Goal: Task Accomplishment & Management: Complete application form

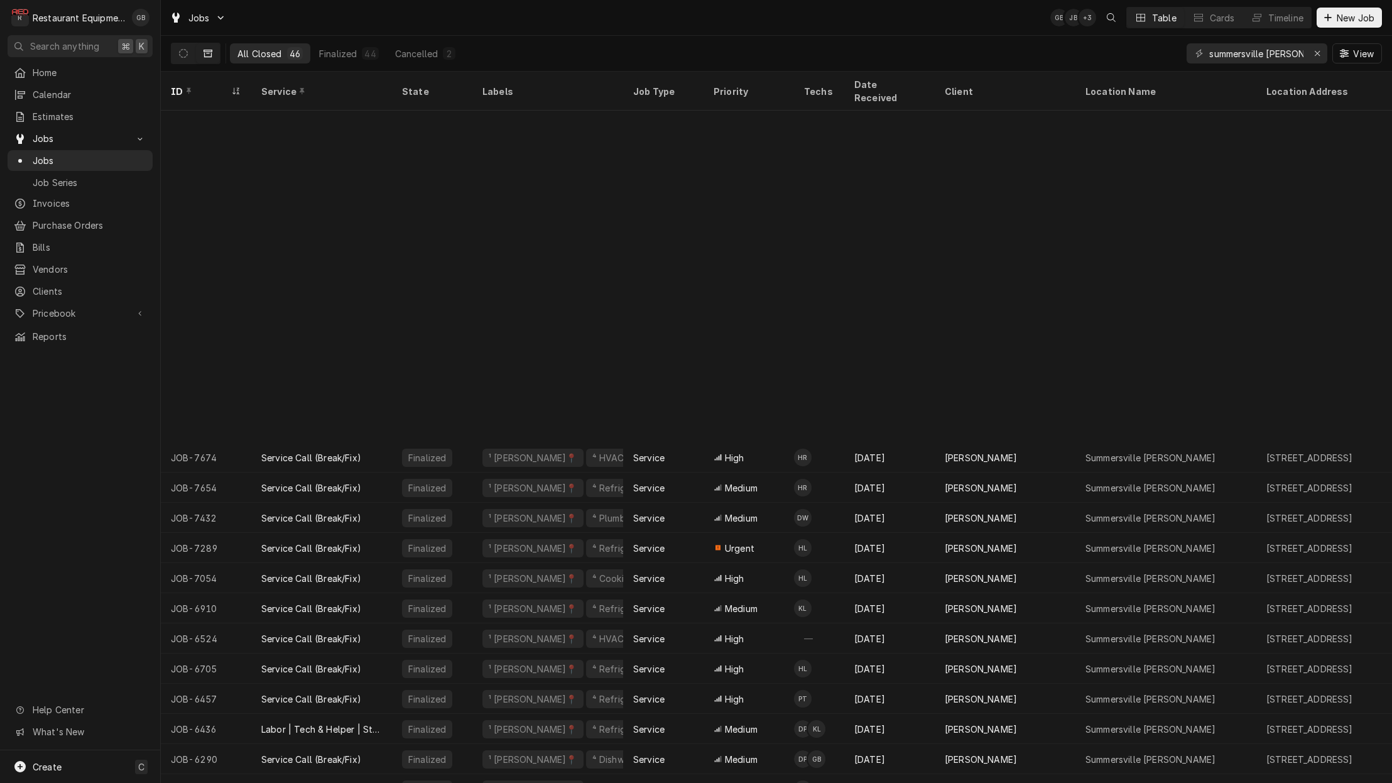
scroll to position [368, 0]
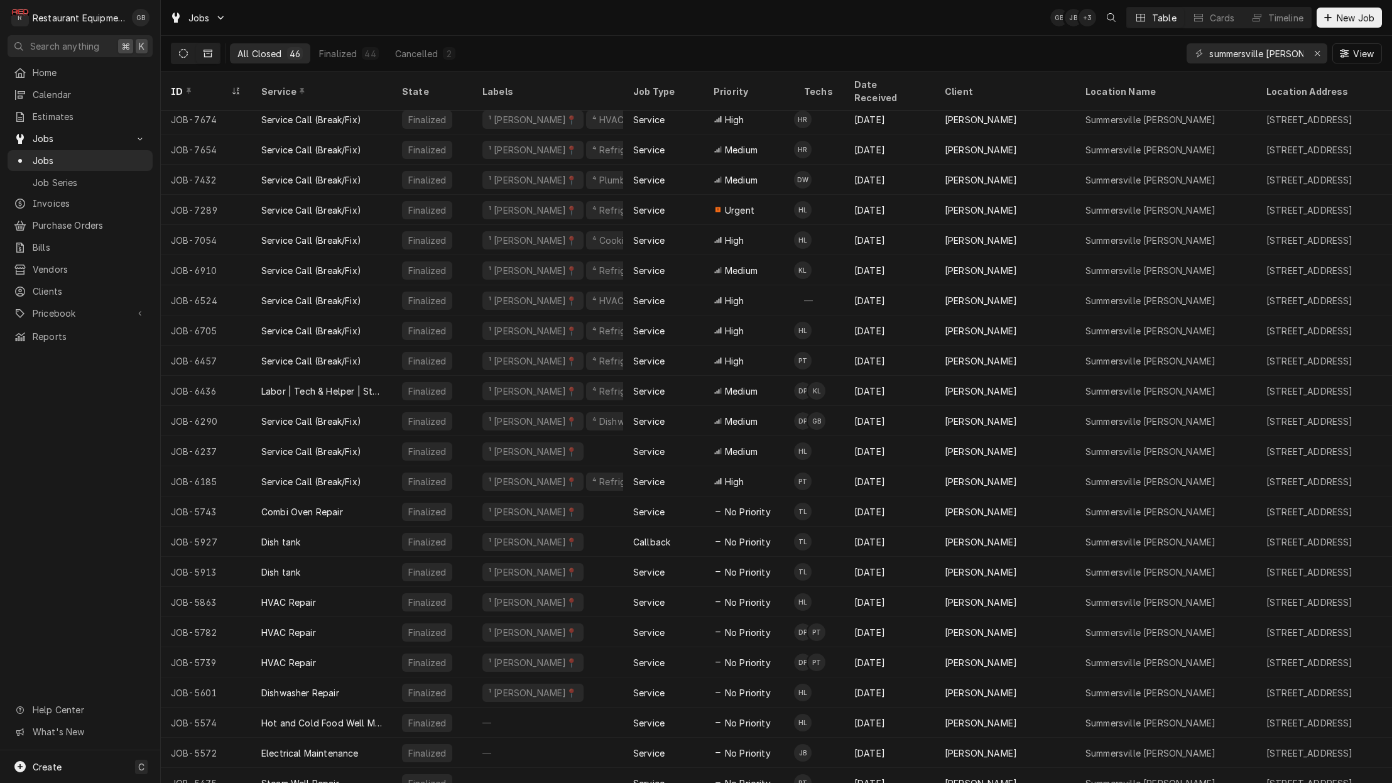
click at [185, 54] on icon "Dynamic Content Wrapper" at bounding box center [183, 53] width 9 height 9
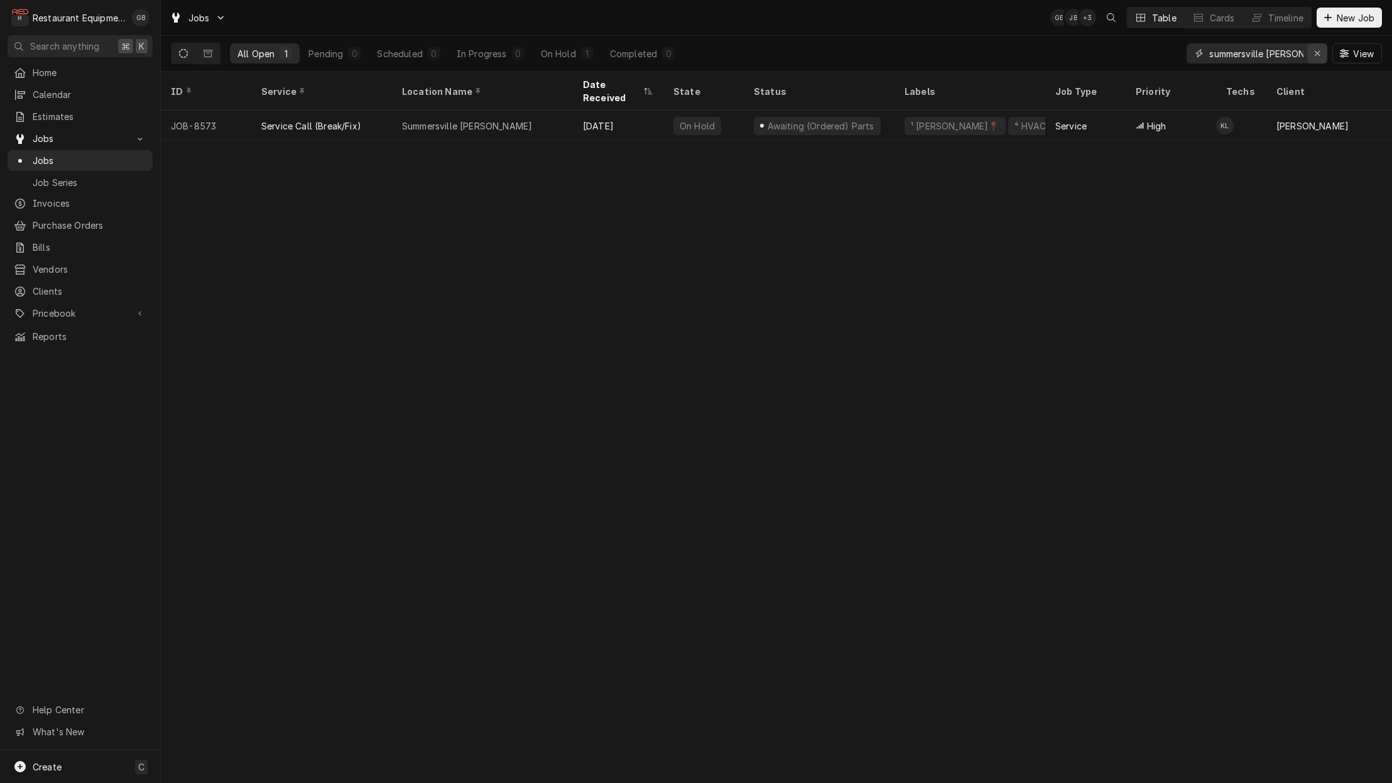
click at [1314, 52] on icon "Erase input" at bounding box center [1317, 53] width 7 height 9
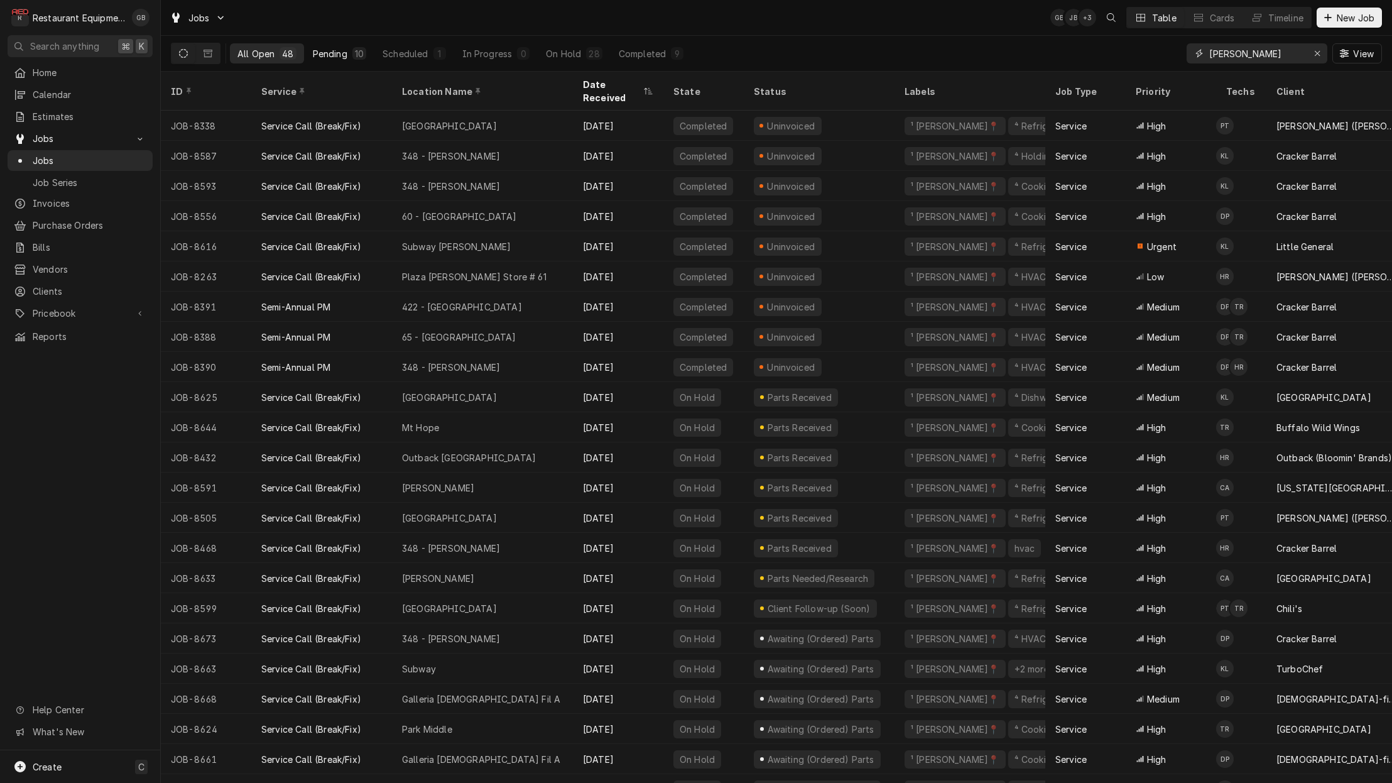
type input "beckley"
click at [347, 49] on button "Pending 10" at bounding box center [339, 53] width 68 height 20
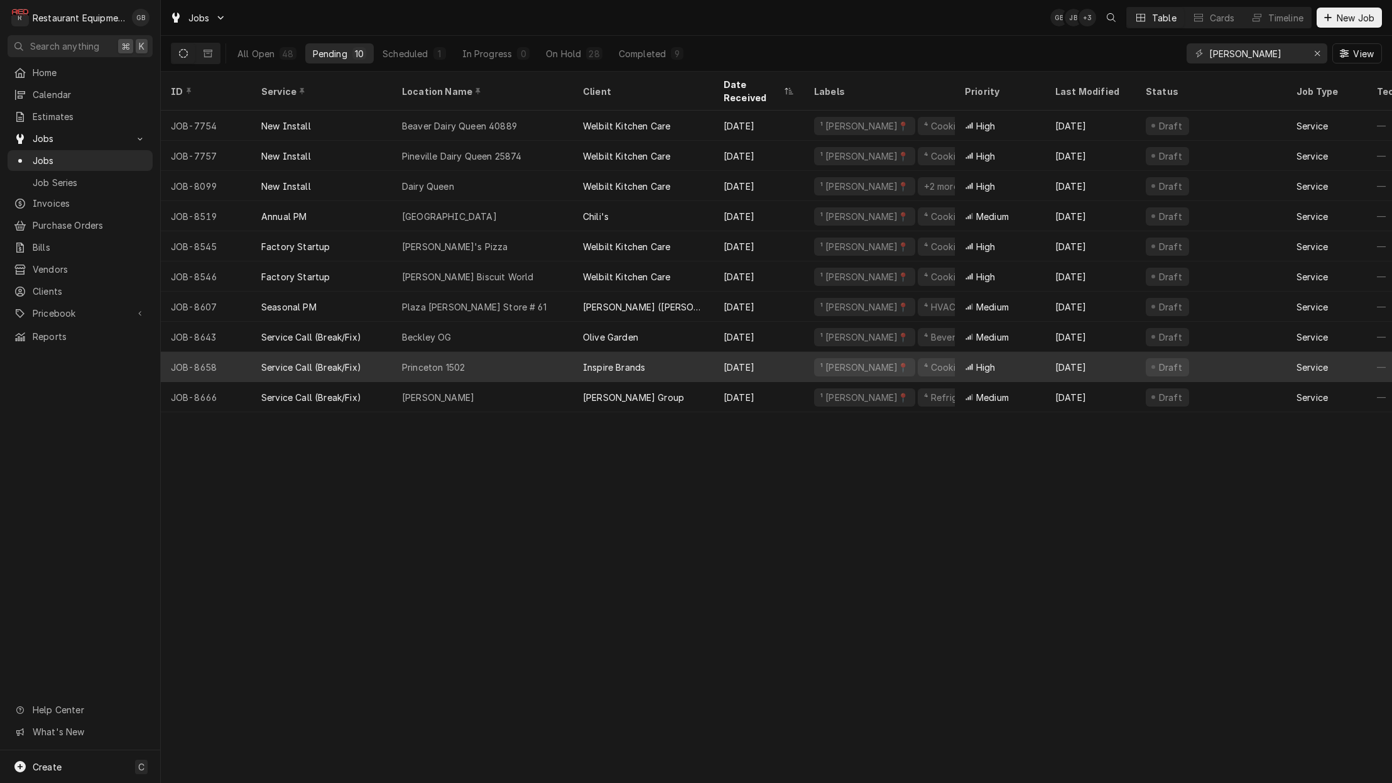
scroll to position [0, 0]
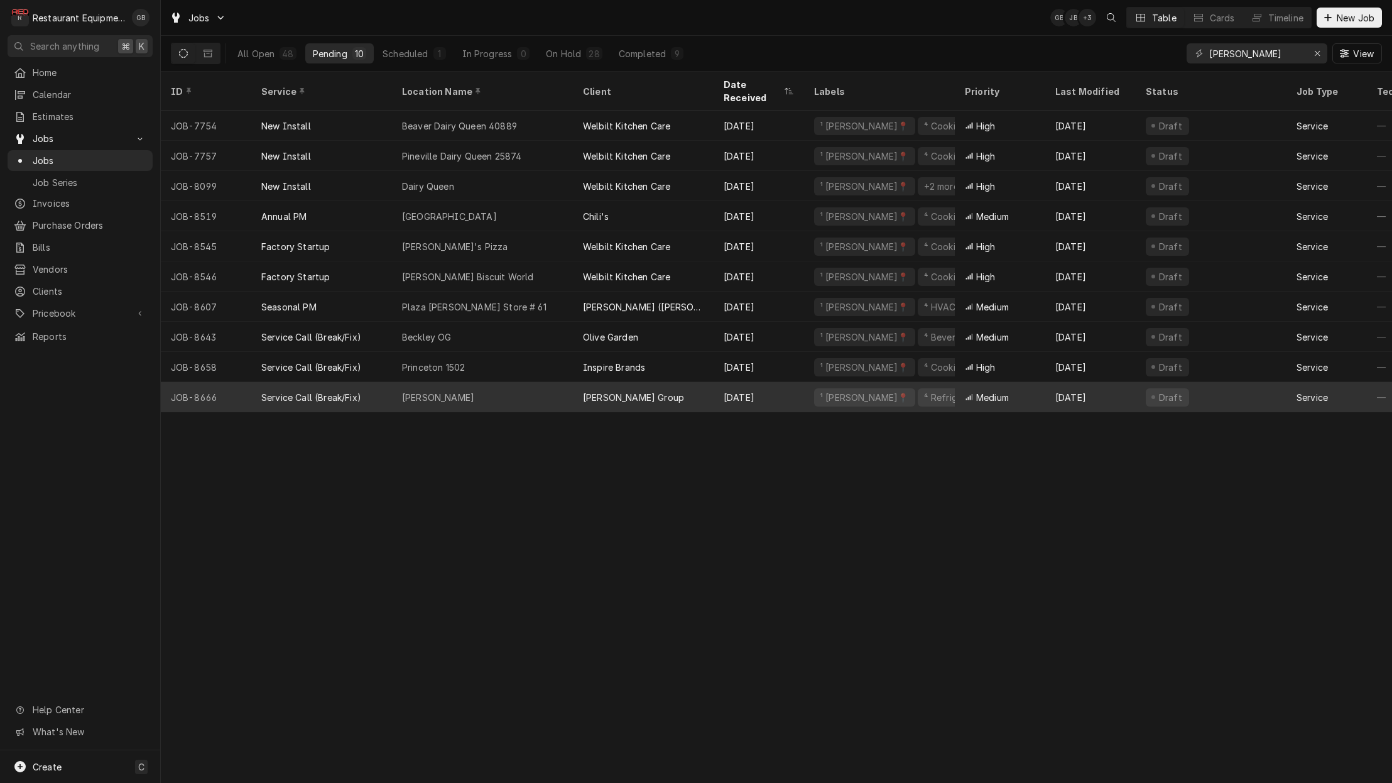
click at [470, 382] on div "Hinton" at bounding box center [482, 397] width 181 height 30
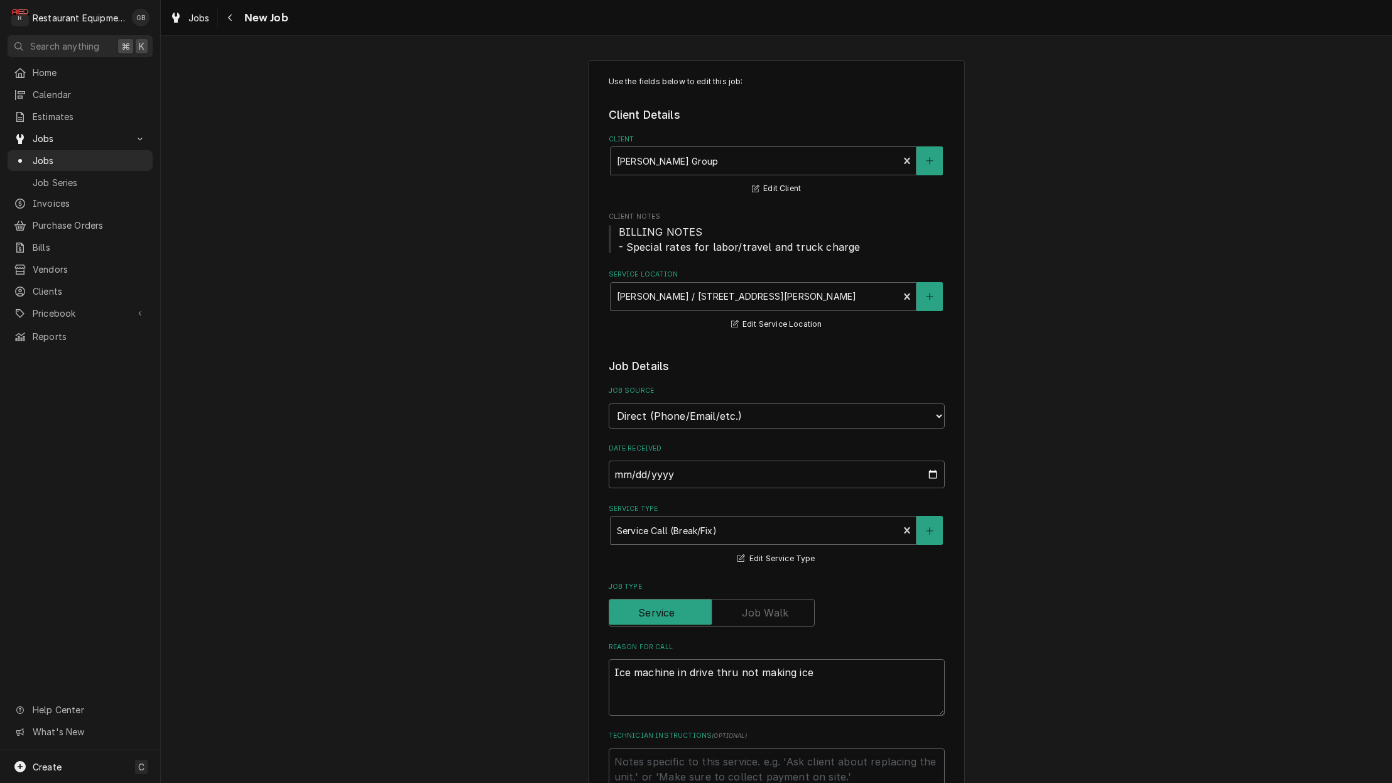
type textarea "x"
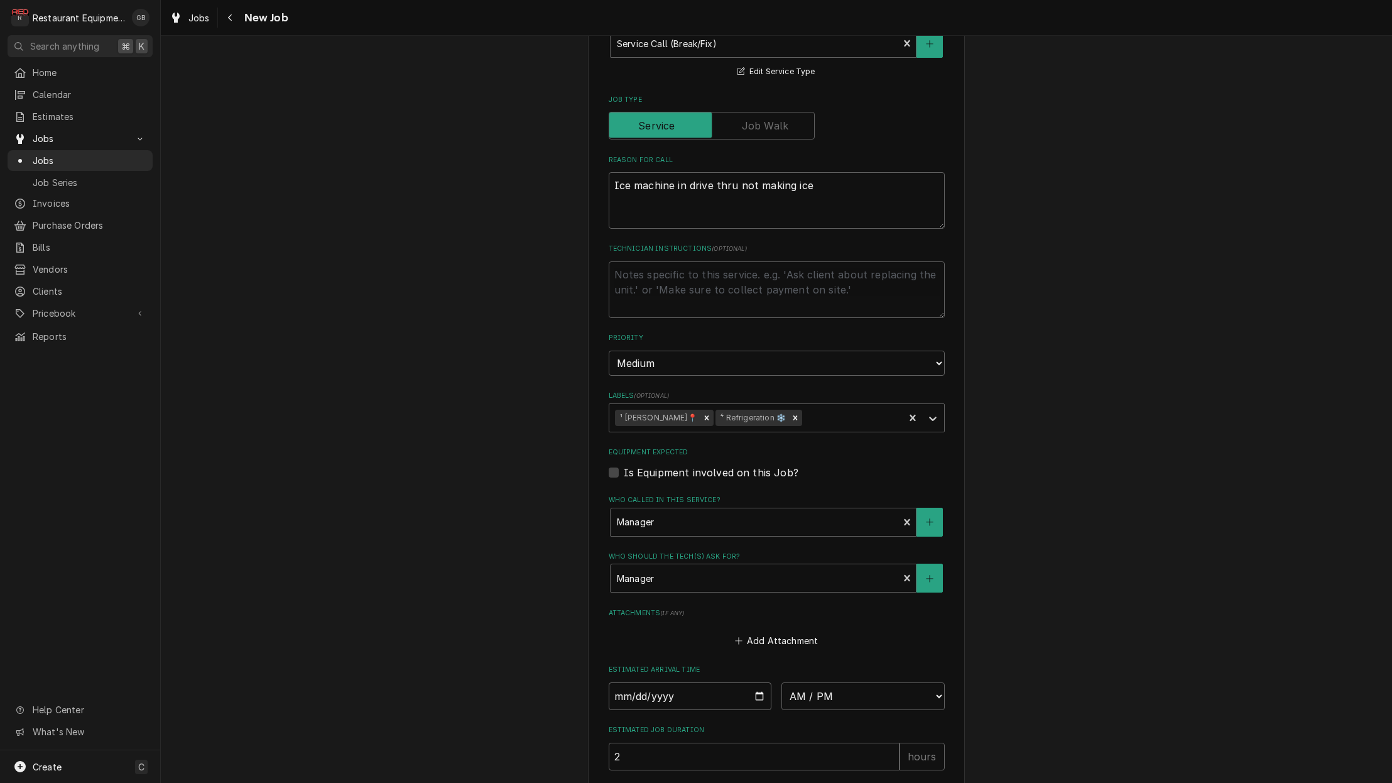
scroll to position [485, 0]
click at [634, 684] on input "Date" at bounding box center [690, 698] width 163 height 28
click at [632, 684] on input "Date" at bounding box center [690, 698] width 163 height 28
type input "2025-08-25"
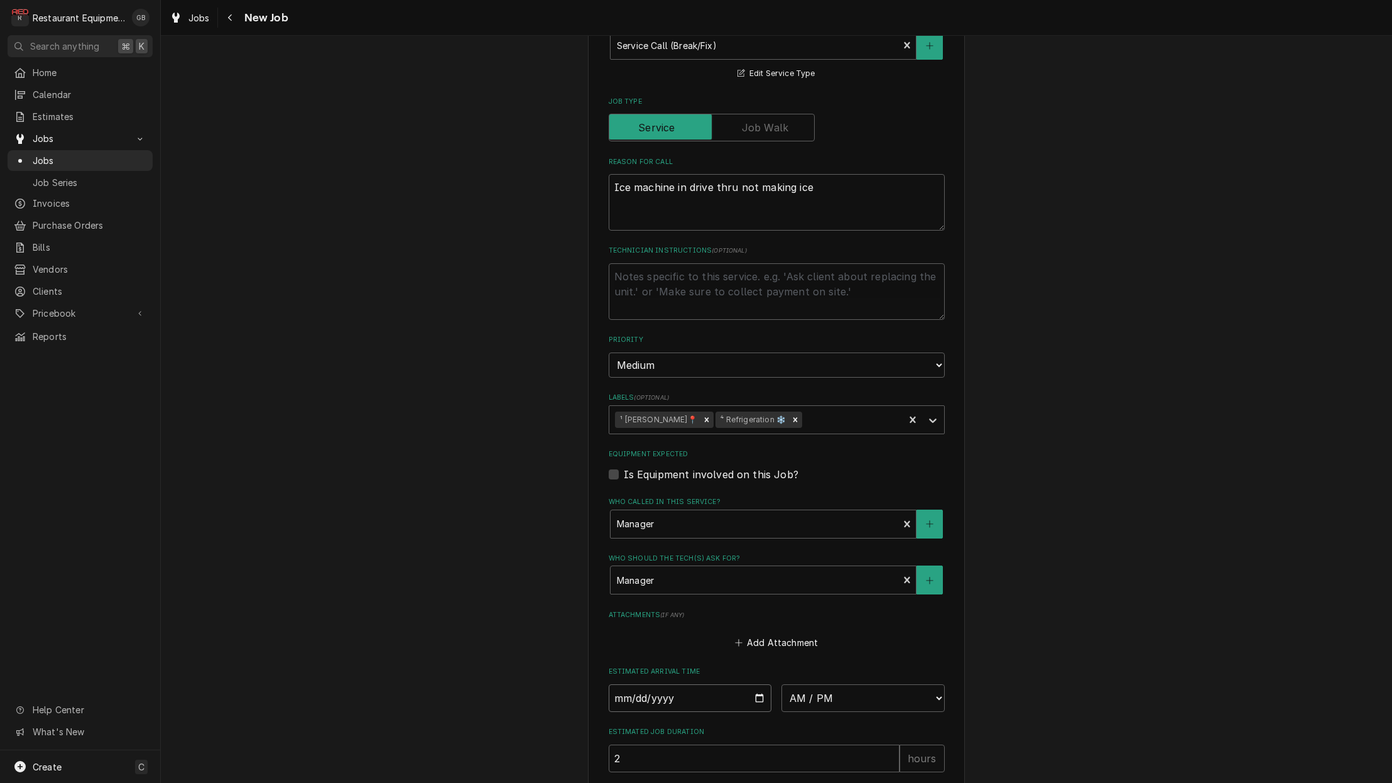
type textarea "x"
select select "08:15:00"
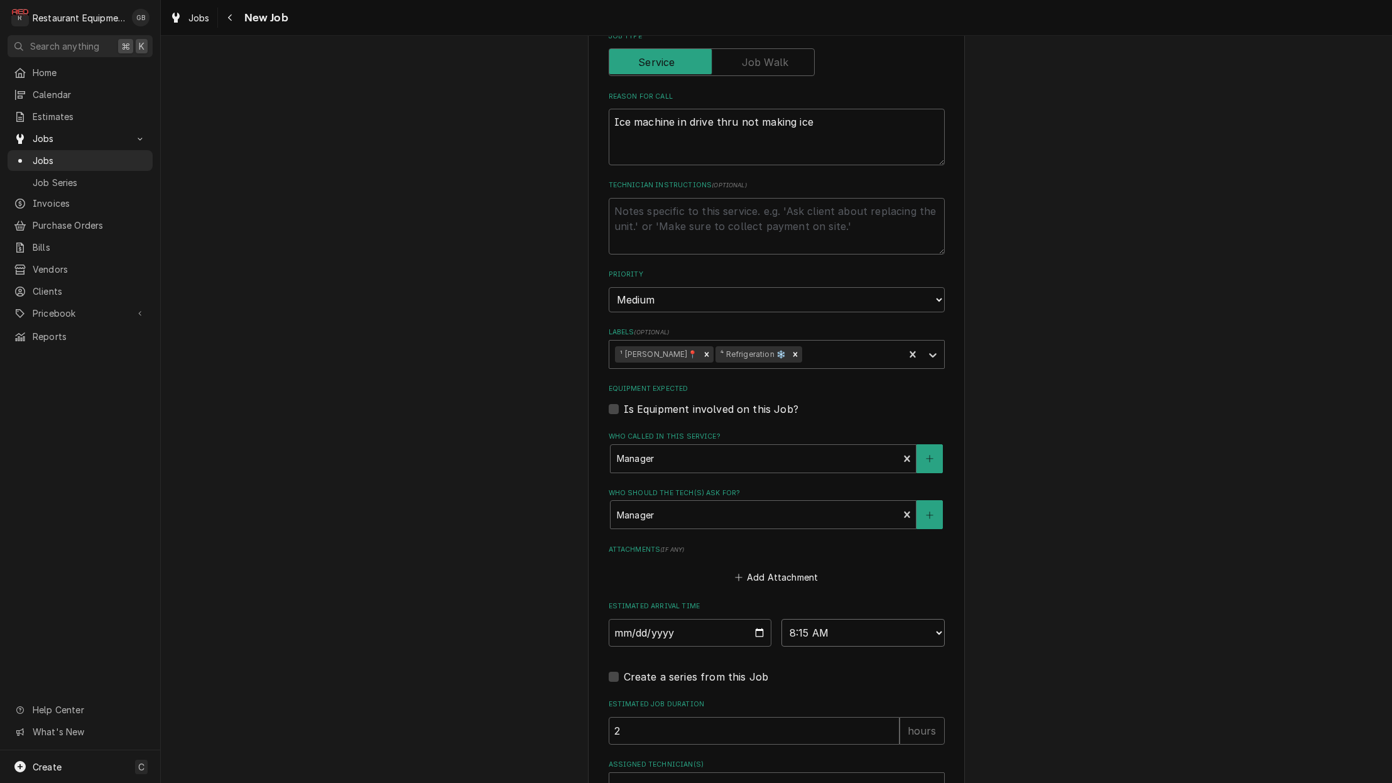
scroll to position [571, 0]
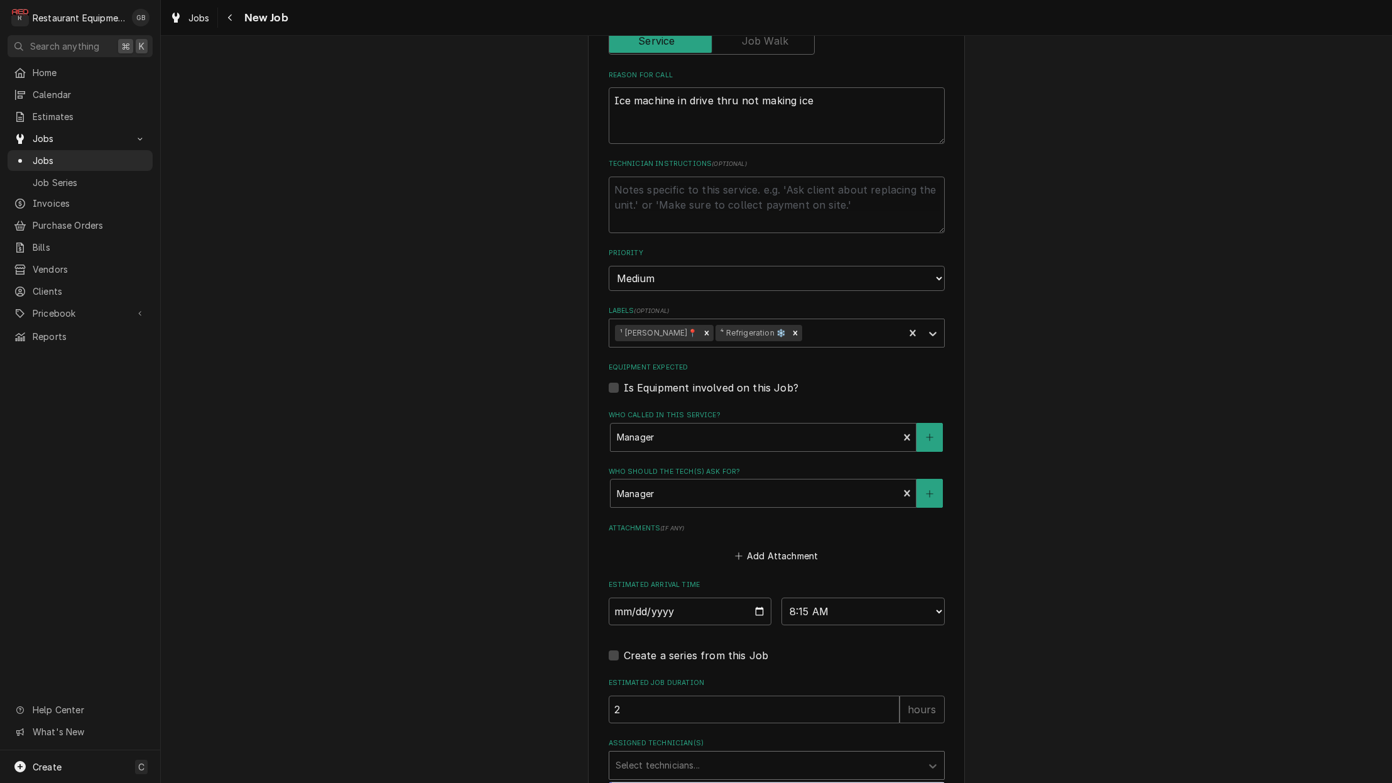
click at [739, 754] on div "Assigned Technician(s)" at bounding box center [765, 765] width 300 height 23
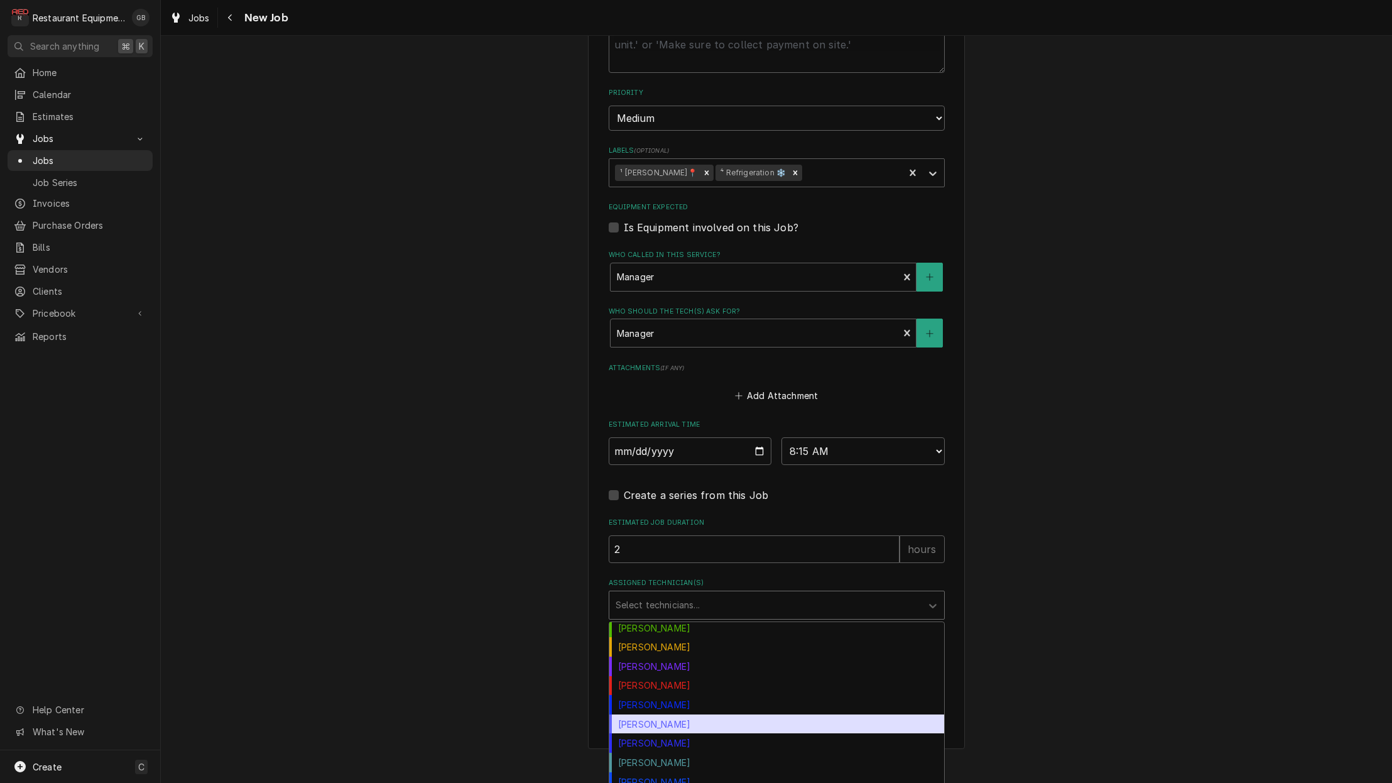
click at [708, 714] on div "[PERSON_NAME]" at bounding box center [776, 723] width 335 height 19
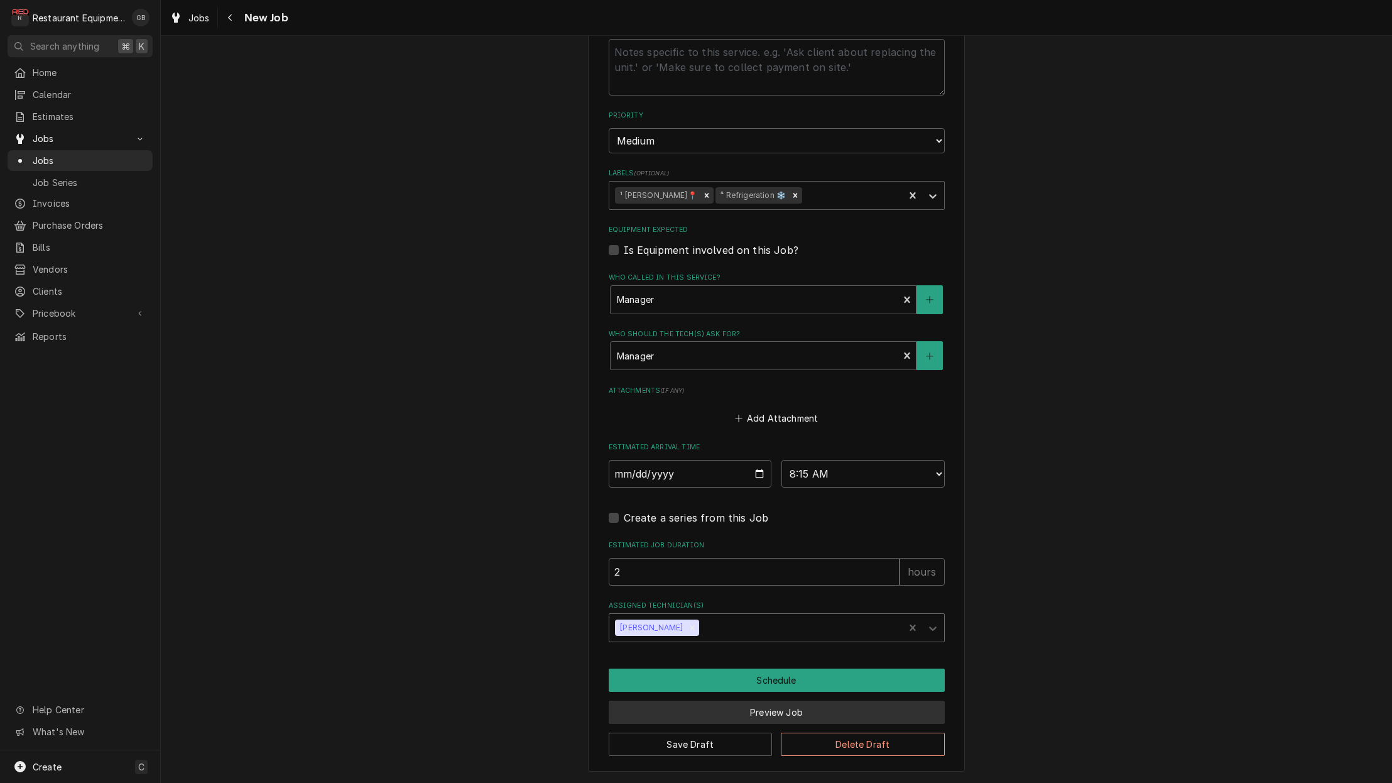
scroll to position [680, 0]
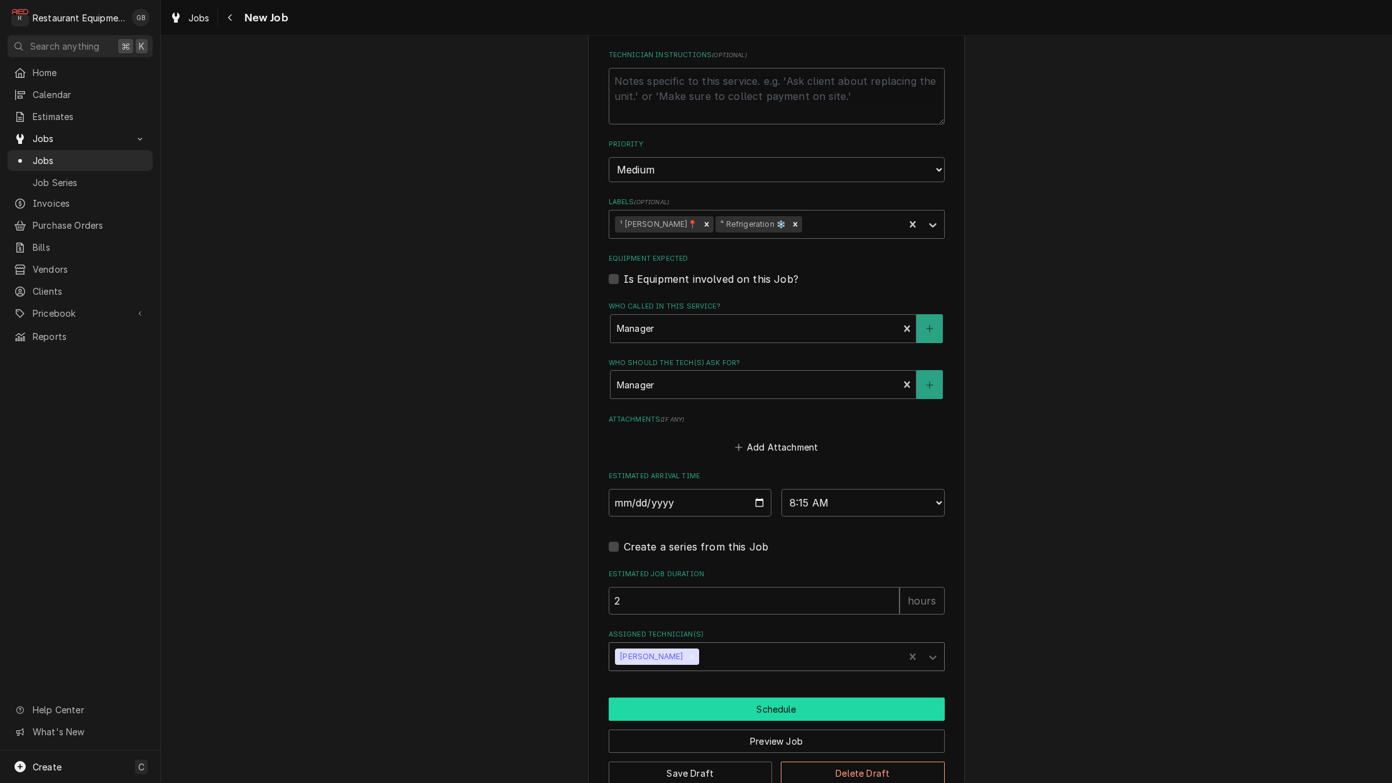
click at [823, 697] on button "Schedule" at bounding box center [777, 708] width 336 height 23
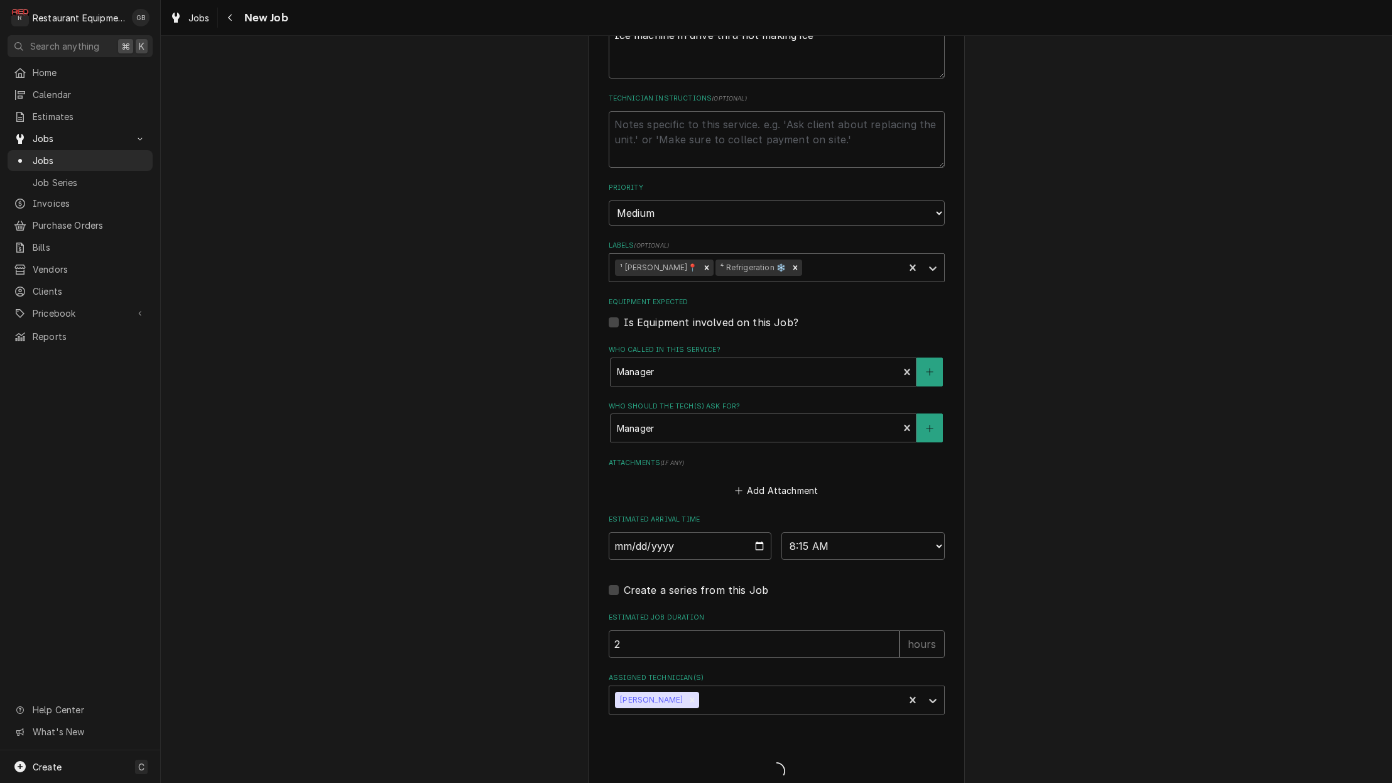
scroll to position [634, 0]
type textarea "x"
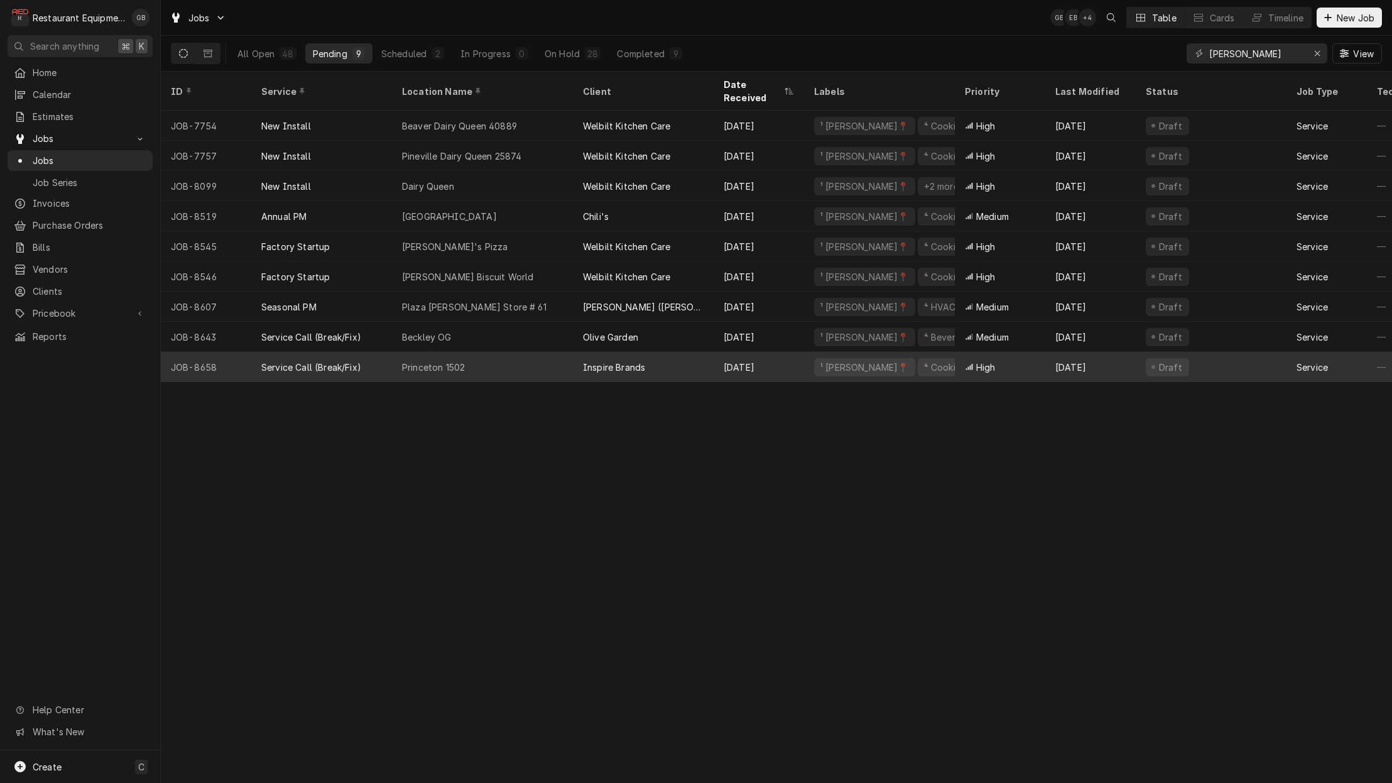
click at [480, 354] on div "Princeton 1502" at bounding box center [482, 367] width 181 height 30
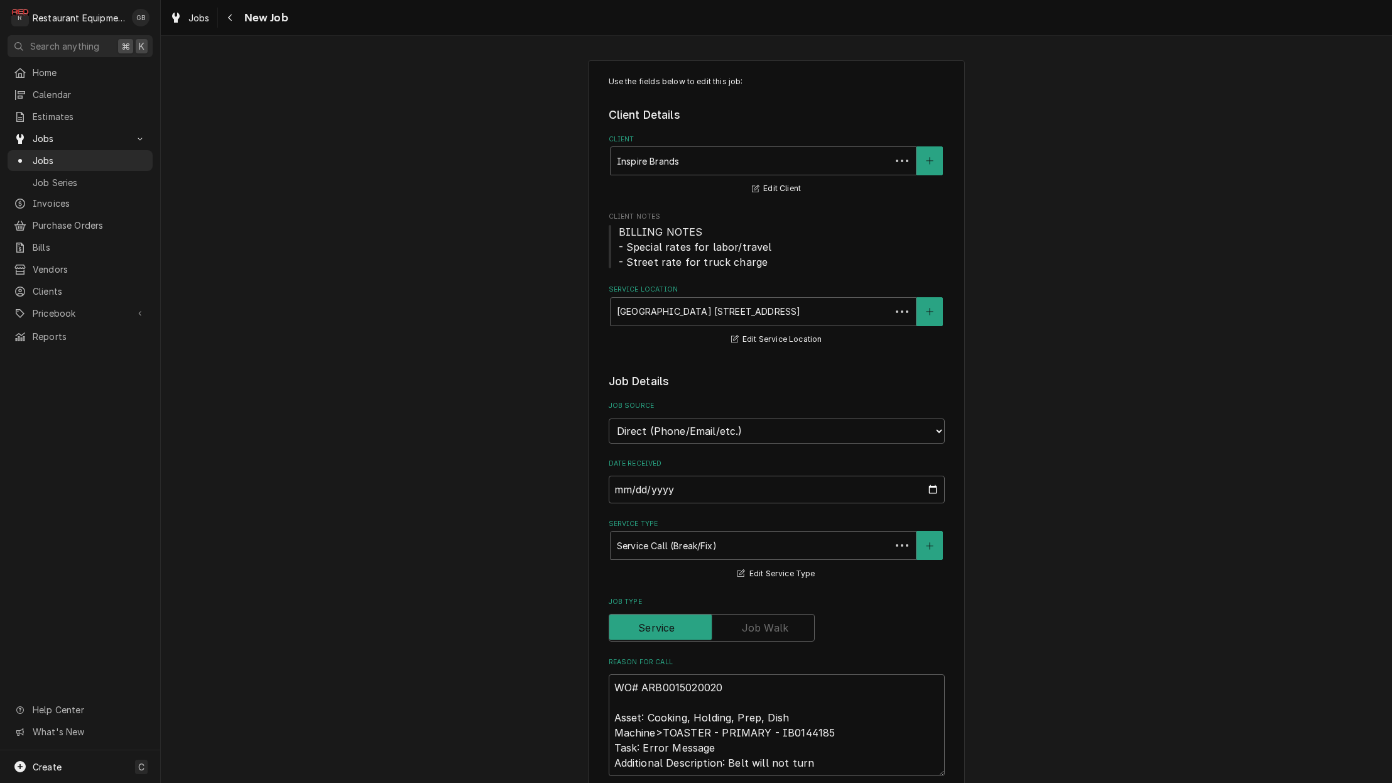
type textarea "x"
click at [225, 20] on div "Navigate back" at bounding box center [230, 17] width 13 height 13
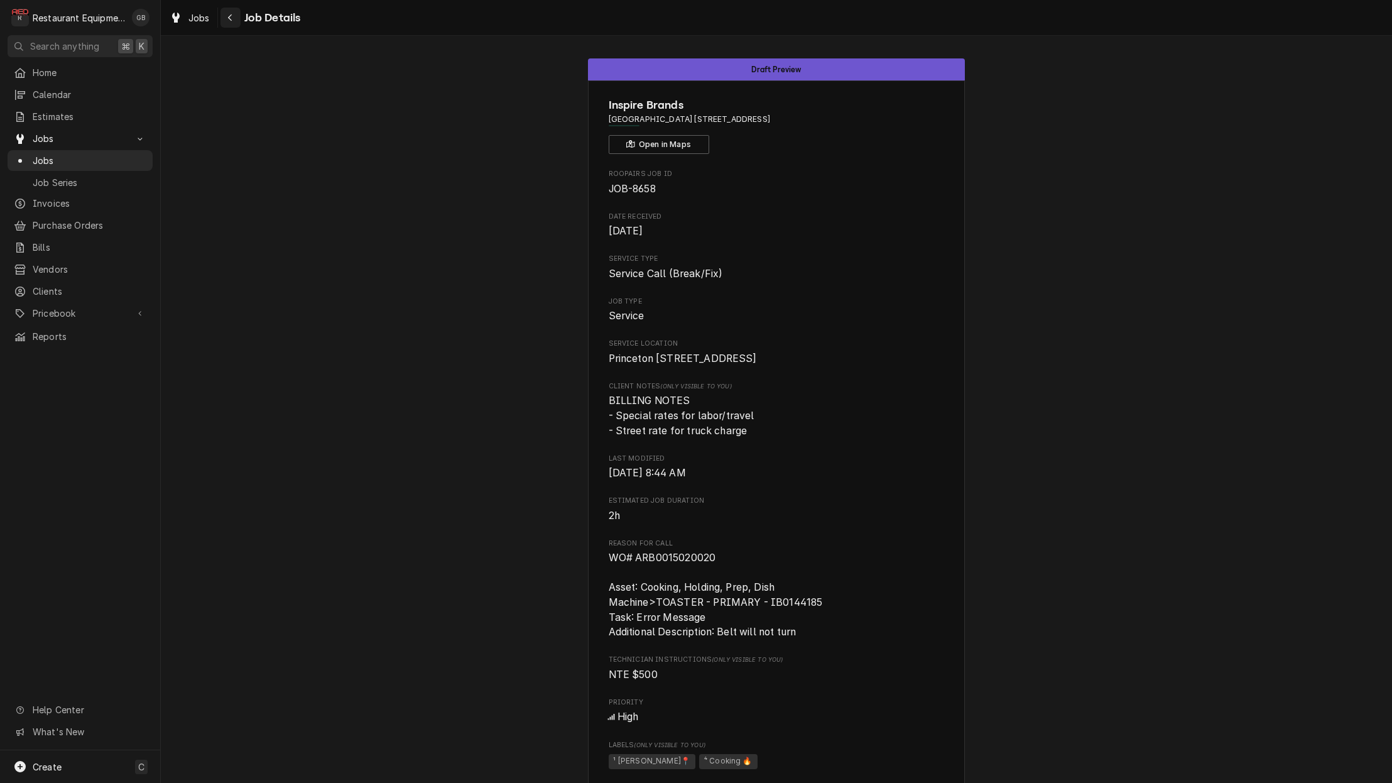
click at [237, 20] on button "Navigate back" at bounding box center [230, 18] width 20 height 20
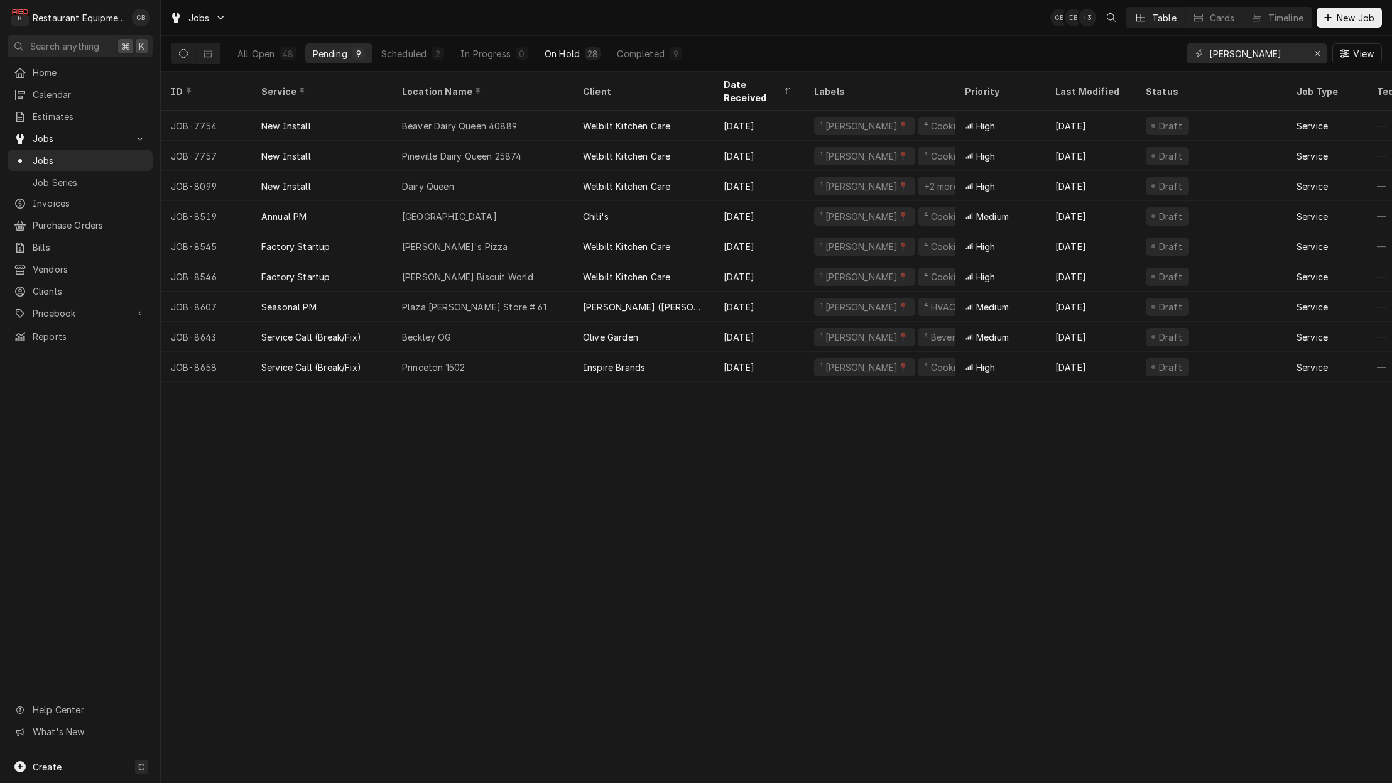
click at [587, 59] on div "28" at bounding box center [593, 53] width 16 height 13
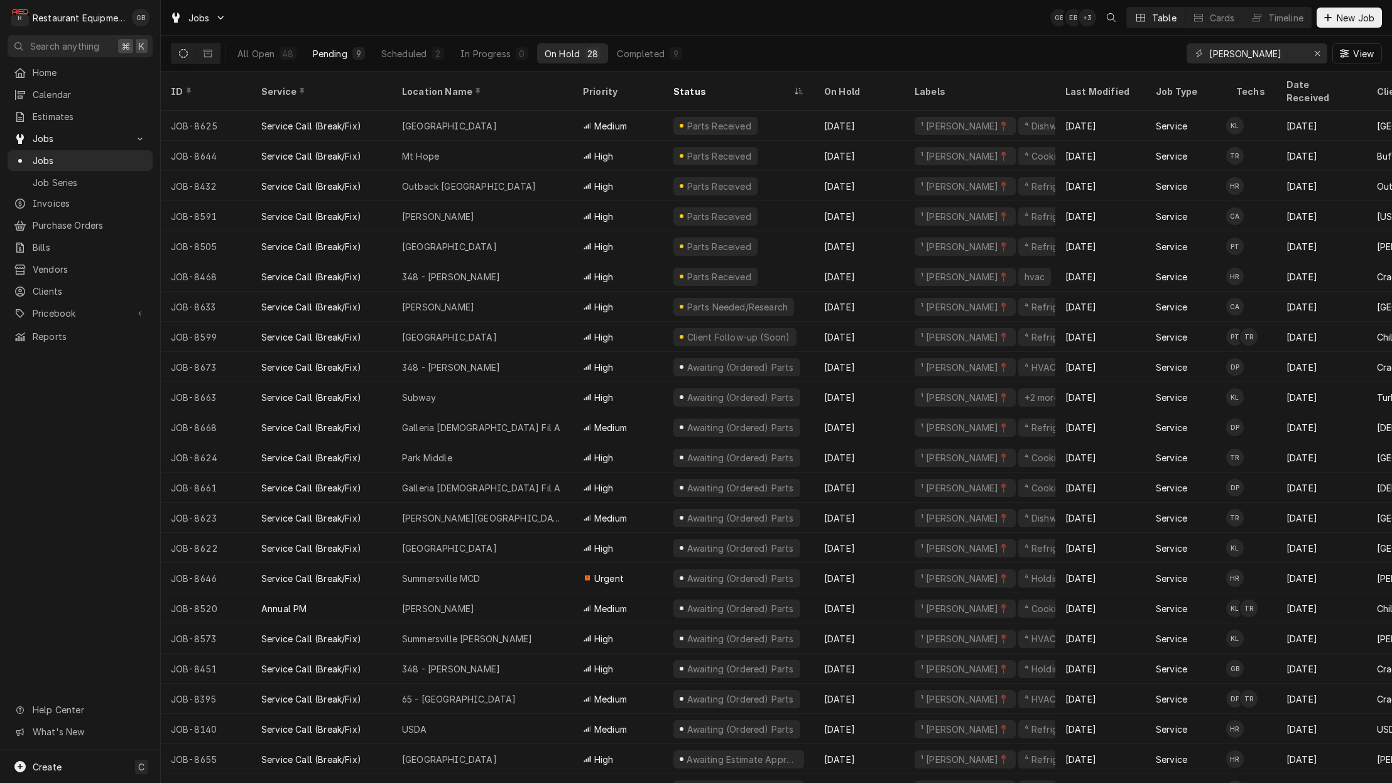
click at [320, 49] on div "Pending" at bounding box center [330, 53] width 35 height 13
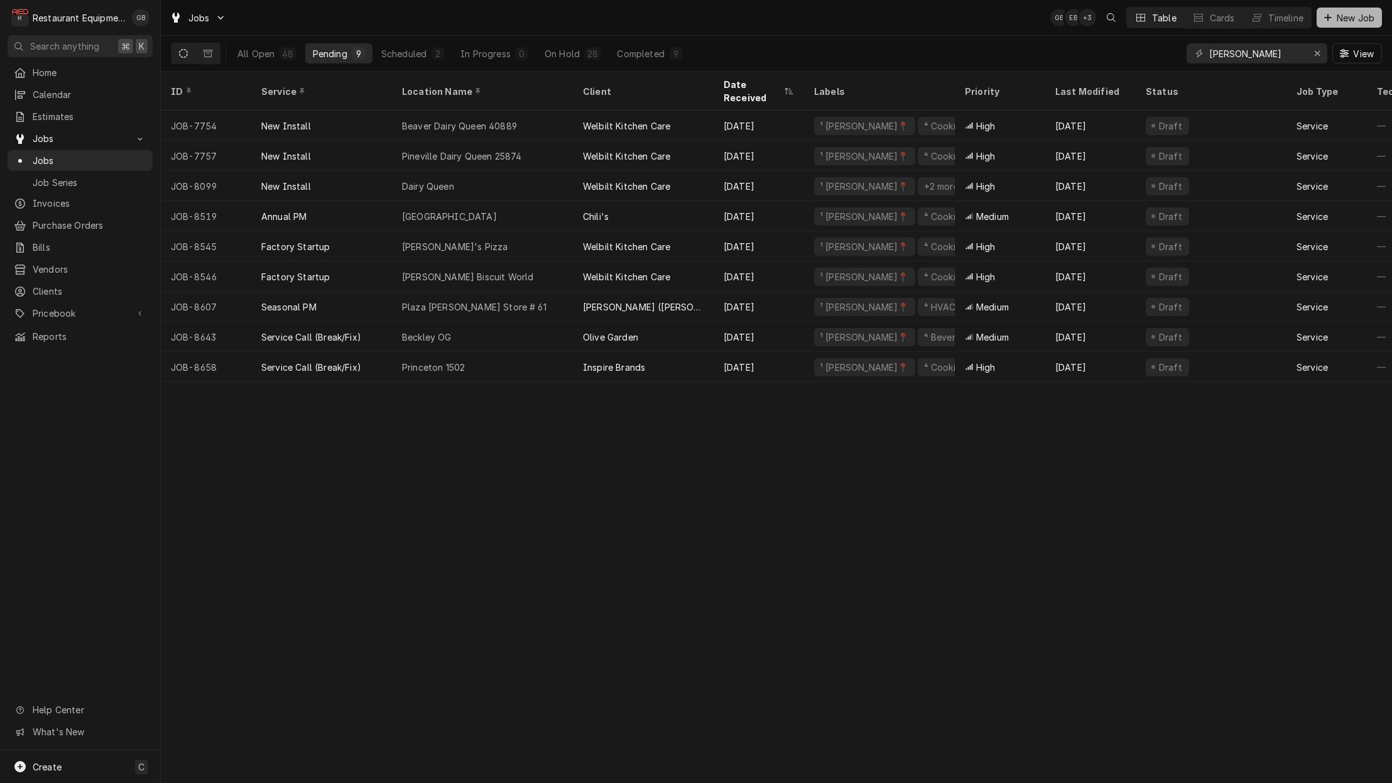
click at [1341, 19] on span "New Job" at bounding box center [1355, 17] width 43 height 13
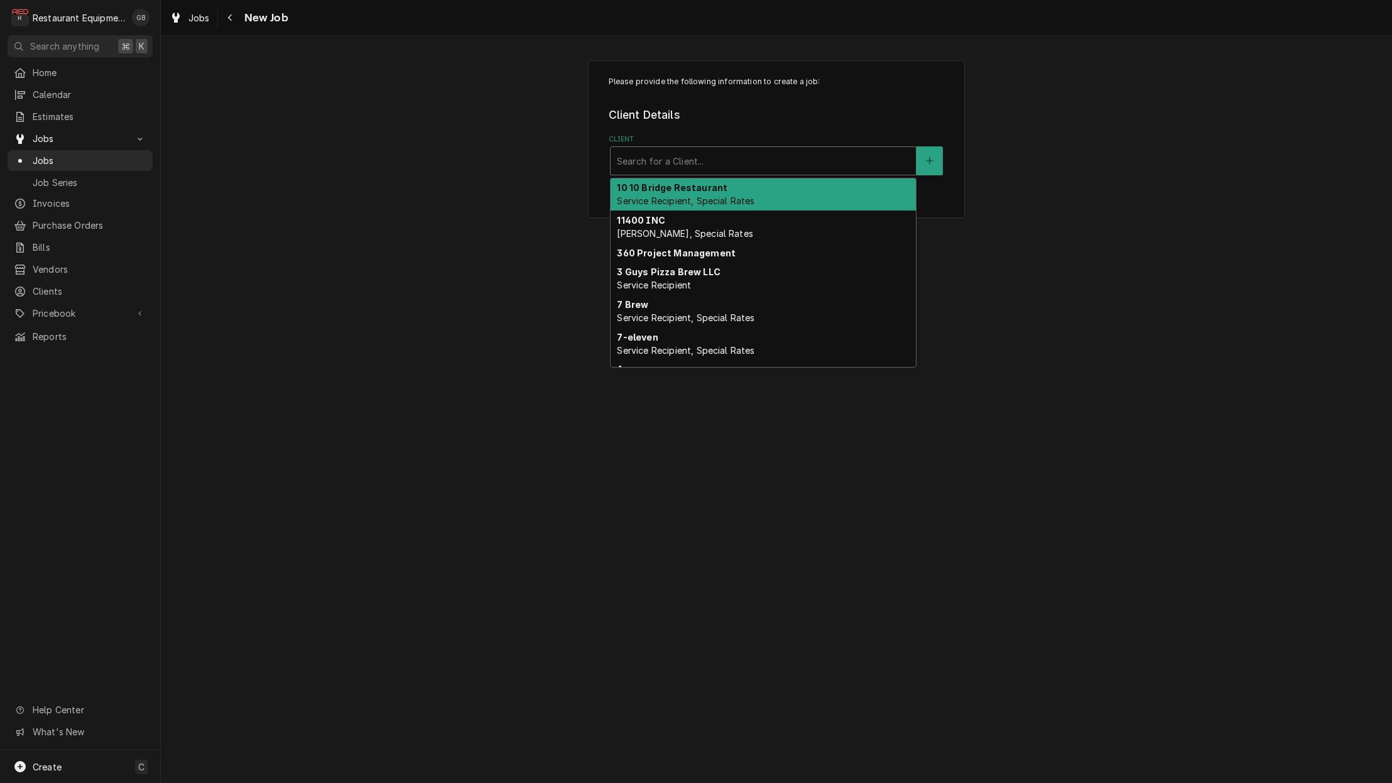
click at [676, 166] on div "Client" at bounding box center [763, 160] width 293 height 23
type input "lit"
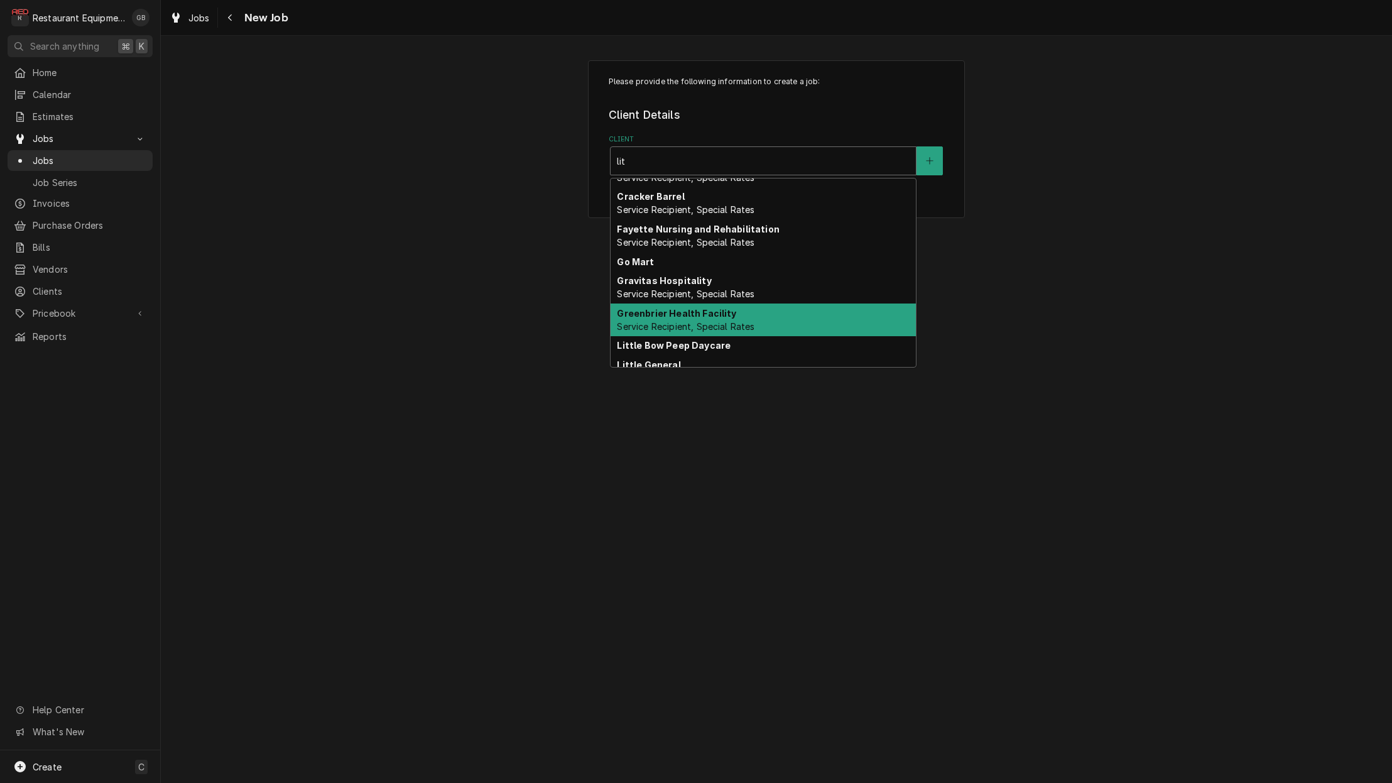
scroll to position [99, 0]
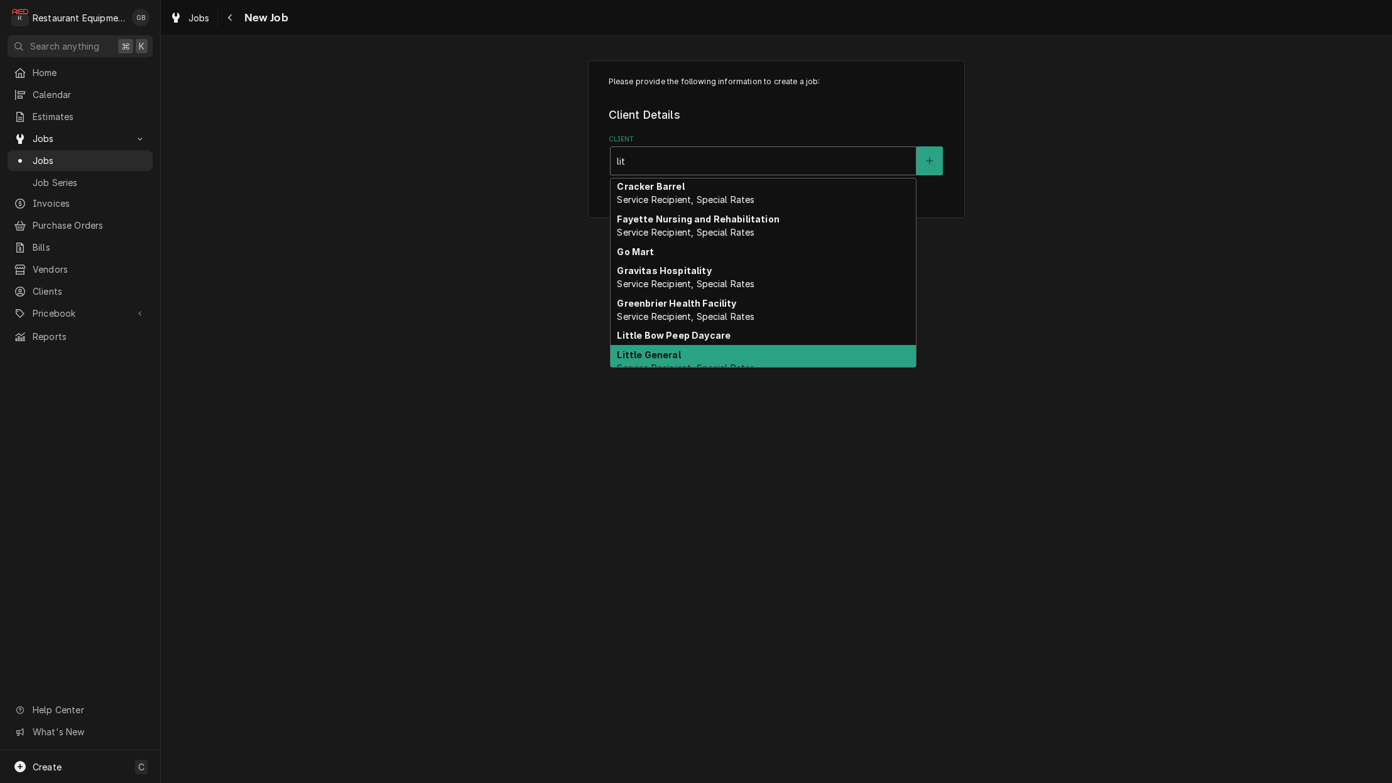
click at [672, 355] on strong "Little General" at bounding box center [648, 354] width 63 height 11
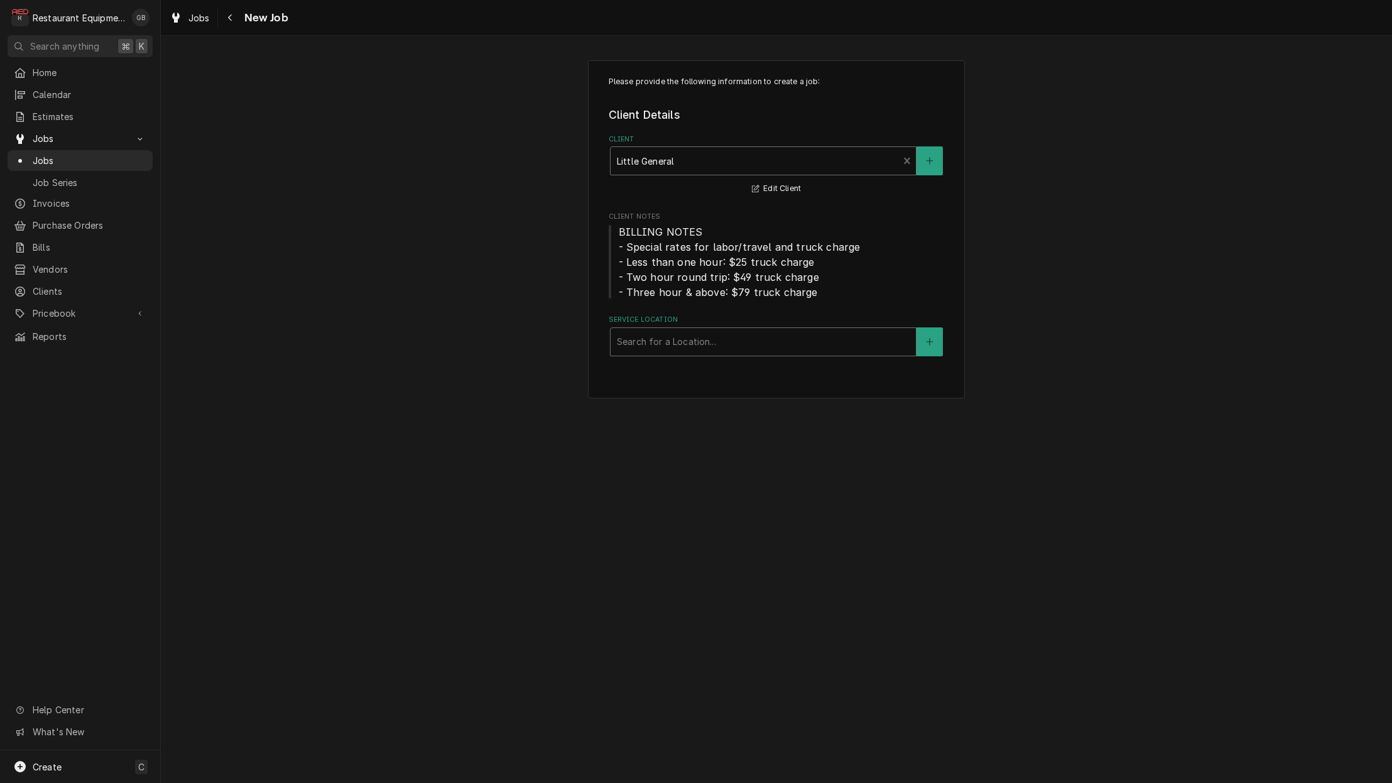
click at [683, 346] on div "Service Location" at bounding box center [763, 341] width 293 height 23
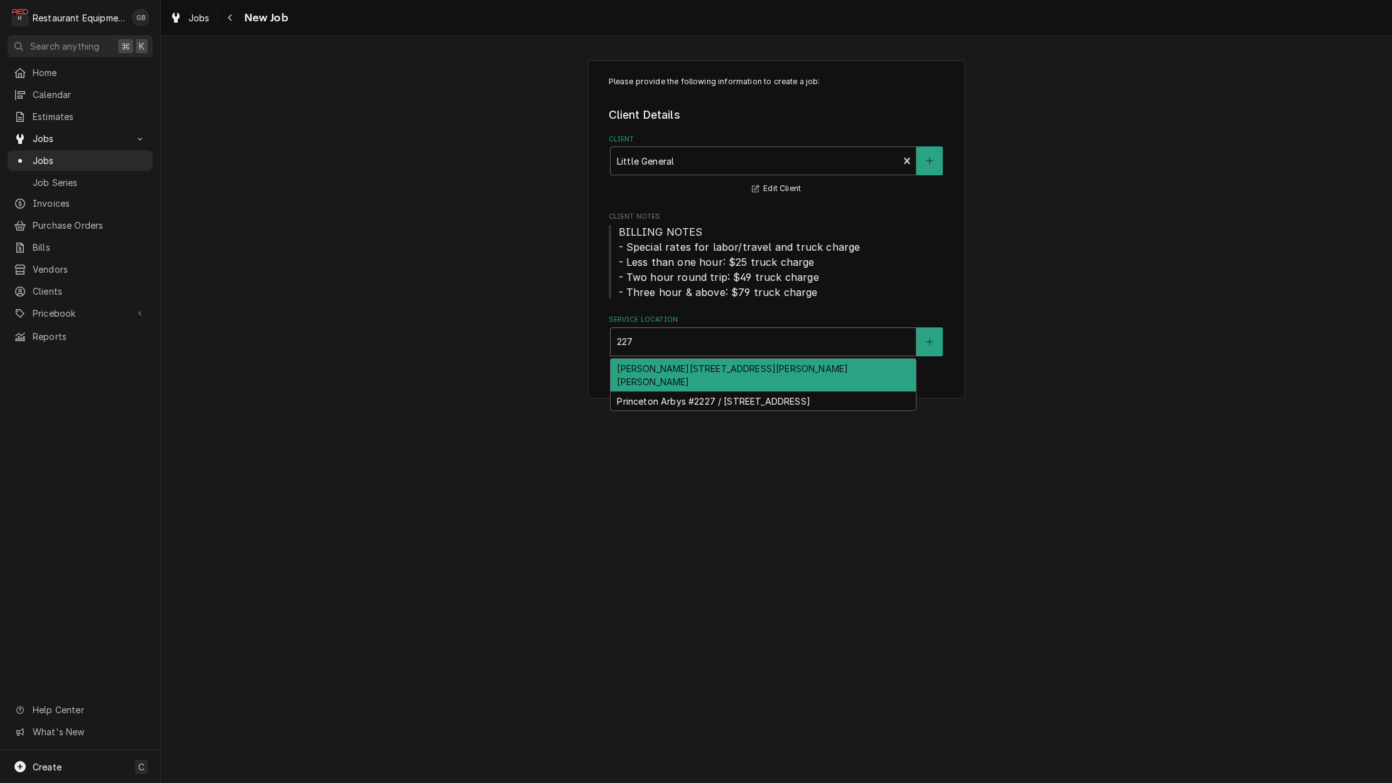
type input "2270"
click at [777, 383] on div "[PERSON_NAME][STREET_ADDRESS][PERSON_NAME][PERSON_NAME]" at bounding box center [762, 375] width 305 height 33
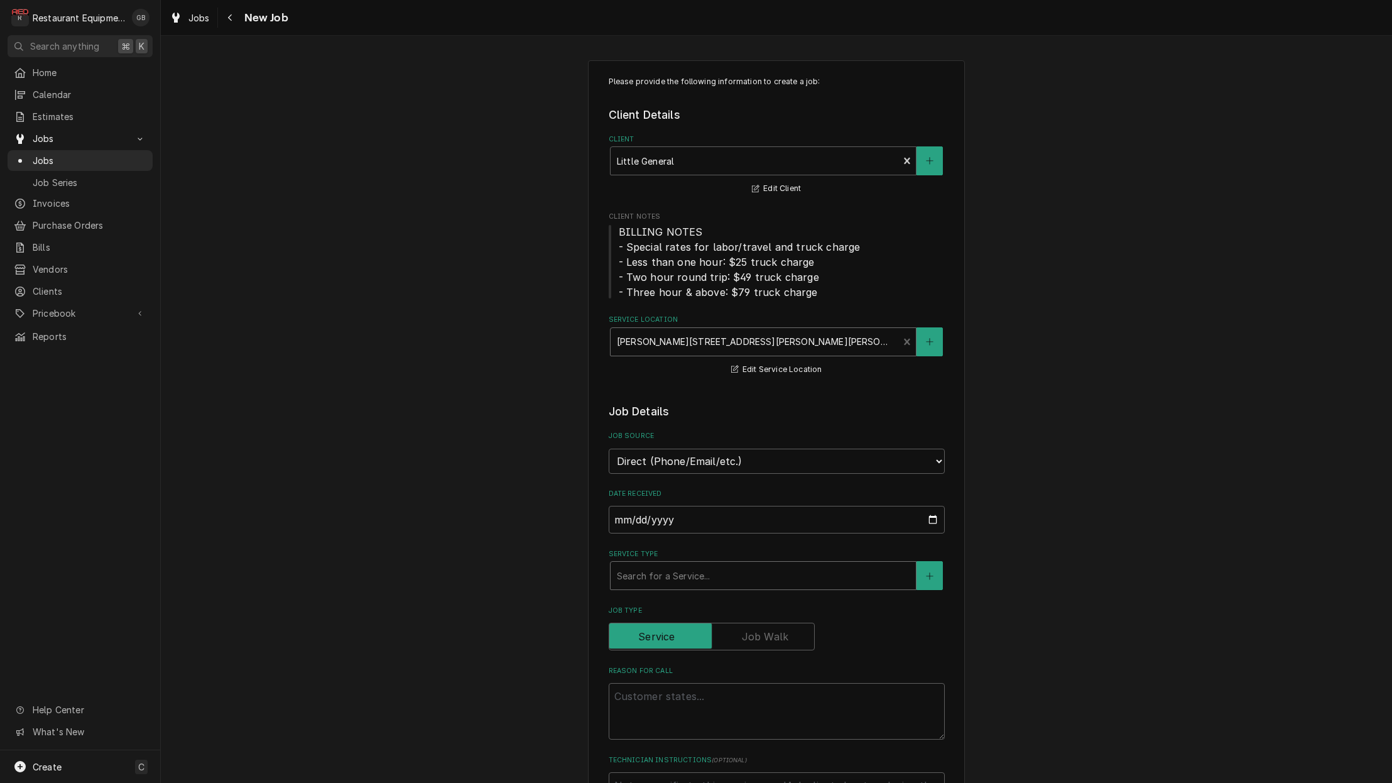
scroll to position [1, 0]
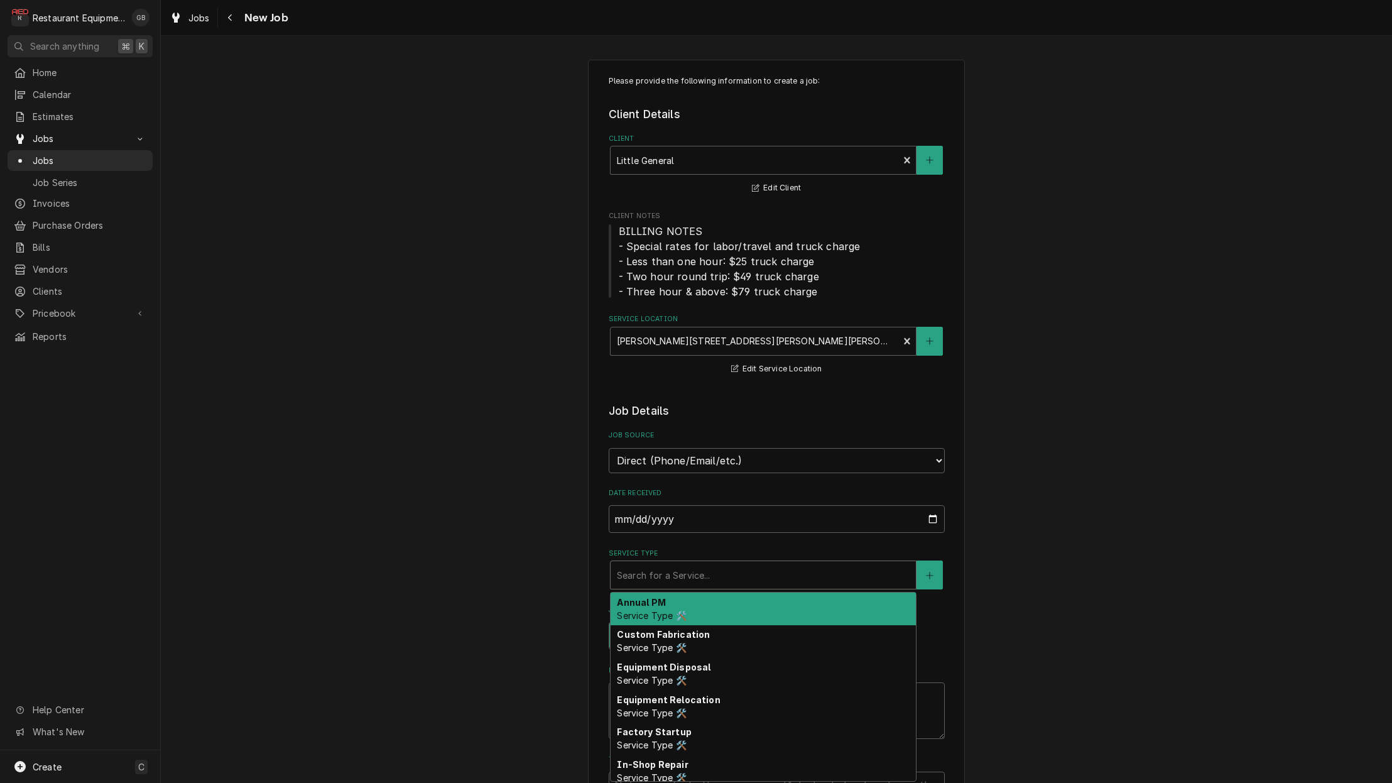
click at [705, 568] on div "Search for a Service..." at bounding box center [763, 574] width 293 height 13
type textarea "x"
type input "b"
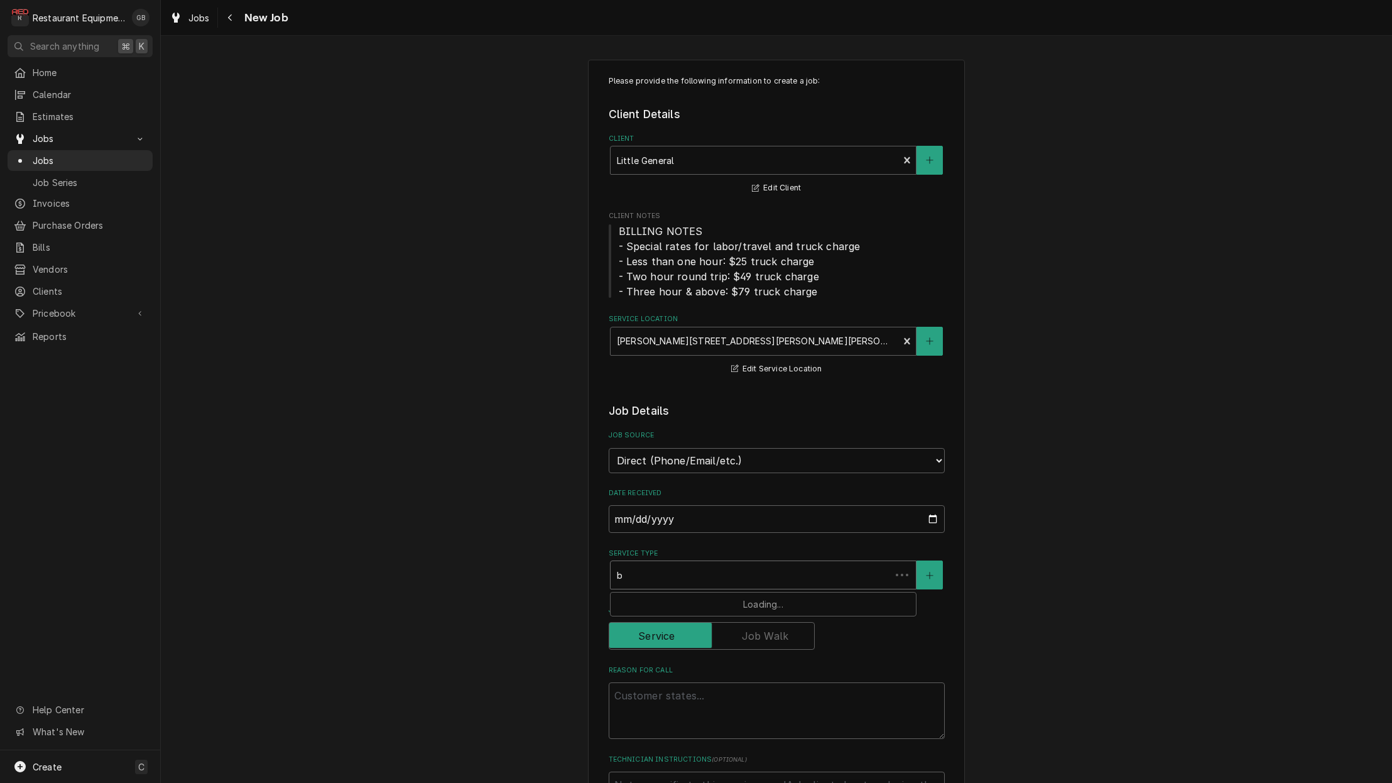
type textarea "x"
type input "br"
type textarea "x"
type input "bre"
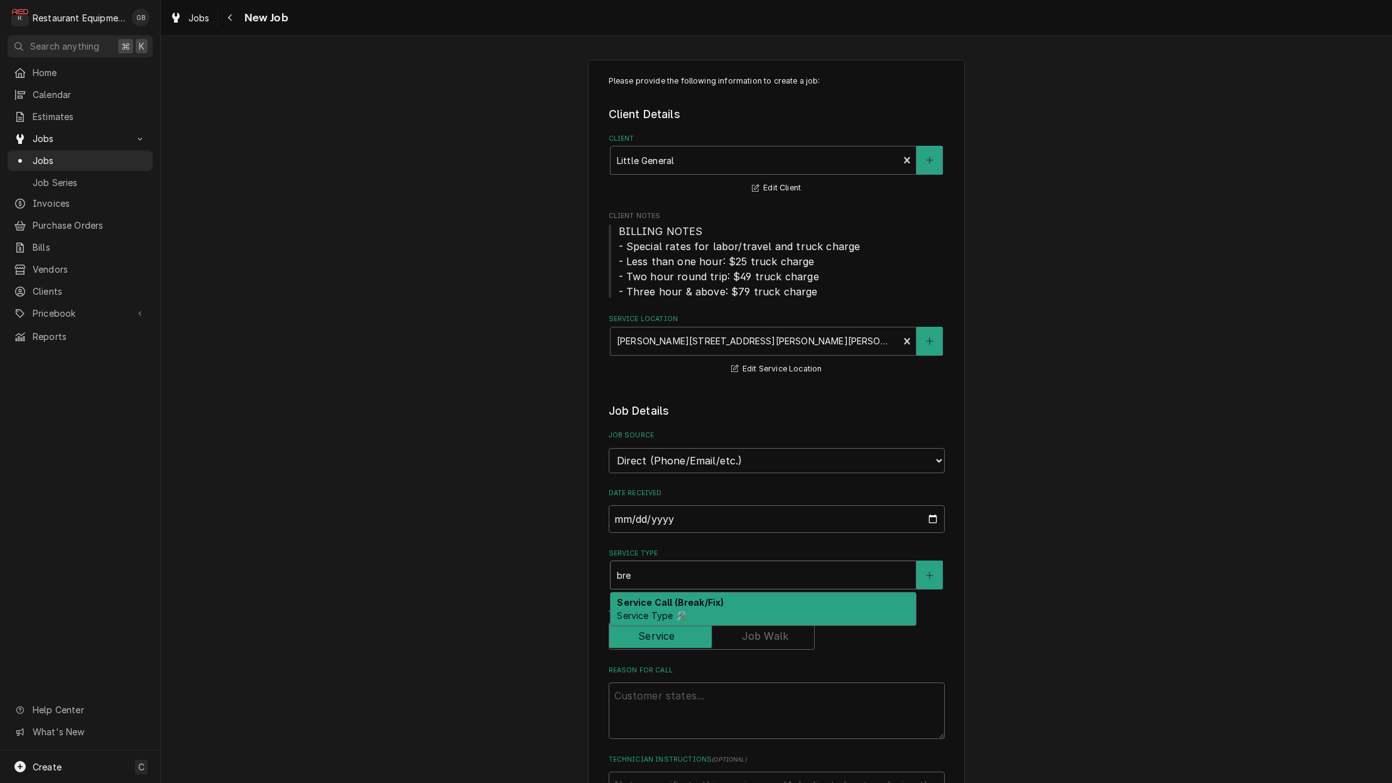
click at [717, 598] on div "Service Call (Break/Fix) Service Type 🛠️" at bounding box center [762, 608] width 305 height 33
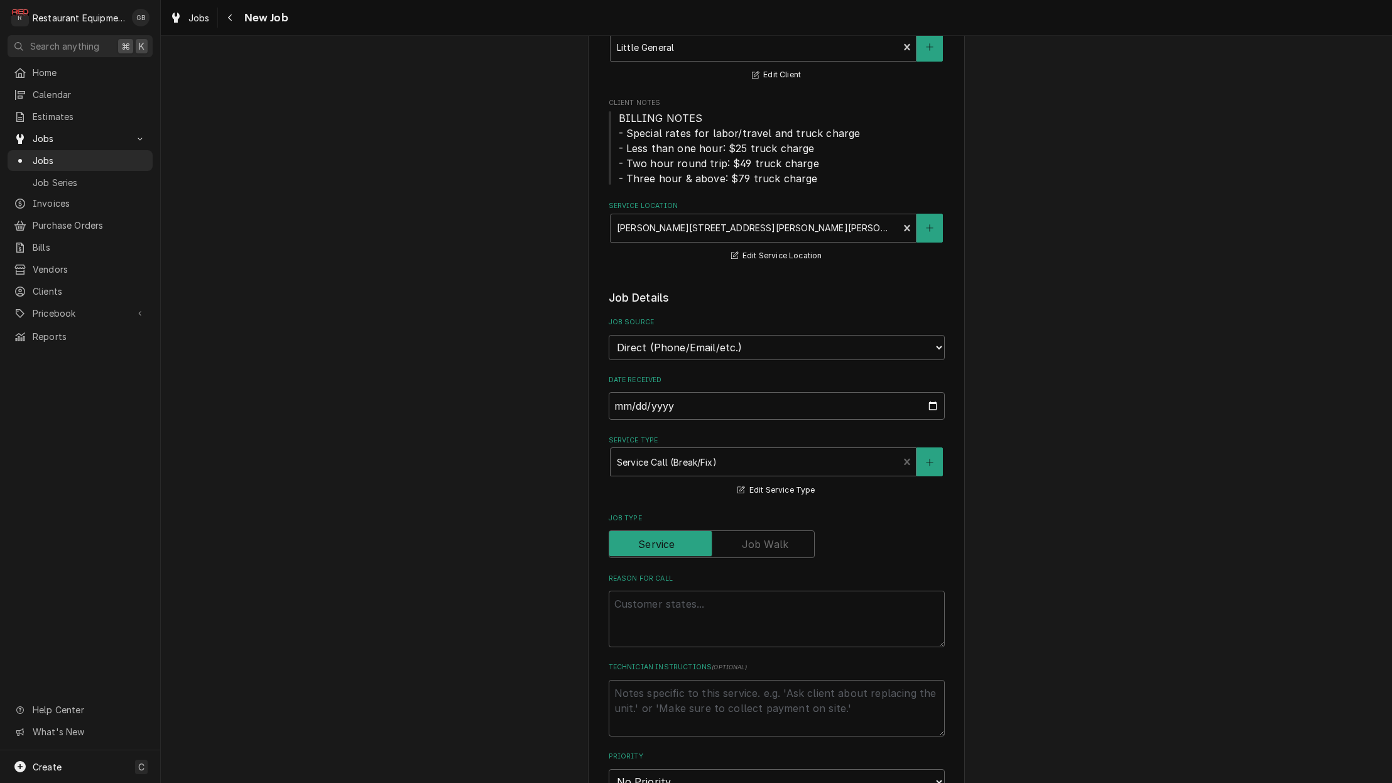
scroll to position [115, 0]
click at [649, 598] on textarea "Reason For Call" at bounding box center [777, 617] width 336 height 57
type textarea "x"
type textarea "c"
type textarea "x"
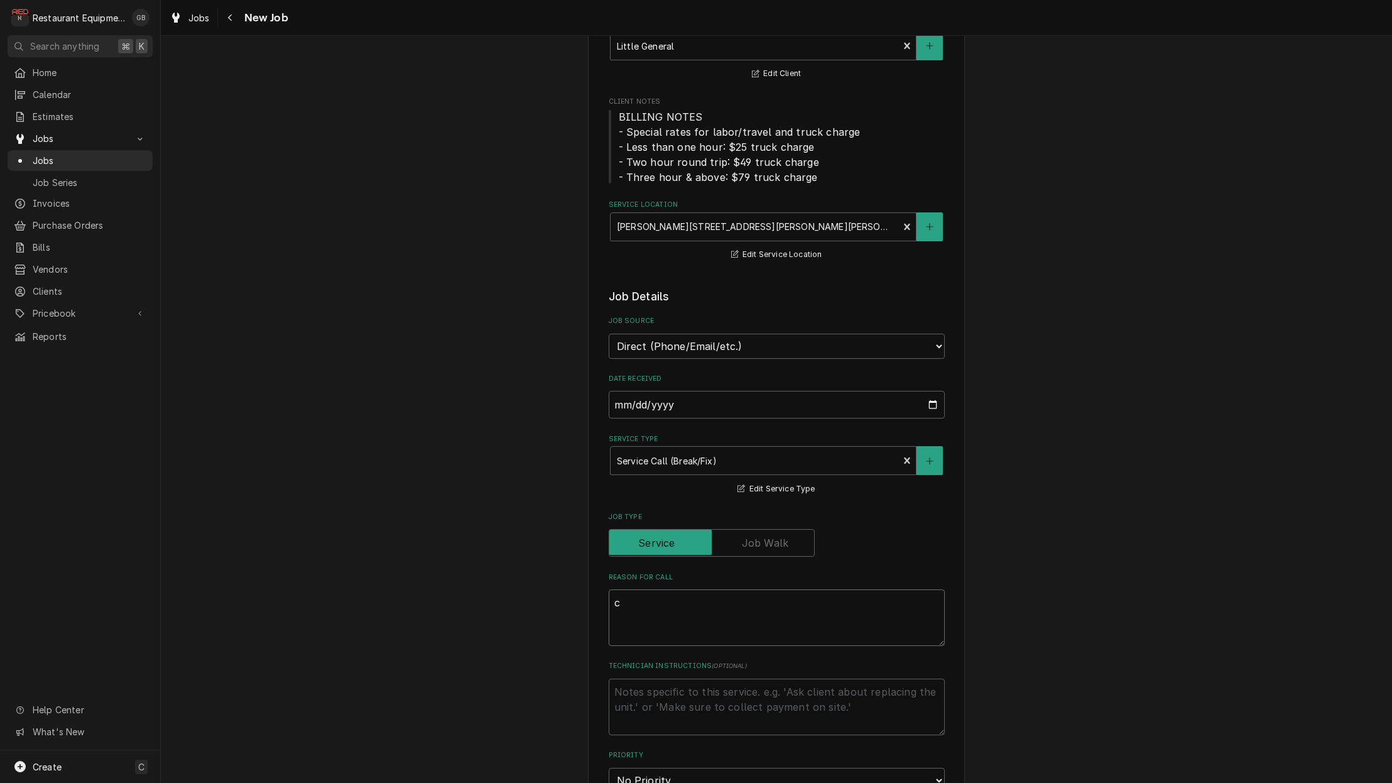
type textarea "cr"
type textarea "x"
type textarea "cre"
type textarea "x"
type textarea "crea"
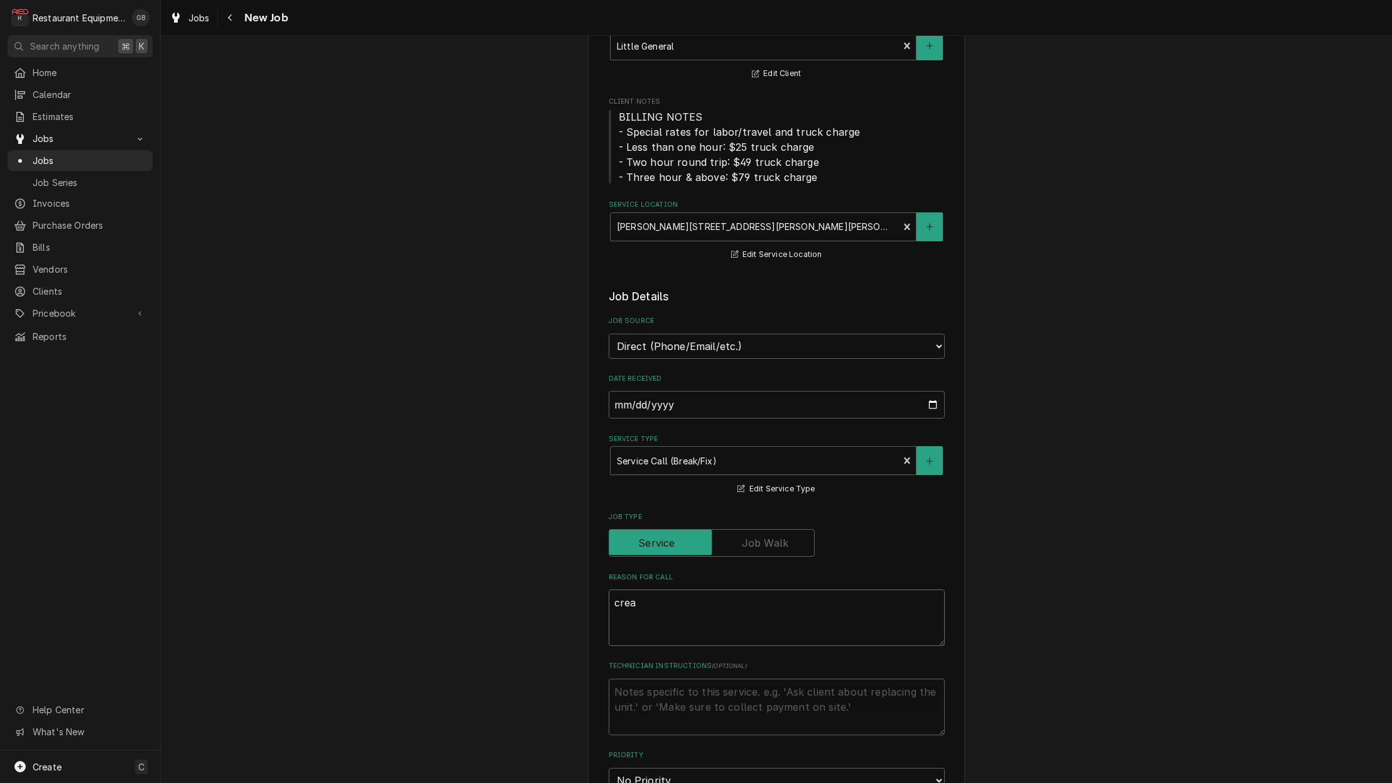
type textarea "x"
type textarea "cream"
type textarea "x"
type textarea "creame"
type textarea "x"
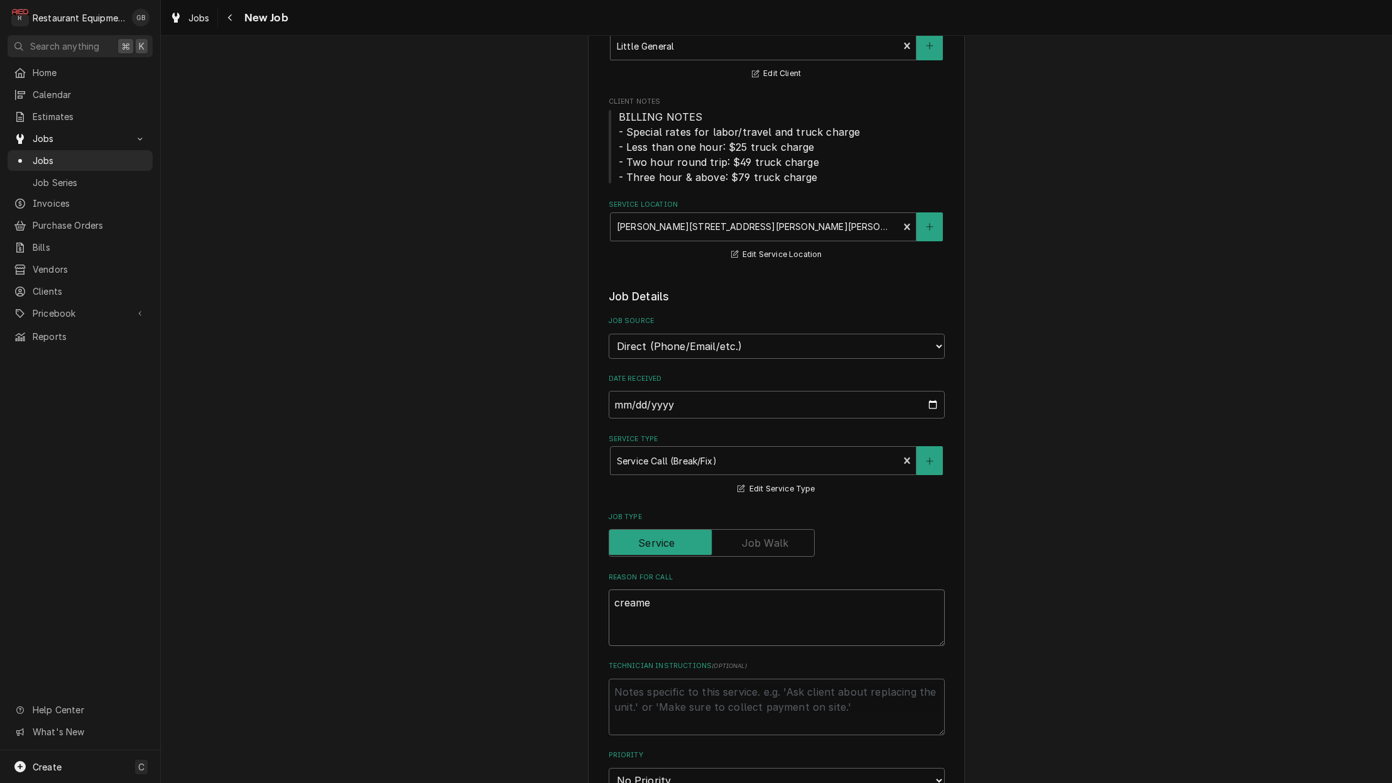
type textarea "creamer"
type textarea "x"
type textarea "creamer"
type textarea "x"
type textarea "creamer m"
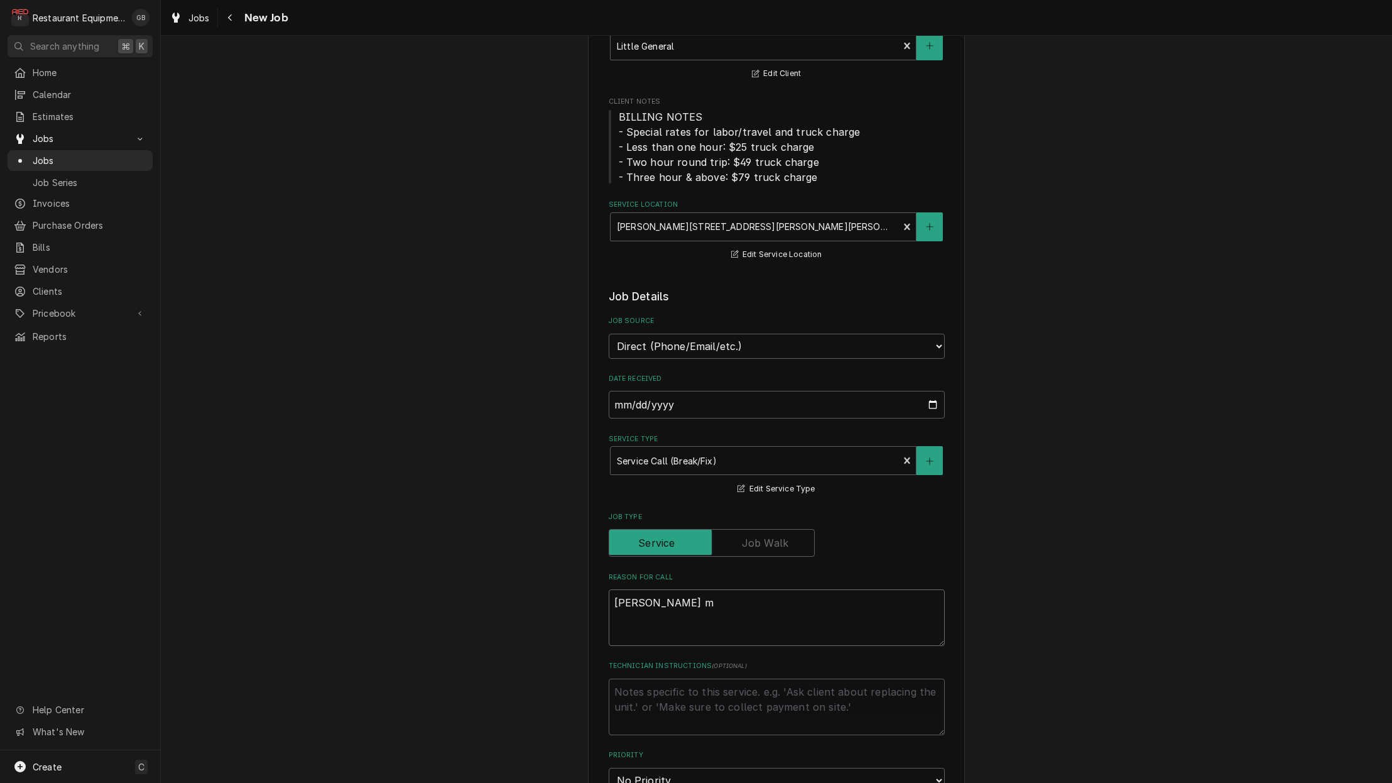
type textarea "x"
type textarea "creamer ma"
type textarea "x"
type textarea "creamer mac"
type textarea "x"
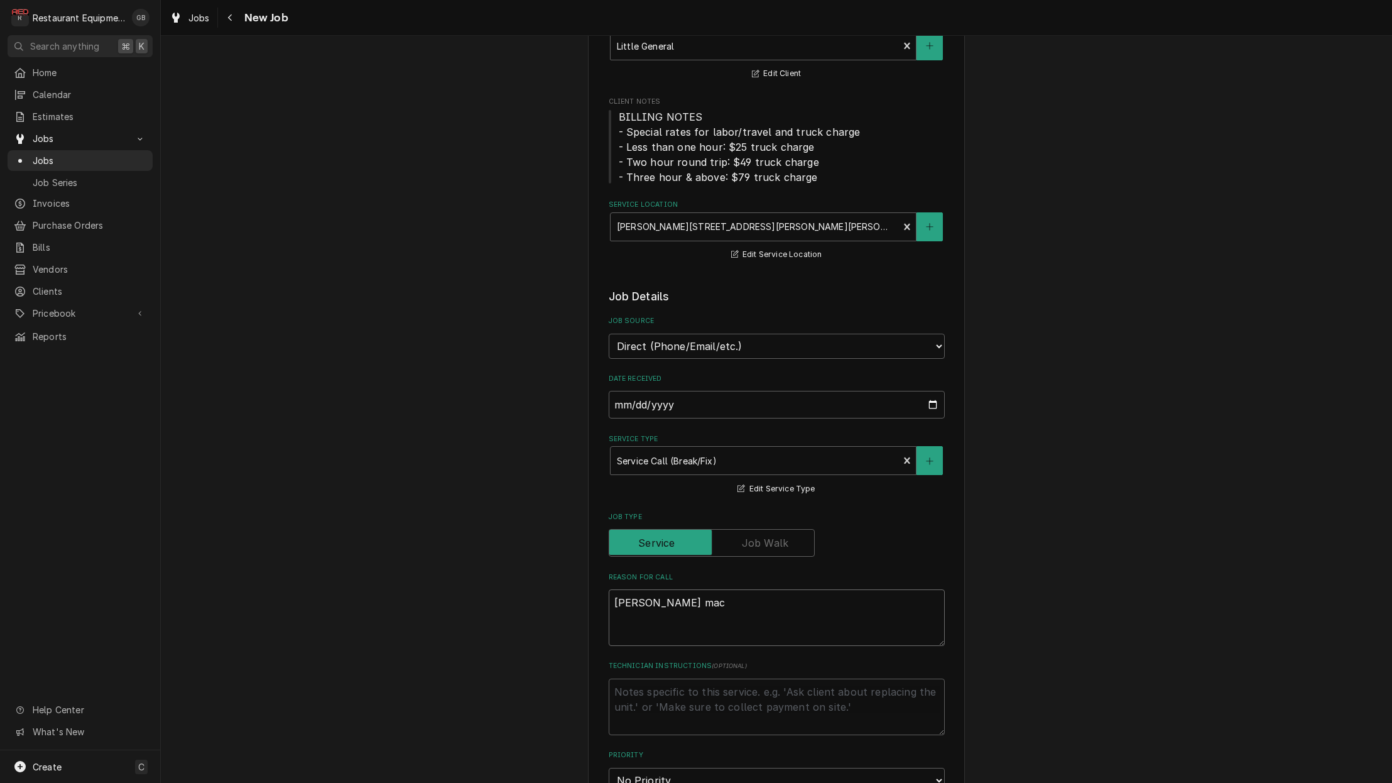
type textarea "creamer mach"
type textarea "x"
type textarea "creamer machi"
type textarea "x"
type textarea "creamer machin"
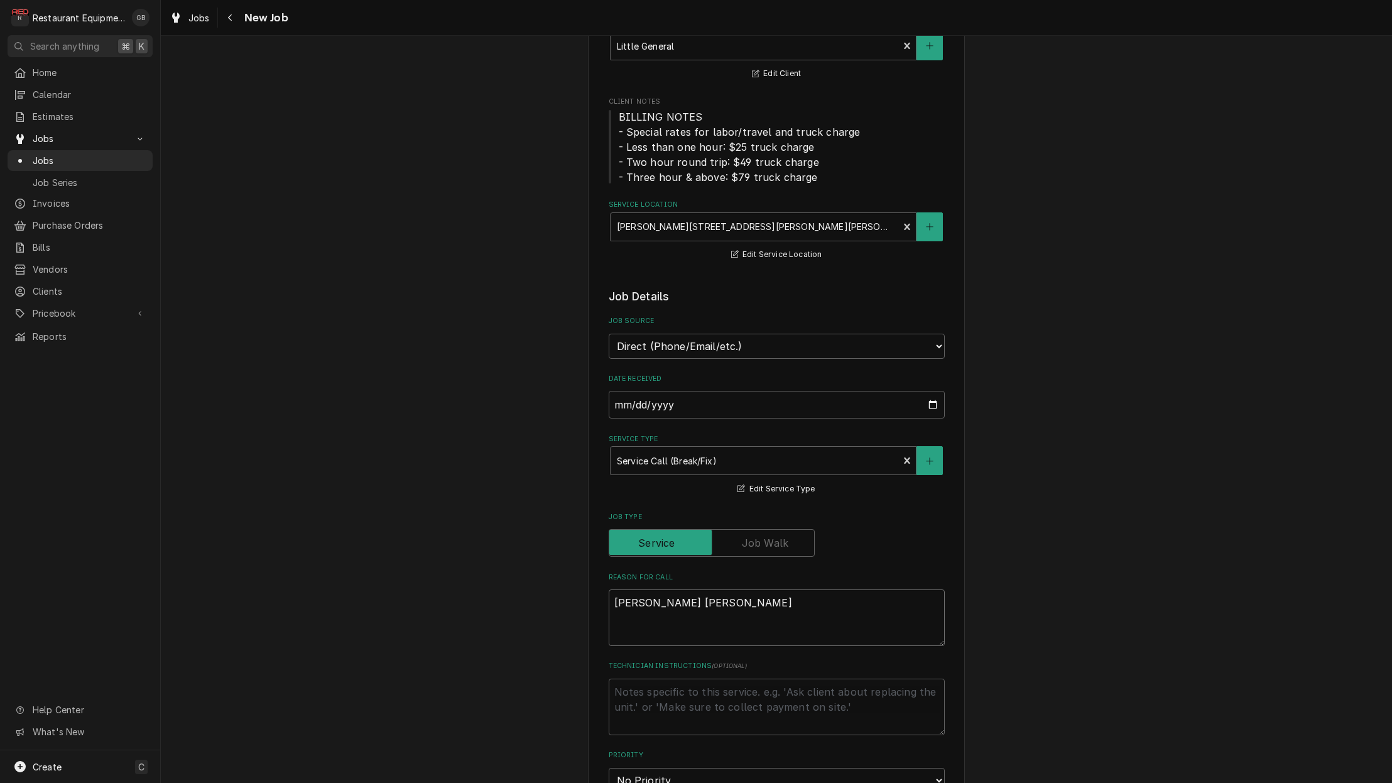
type textarea "x"
type textarea "creamer machine"
type textarea "x"
type textarea "creamer machine"
type textarea "x"
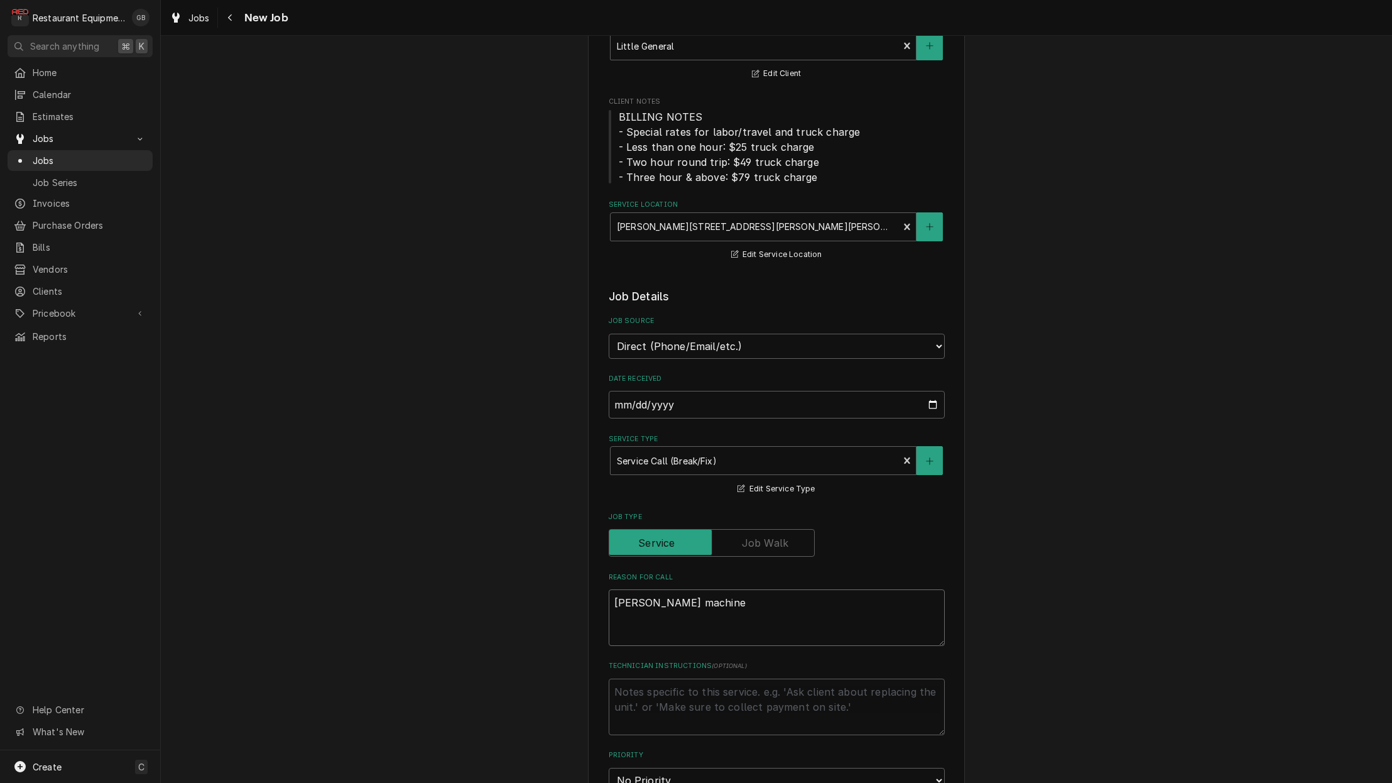
type textarea "creamer machine i"
type textarea "x"
type textarea "creamer machine I"
type textarea "x"
type textarea "creamer machine I s"
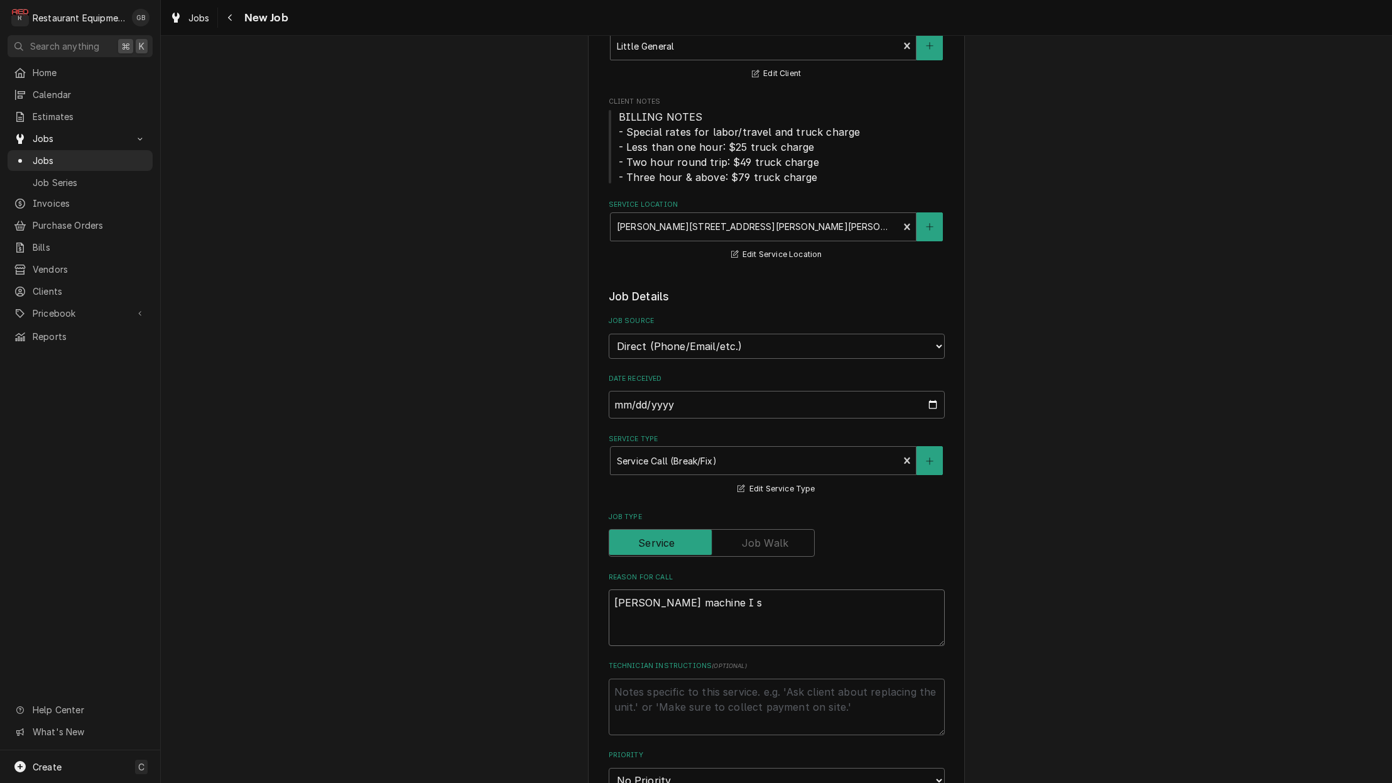
type textarea "x"
type textarea "creamer machine I"
type textarea "x"
type textarea "creamer machine I"
type textarea "x"
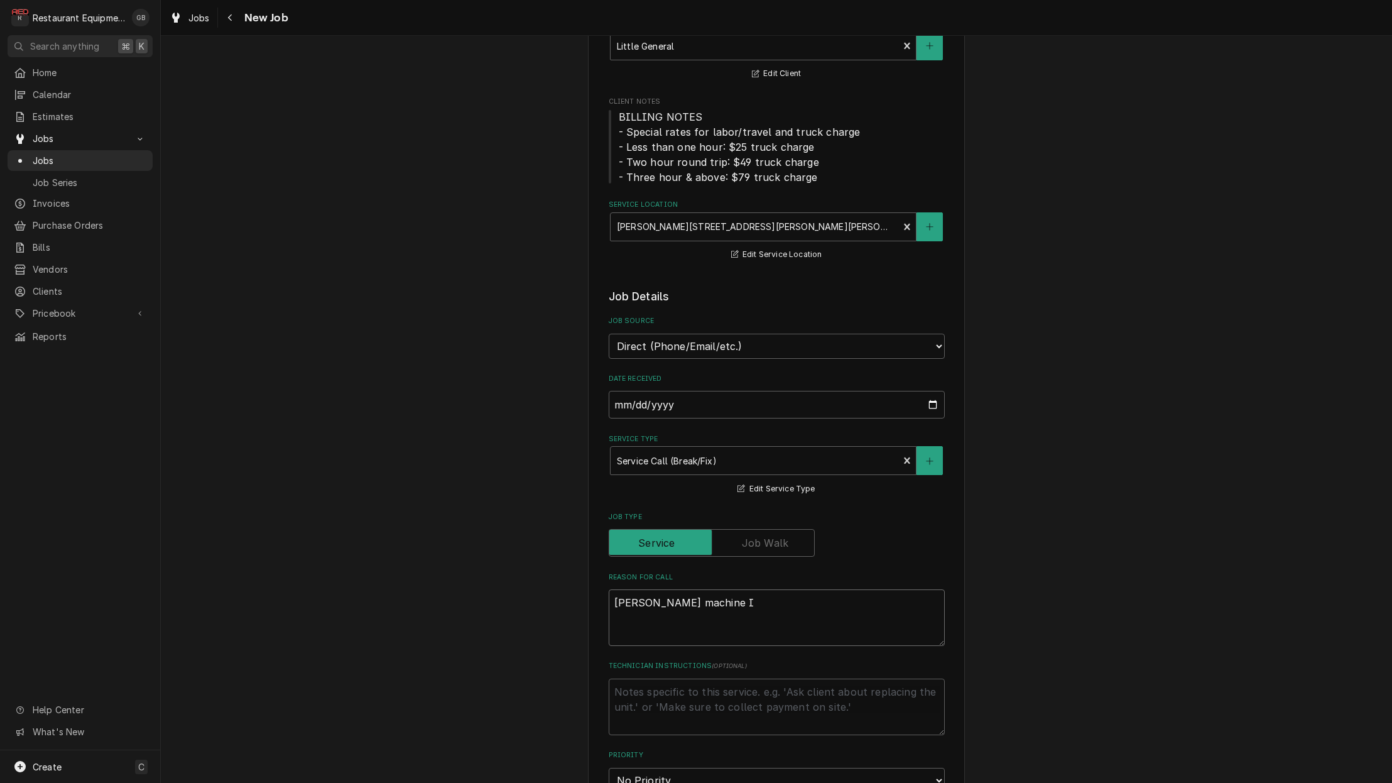
type textarea "creamer machine"
type textarea "x"
type textarea "creamer machine"
type textarea "x"
type textarea "creamer machine"
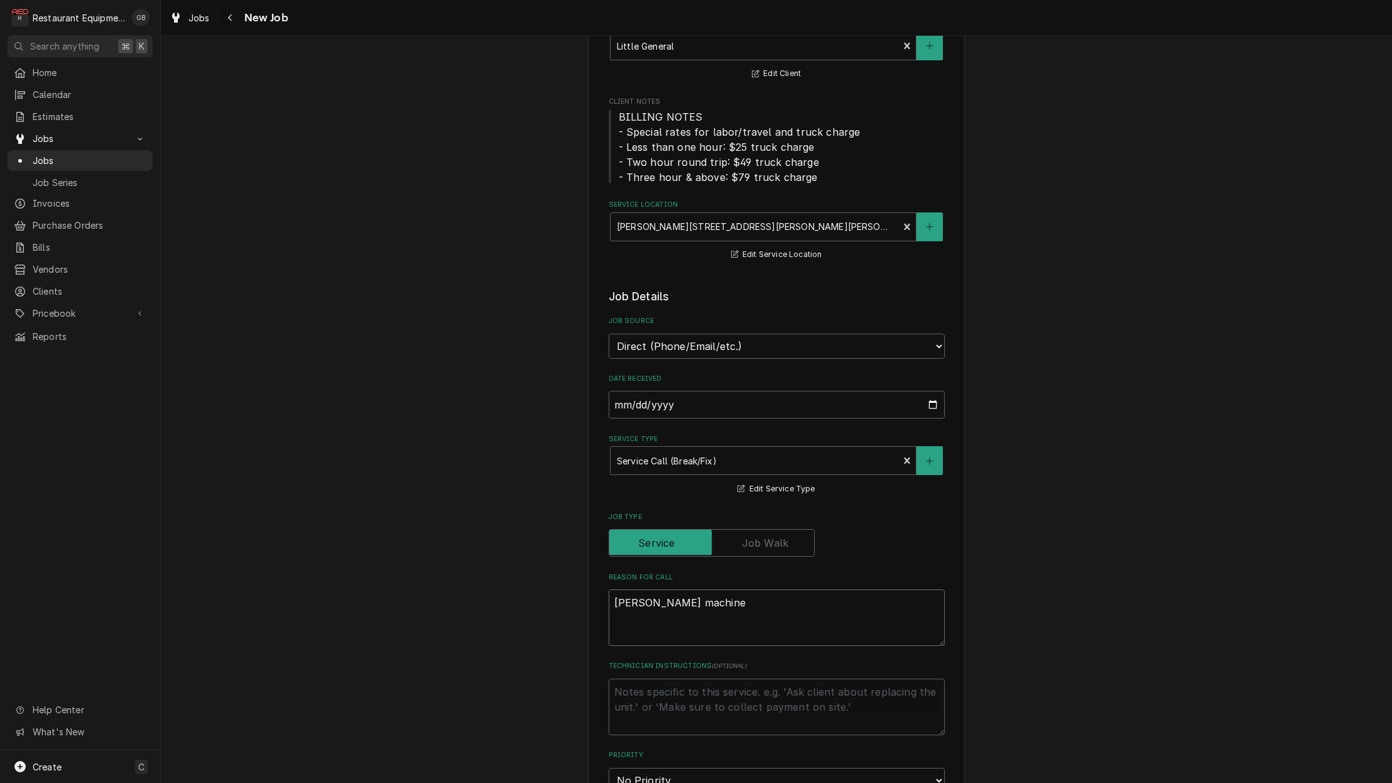
type textarea "x"
type textarea "creamer machine i"
type textarea "x"
type textarea "creamer machine is"
type textarea "x"
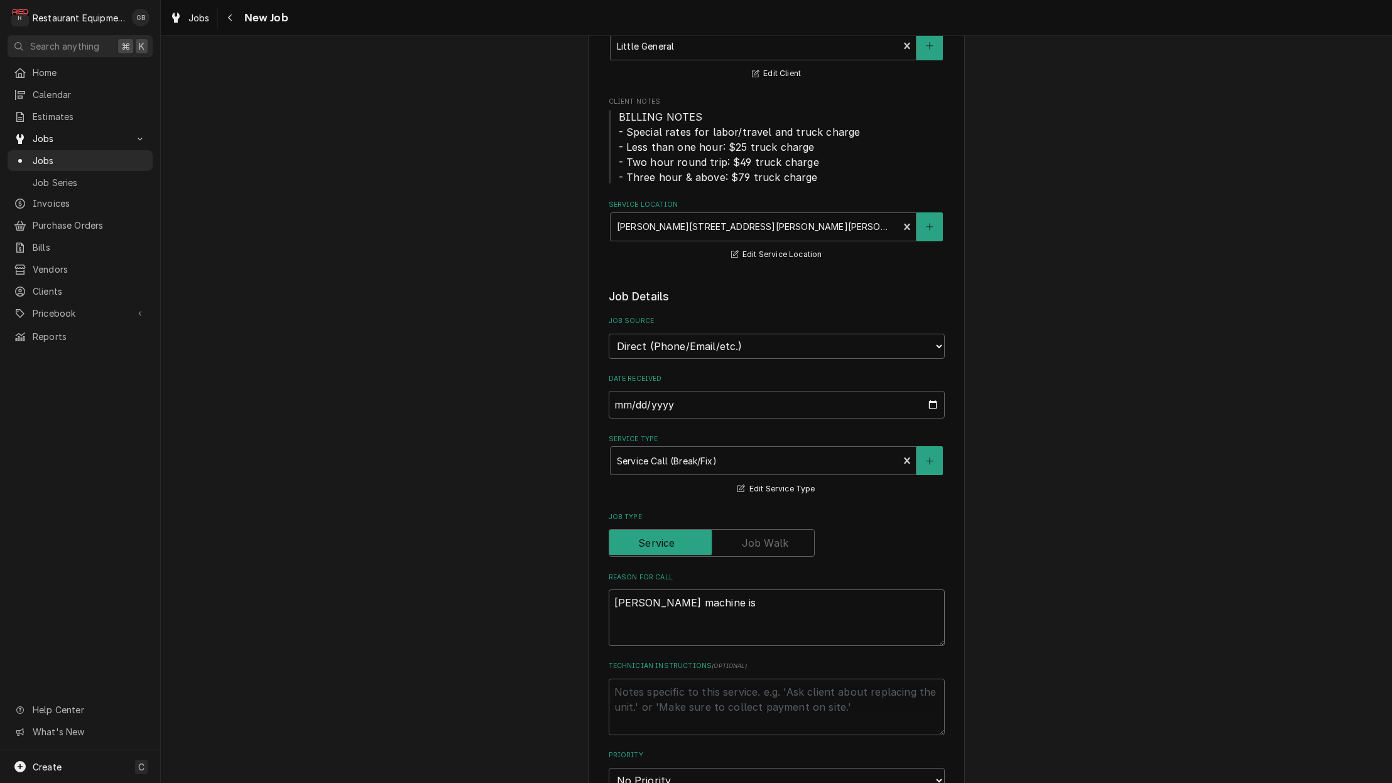
type textarea "creamer machine is"
type textarea "x"
type textarea "creamer machine is f"
type textarea "x"
type textarea "creamer machine is fr"
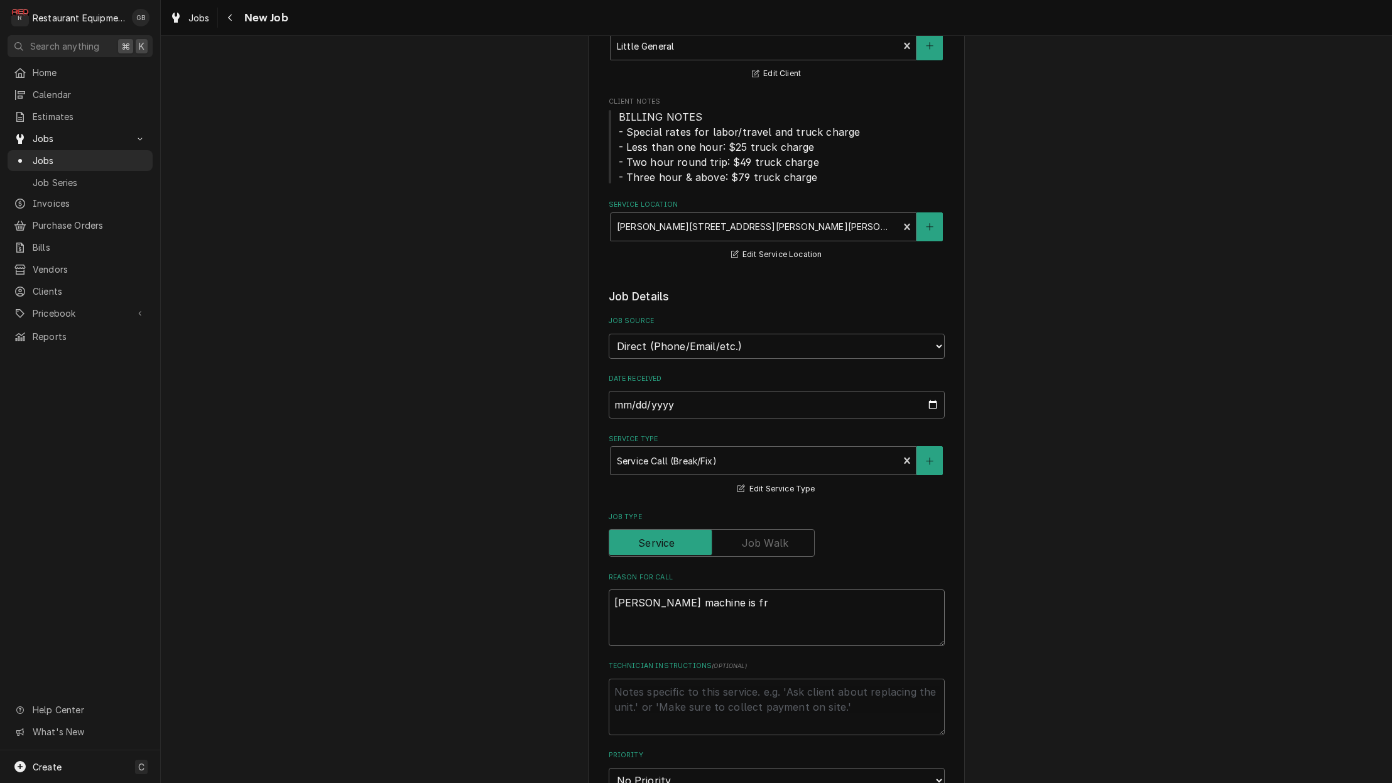
type textarea "x"
type textarea "creamer machine is fre"
type textarea "x"
type textarea "creamer machine is free"
type textarea "x"
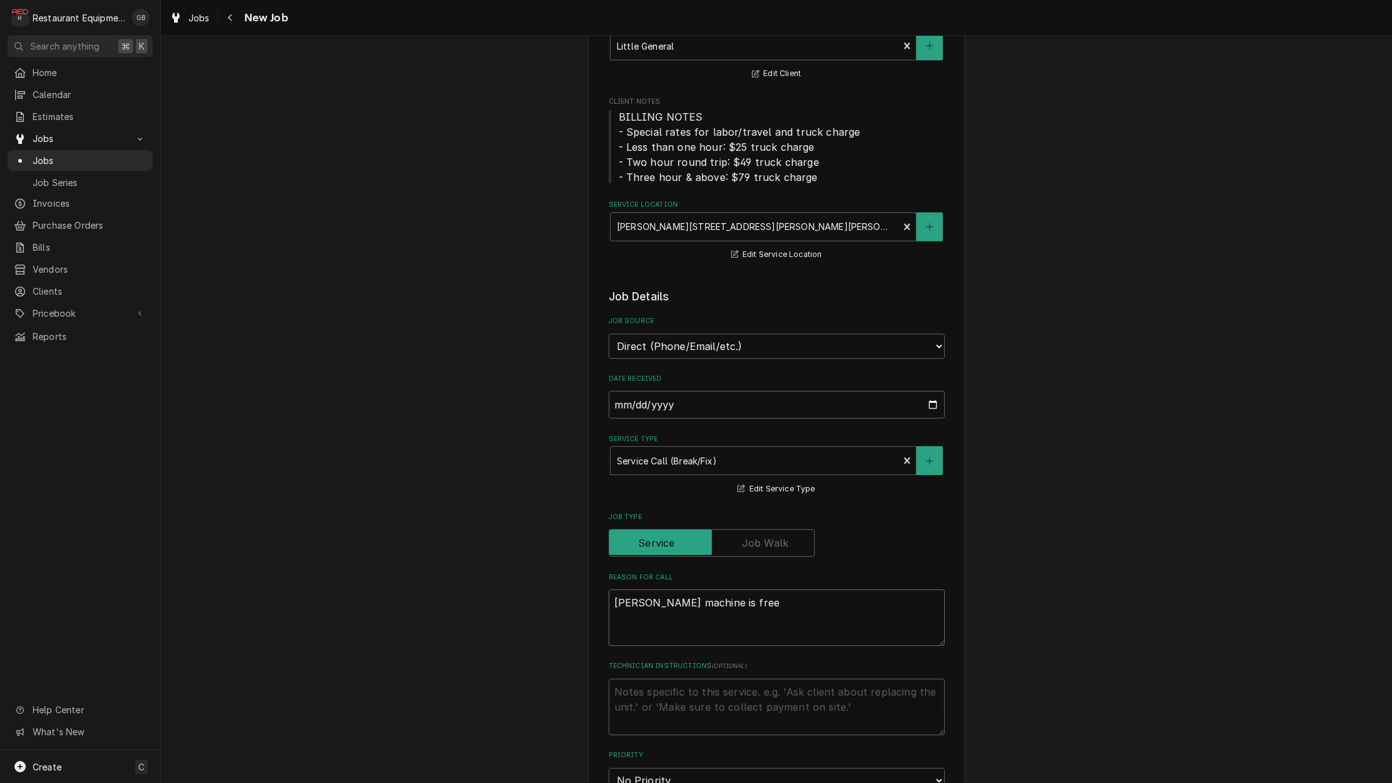
type textarea "creamer machine is freez"
type textarea "x"
type textarea "creamer machine is freezi"
type textarea "x"
type textarea "creamer machine is freezin"
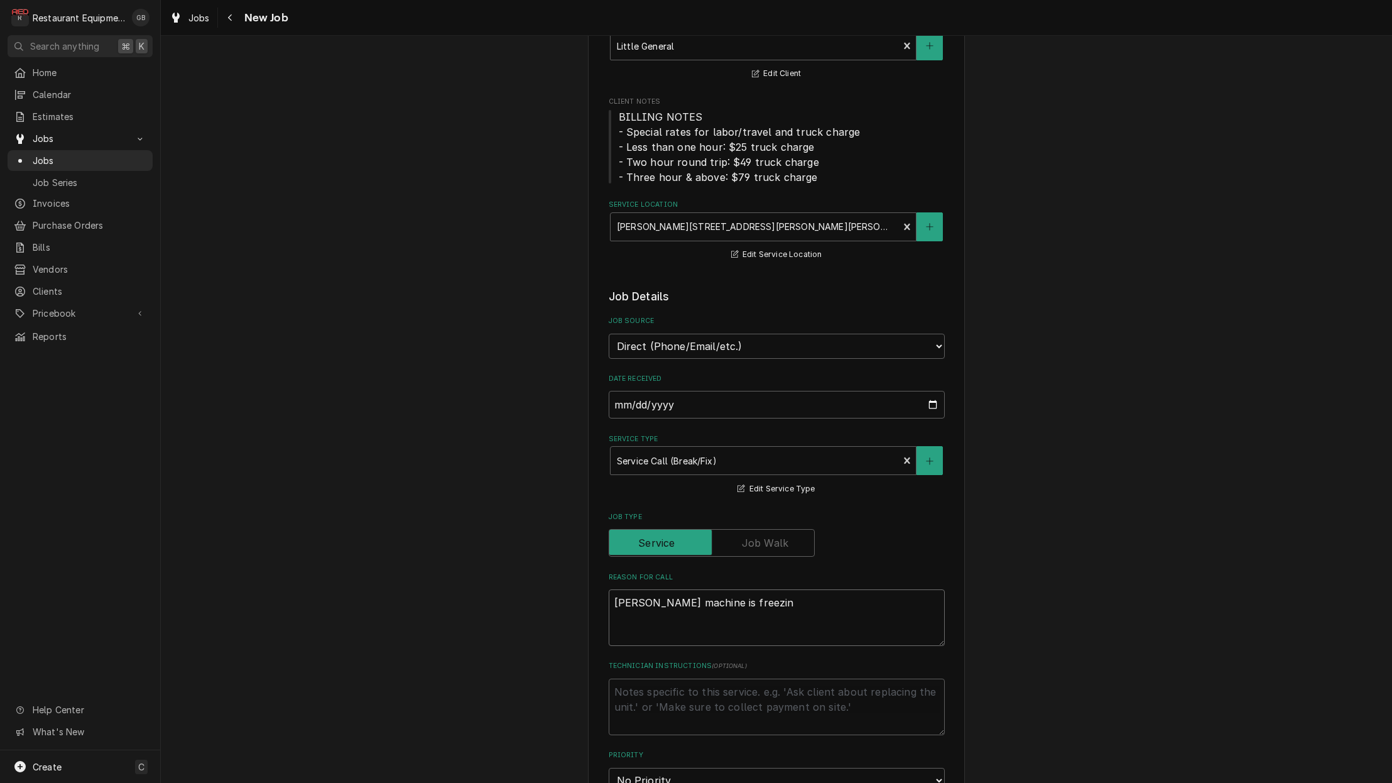
type textarea "x"
type textarea "creamer machine is freezing"
type textarea "x"
type textarea "creamer machine is freezing"
type textarea "x"
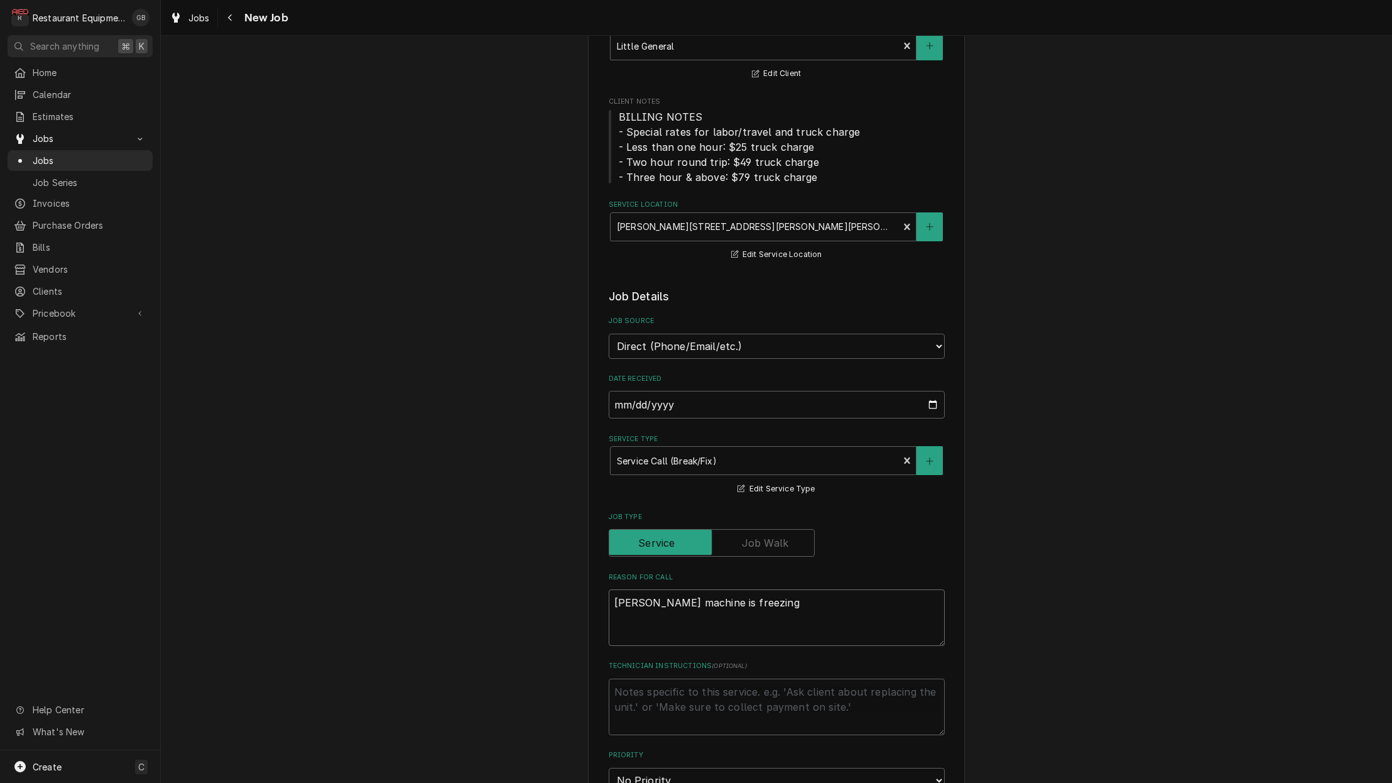
type textarea "creamer machine is freezing p"
type textarea "x"
type textarea "creamer machine is freezing pr"
type textarea "x"
type textarea "creamer machine is freezing pro"
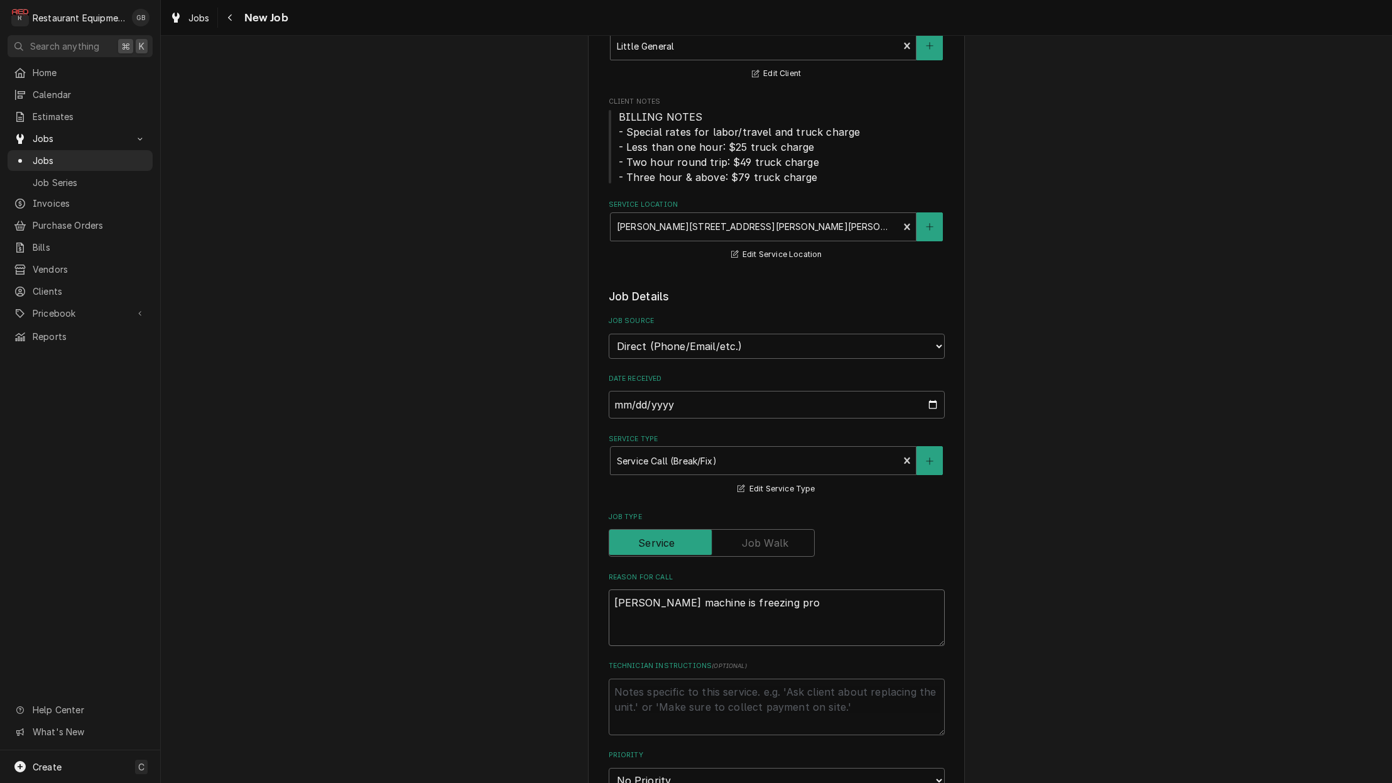
type textarea "x"
type textarea "creamer machine is freezing prod"
type textarea "x"
type textarea "creamer machine is freezing produ"
type textarea "x"
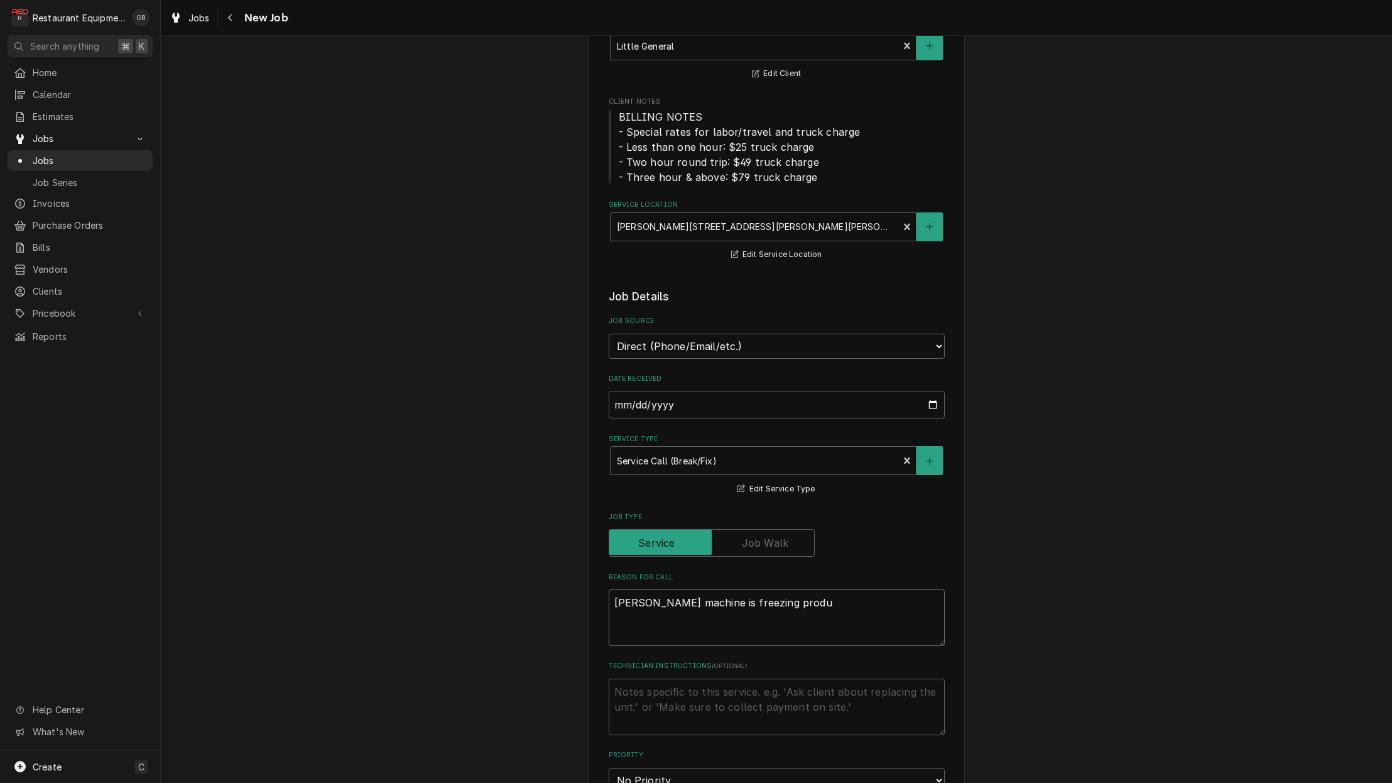
type textarea "creamer machine is freezing produc"
type textarea "x"
type textarea "creamer machine is freezing product"
type textarea "x"
type textarea "creamer machine is freezing product"
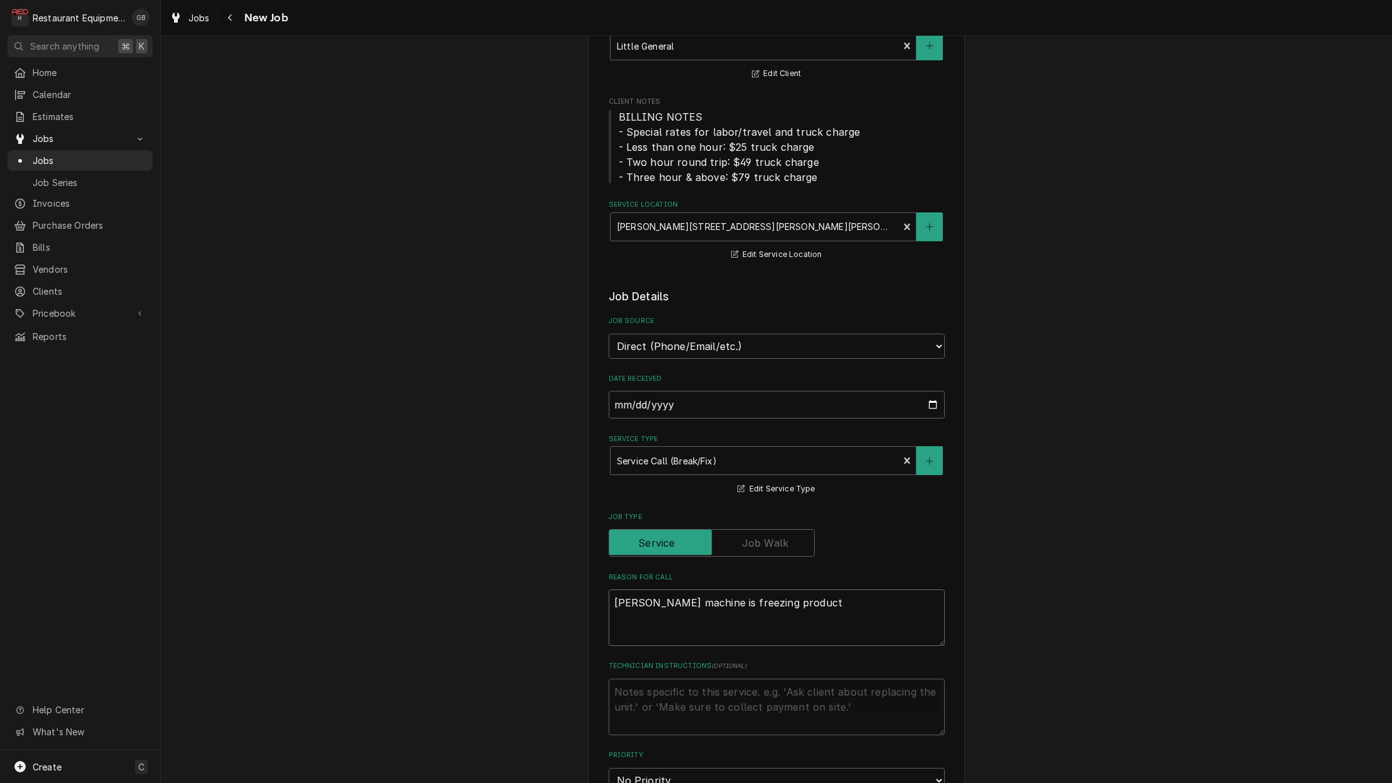
type textarea "x"
type textarea "creamer machine is freezing product a"
type textarea "x"
type textarea "creamer machine is freezing product ag"
type textarea "x"
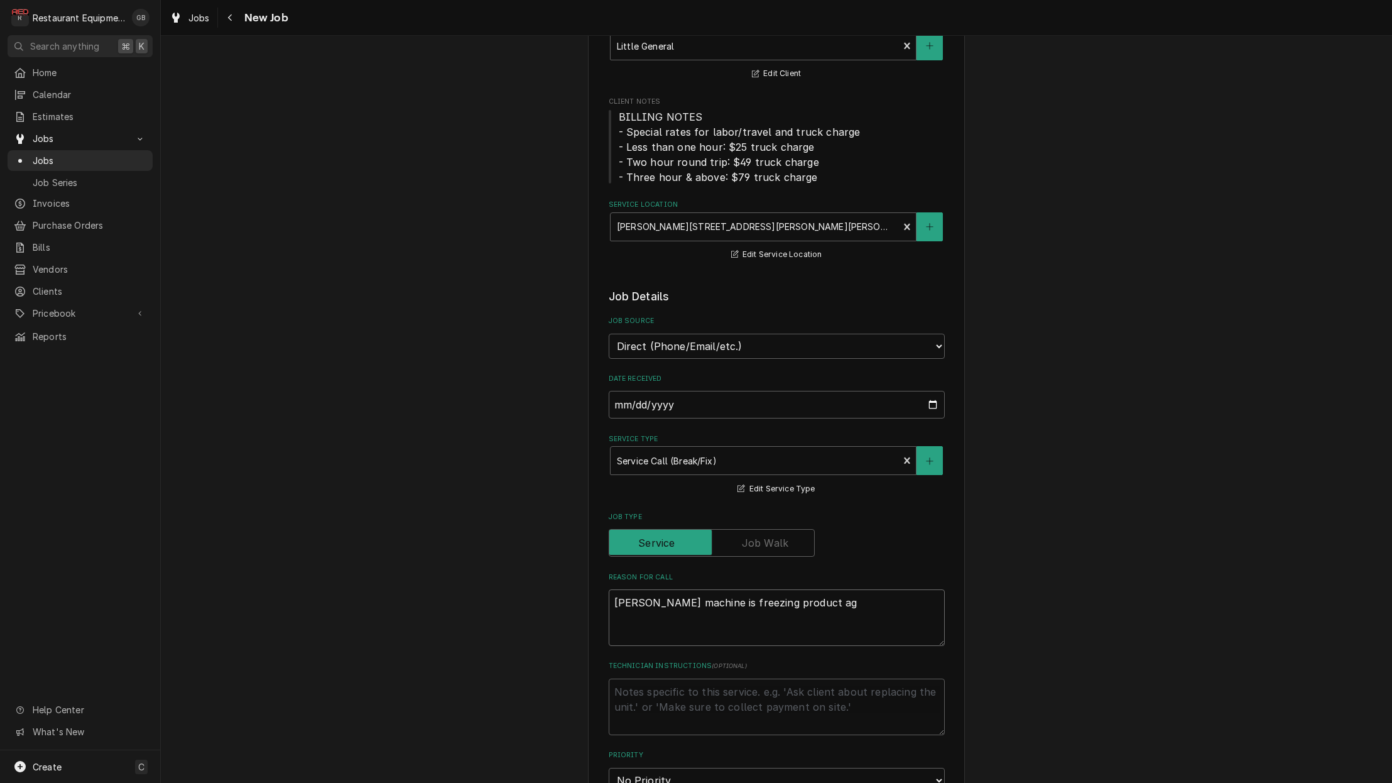
type textarea "creamer machine is freezing product aga"
type textarea "x"
type textarea "creamer machine is freezing product agai"
type textarea "x"
type textarea "creamer machine is freezing product again"
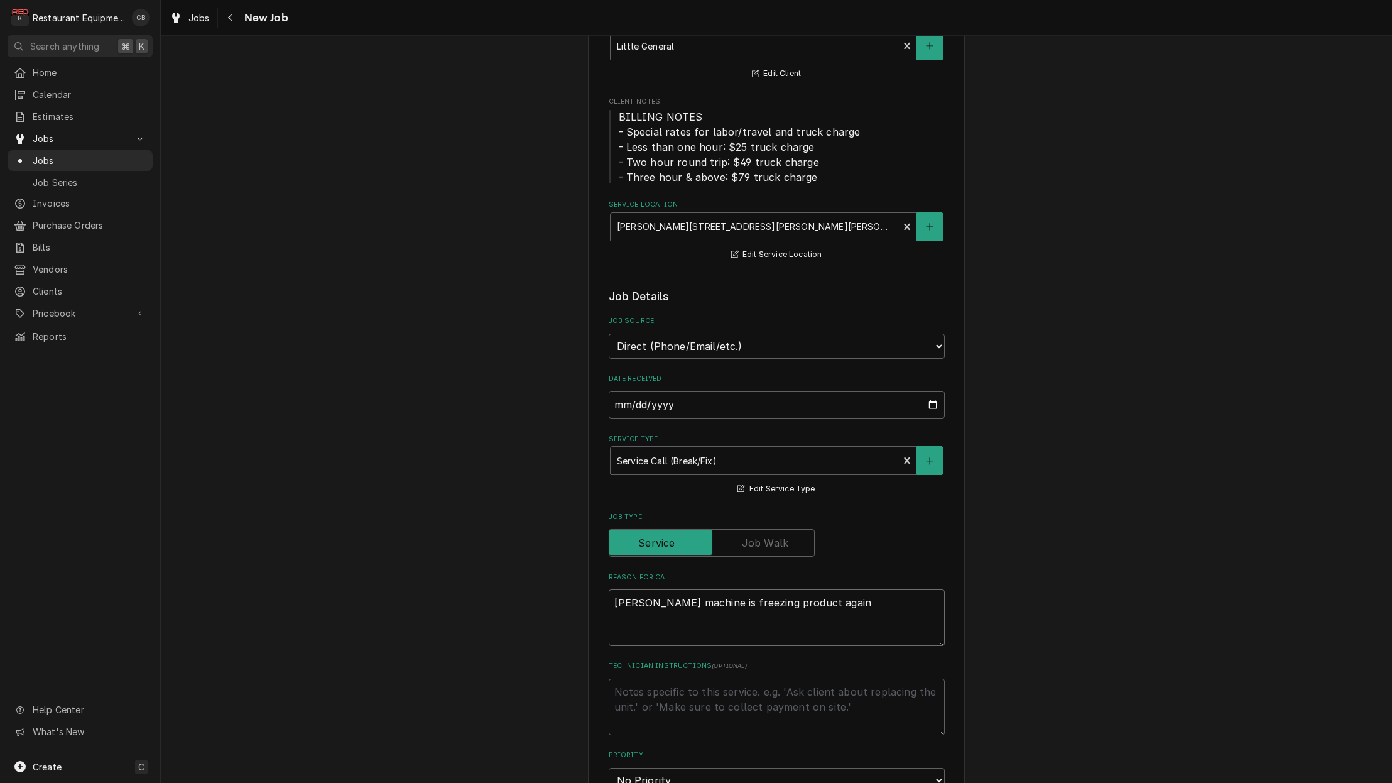
type textarea "x"
type textarea "creamer machine is freezing product again."
type textarea "x"
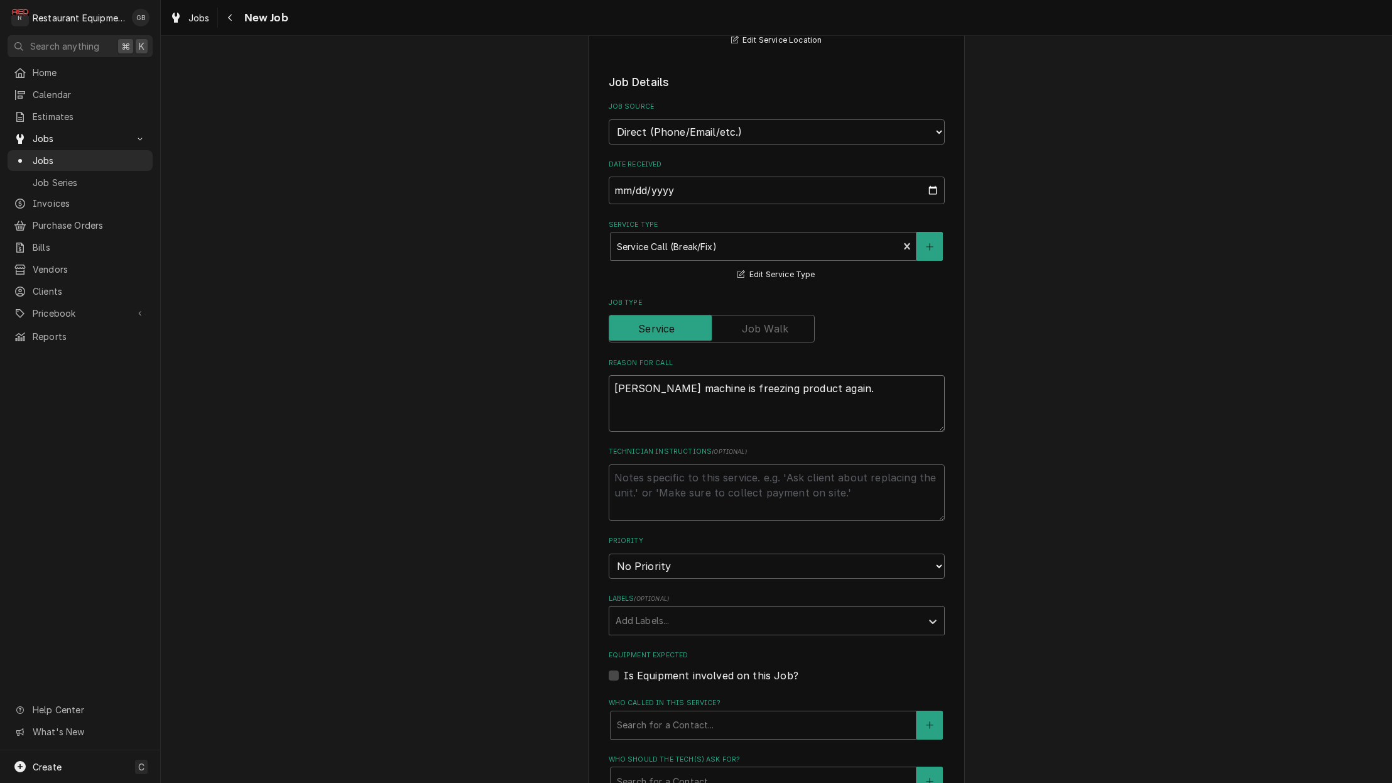
scroll to position [330, 0]
type textarea "creamer machine is freezing product again."
click at [615, 463] on textarea "Technician Instructions ( optional )" at bounding box center [777, 491] width 336 height 57
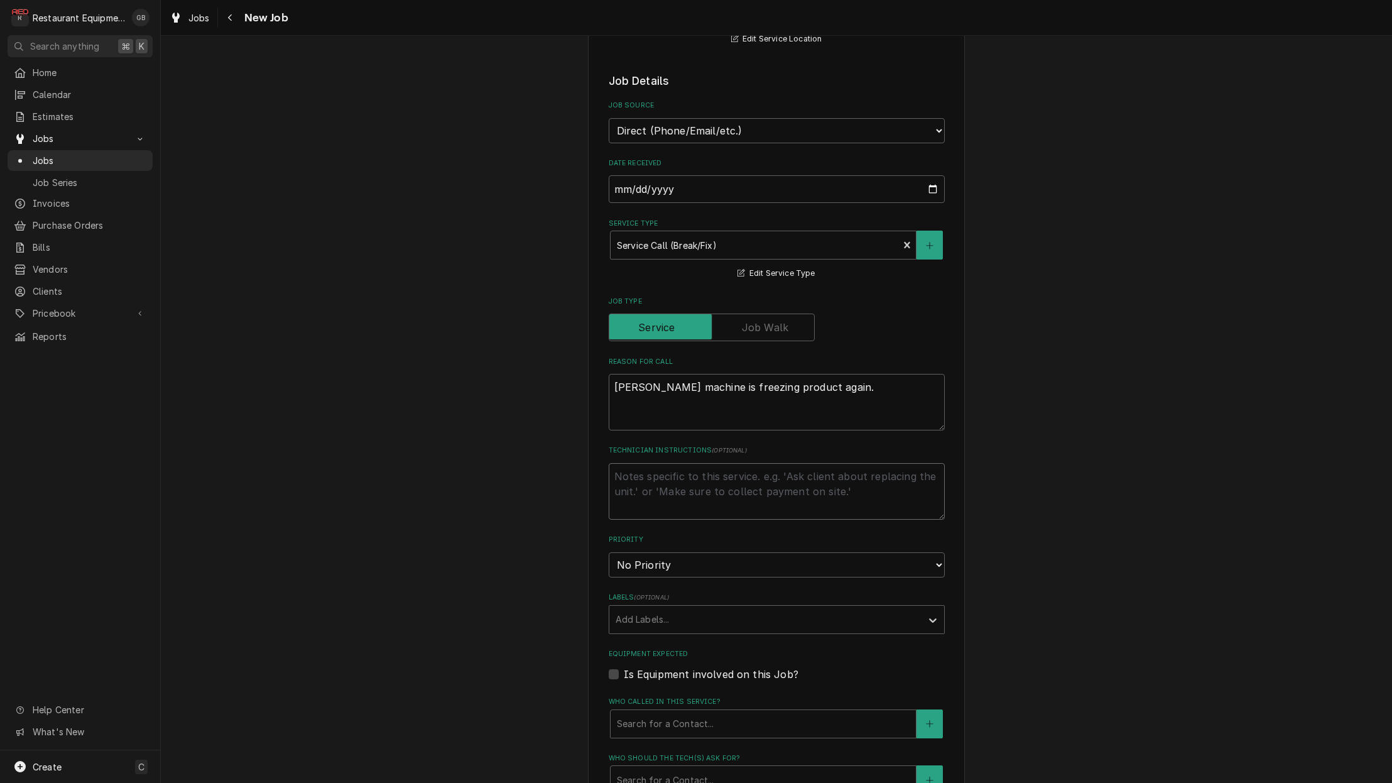
type textarea "x"
type textarea "t"
type textarea "x"
type textarea "tr"
type textarea "x"
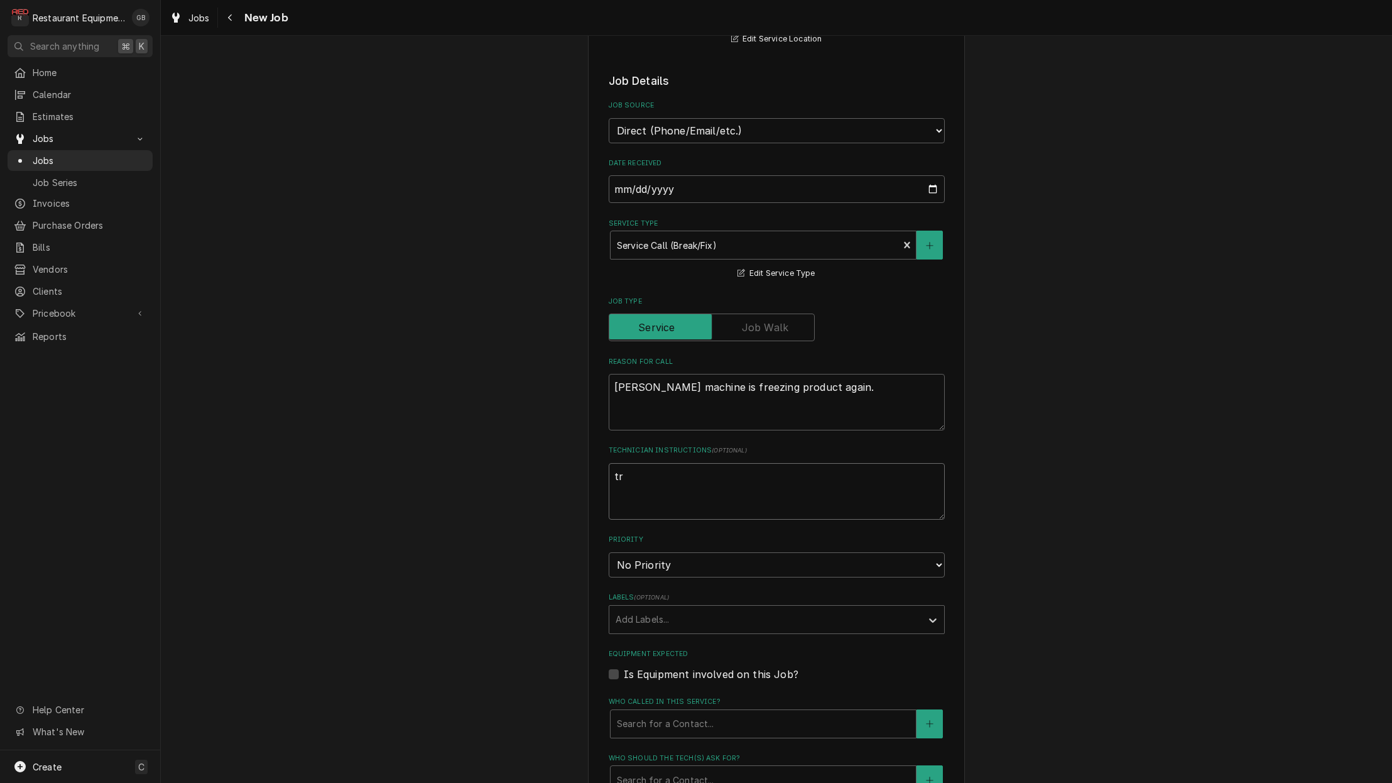
type textarea "tro"
type textarea "x"
type textarea "trou"
type textarea "x"
type textarea "troub"
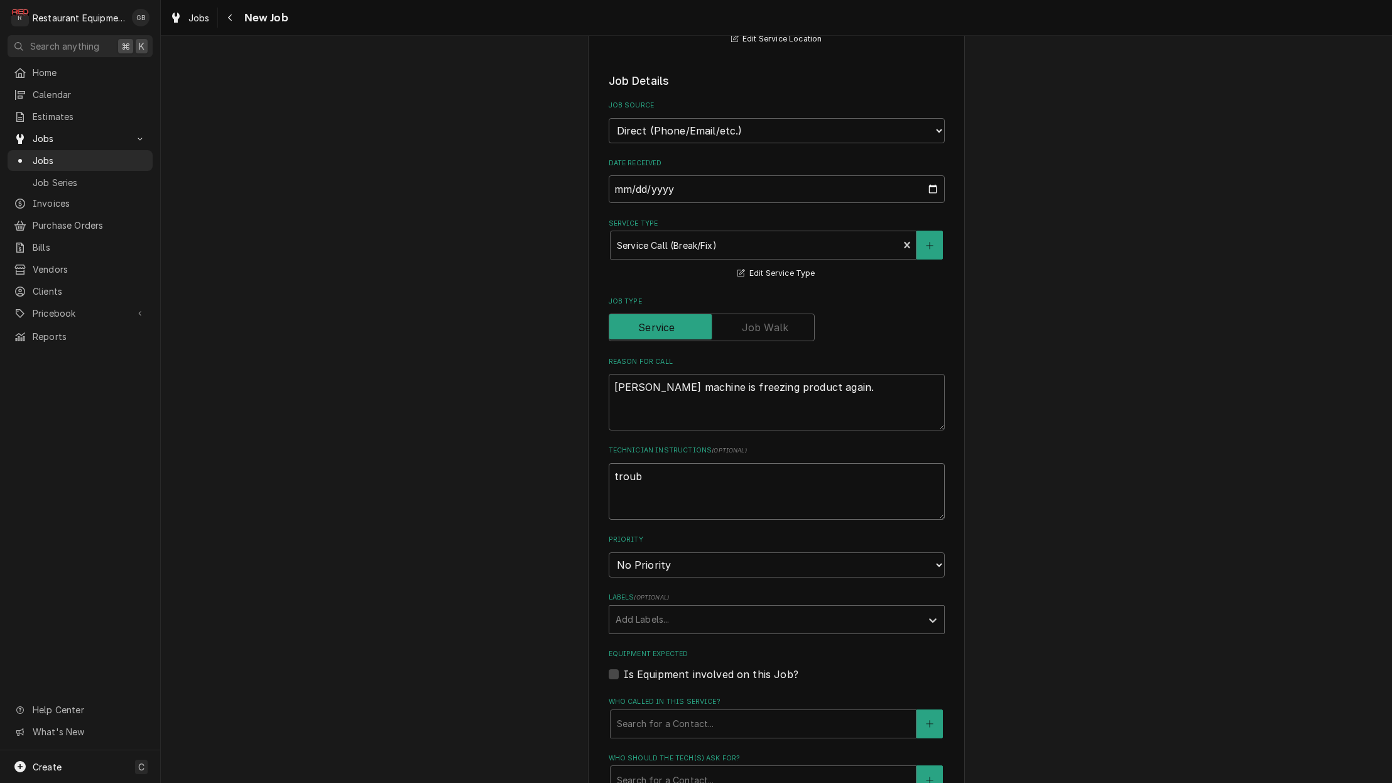
type textarea "x"
type textarea "troubl"
type textarea "x"
type textarea "trouble"
type textarea "x"
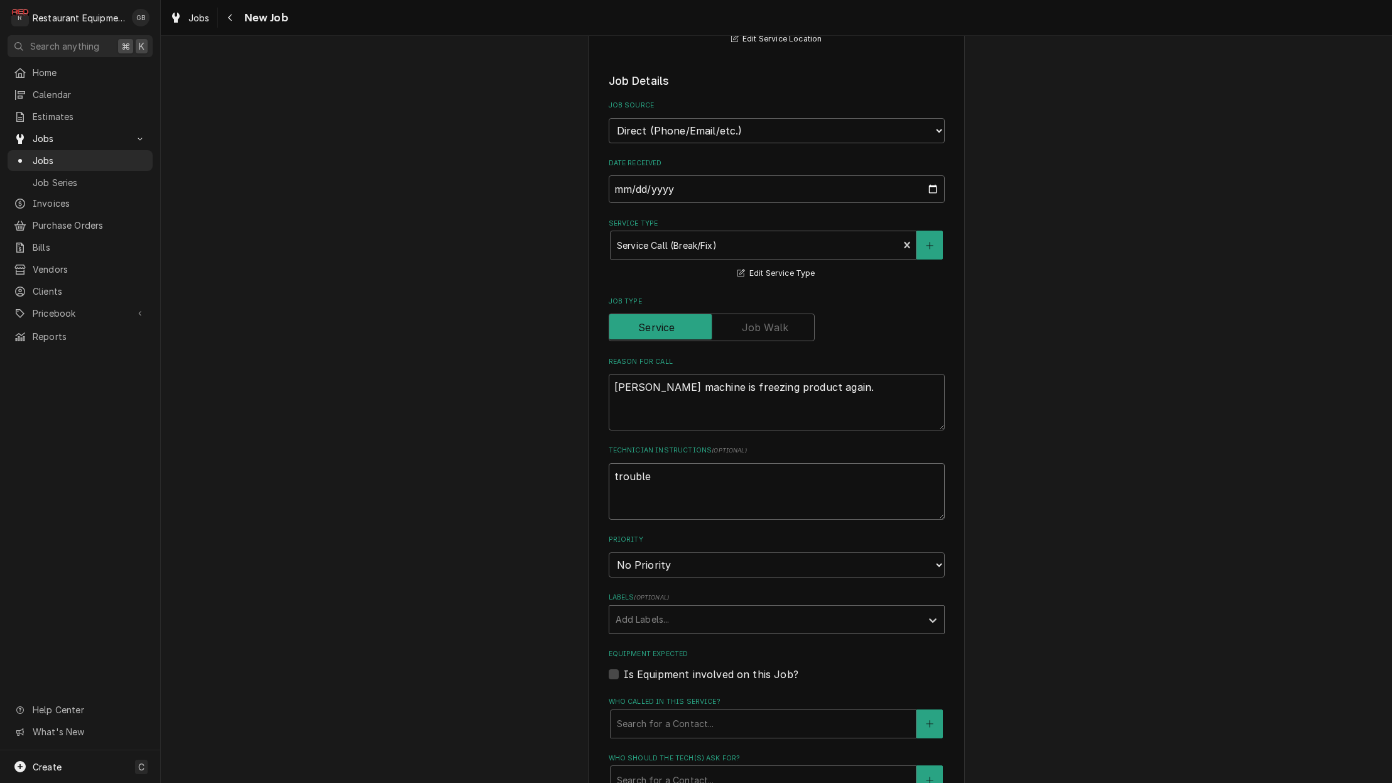
type textarea "troubles"
type textarea "x"
type textarea "troublesh"
type textarea "x"
type textarea "troublesho"
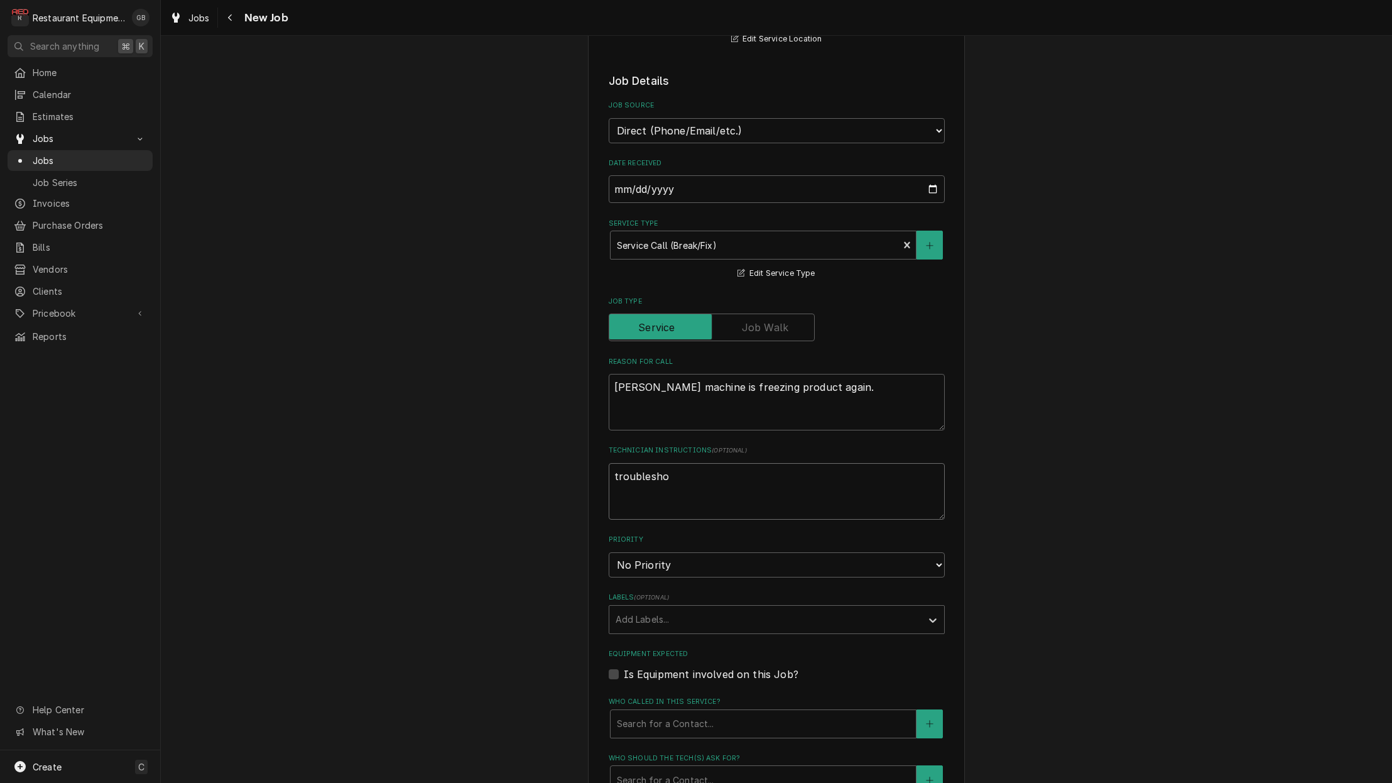
type textarea "x"
type textarea "troubleshoo"
type textarea "x"
type textarea "troubleshoot"
type textarea "x"
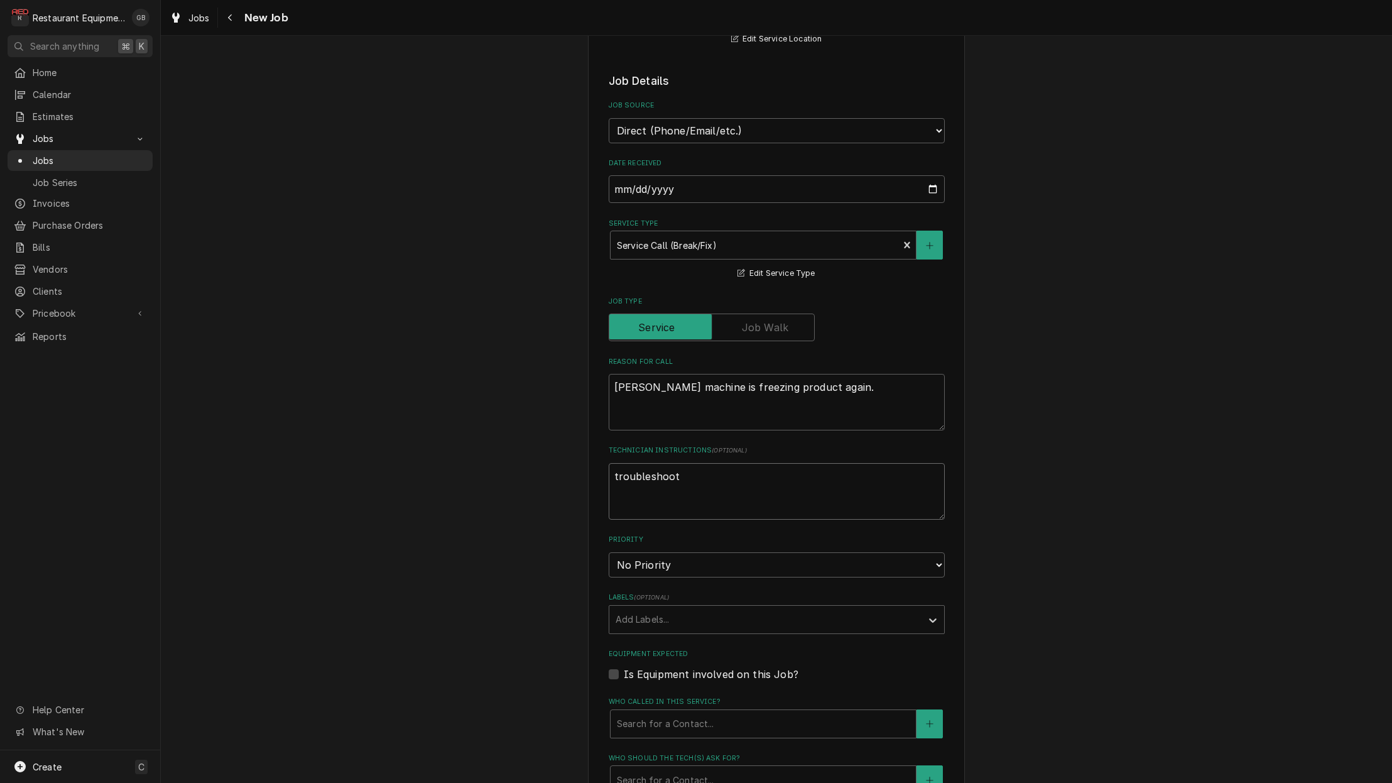
type textarea "troubleshoot"
type textarea "x"
type textarea "troubleshoot t"
type textarea "x"
type textarea "troubleshoot te"
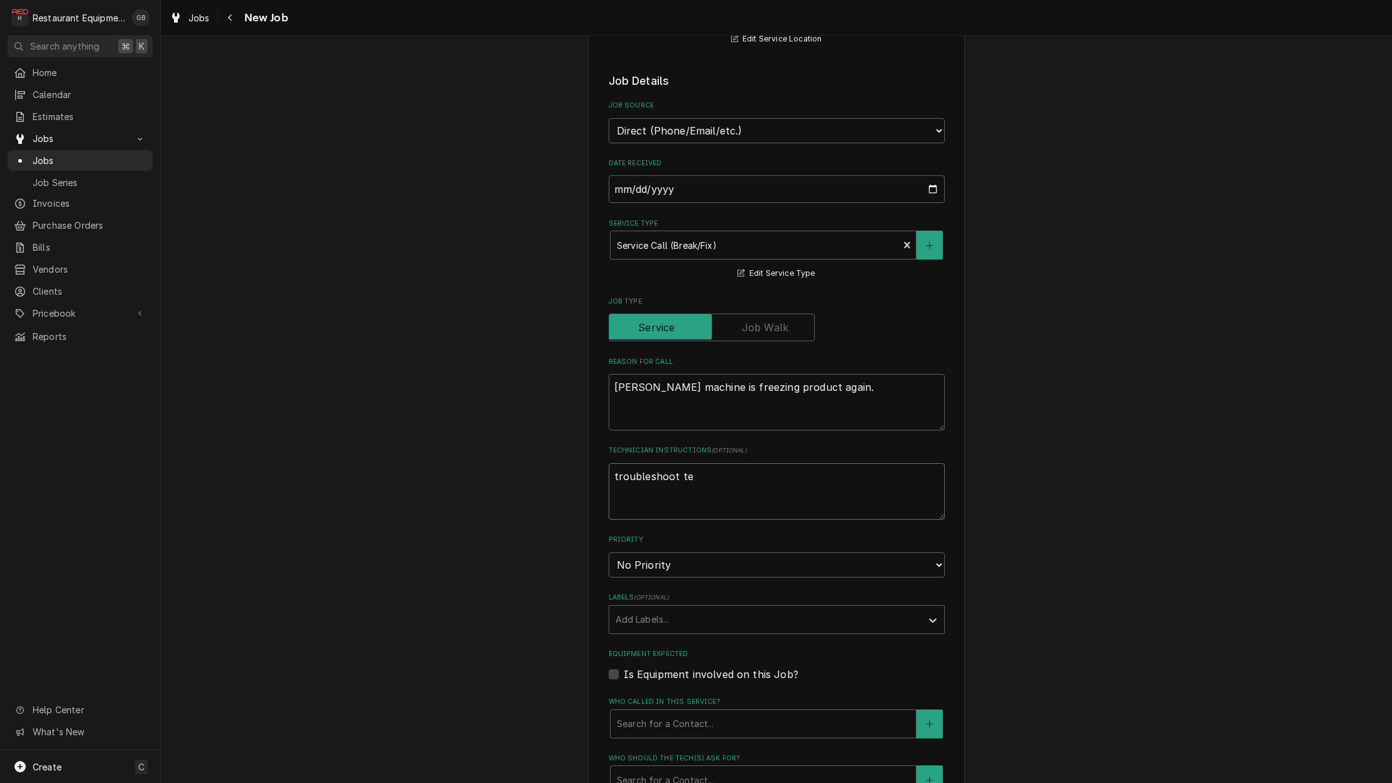
type textarea "x"
type textarea "troubleshoot teh"
type textarea "x"
type textarea "troubleshoot te"
type textarea "x"
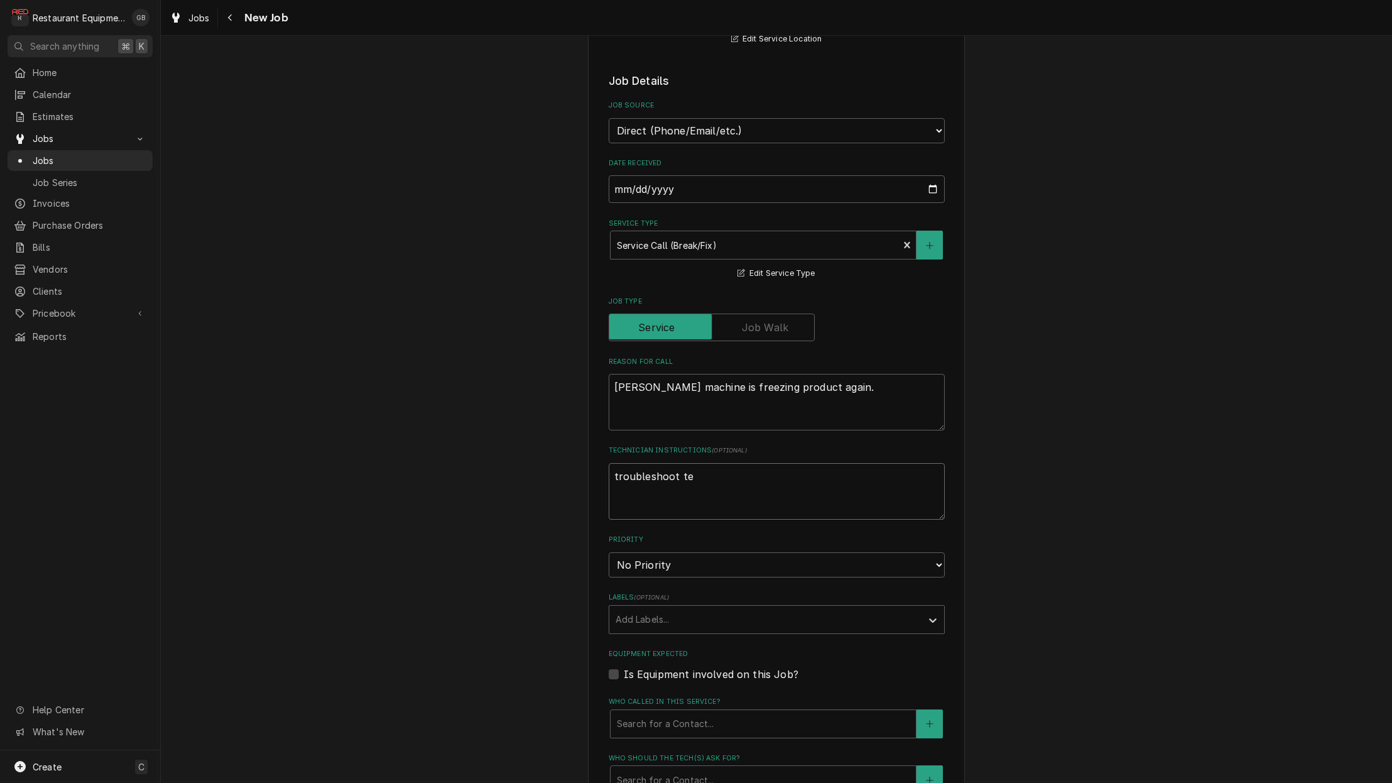
type textarea "troubleshoot t"
type textarea "x"
type textarea "troubleshoot th"
type textarea "x"
type textarea "troubleshoot the"
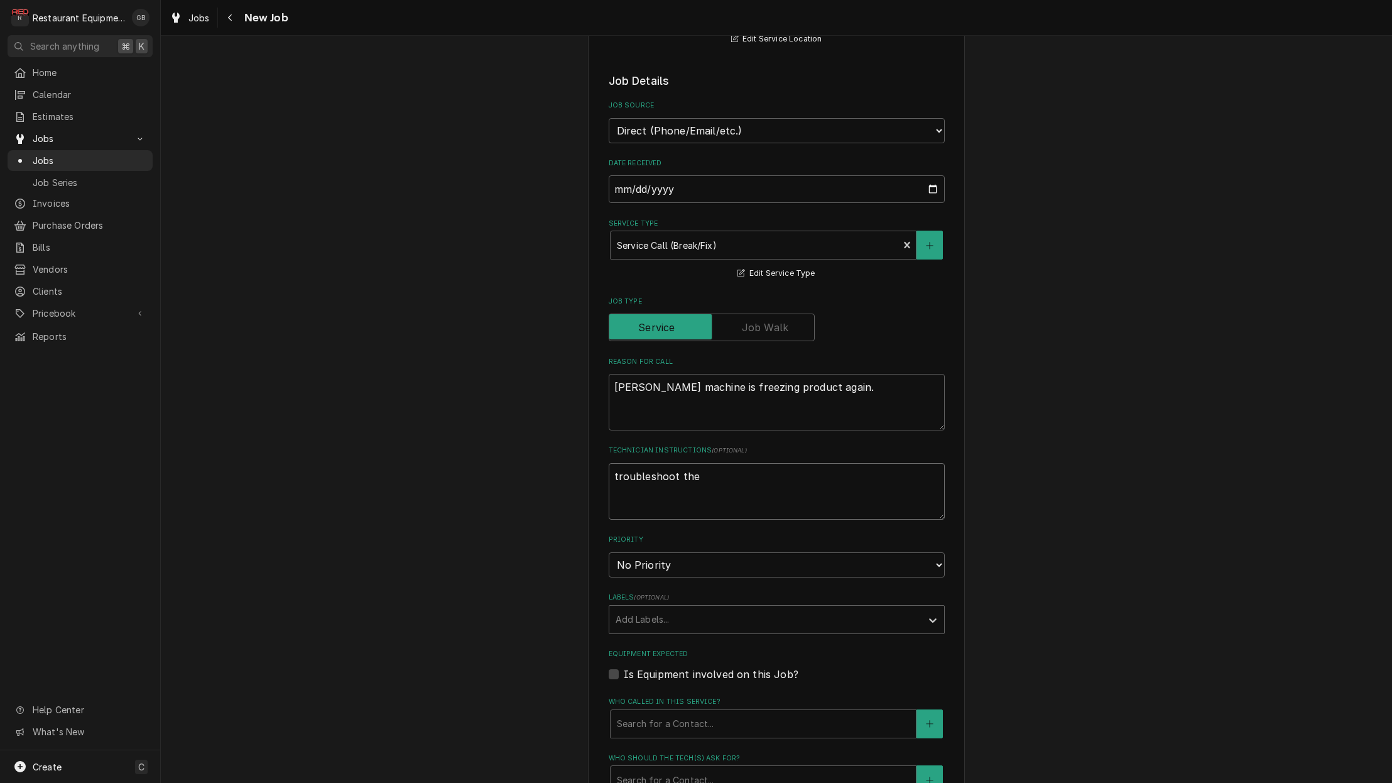
type textarea "x"
type textarea "troubleshoot the"
type textarea "x"
type textarea "troubleshoot the u"
type textarea "x"
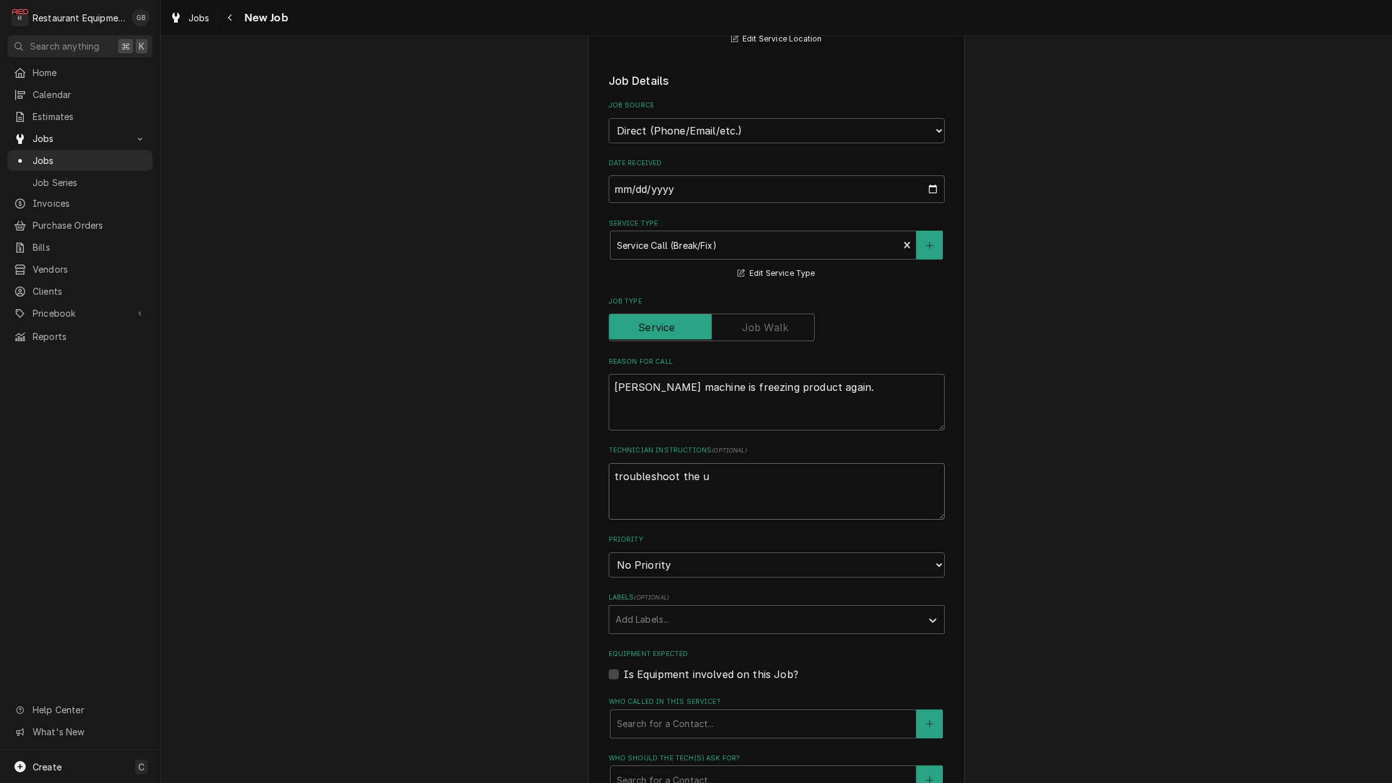
type textarea "troubleshoot the un"
type textarea "x"
type textarea "troubleshoot the uni"
type textarea "x"
type textarea "troubleshoot the unit"
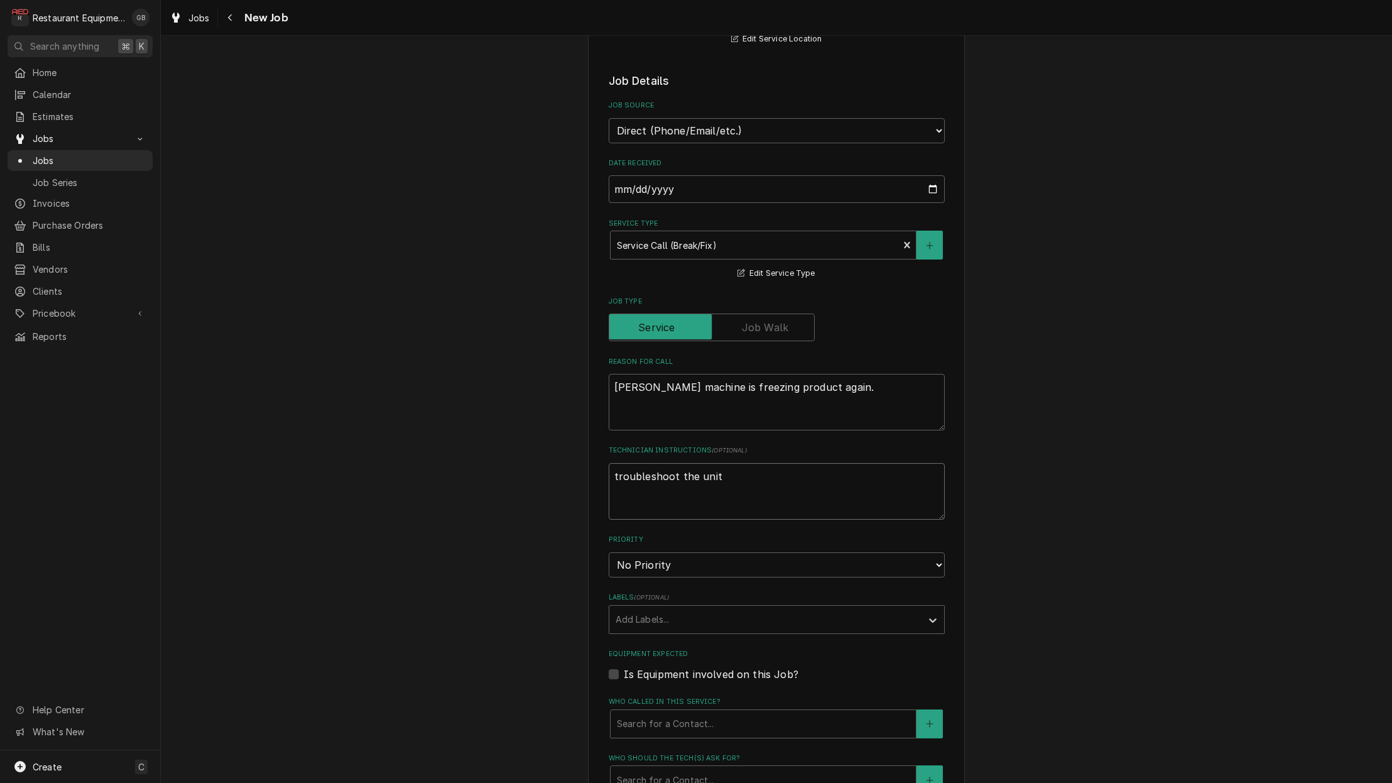
type textarea "x"
type textarea "troubleshoot the unit"
type textarea "x"
type textarea "troubleshoot the unit a"
type textarea "x"
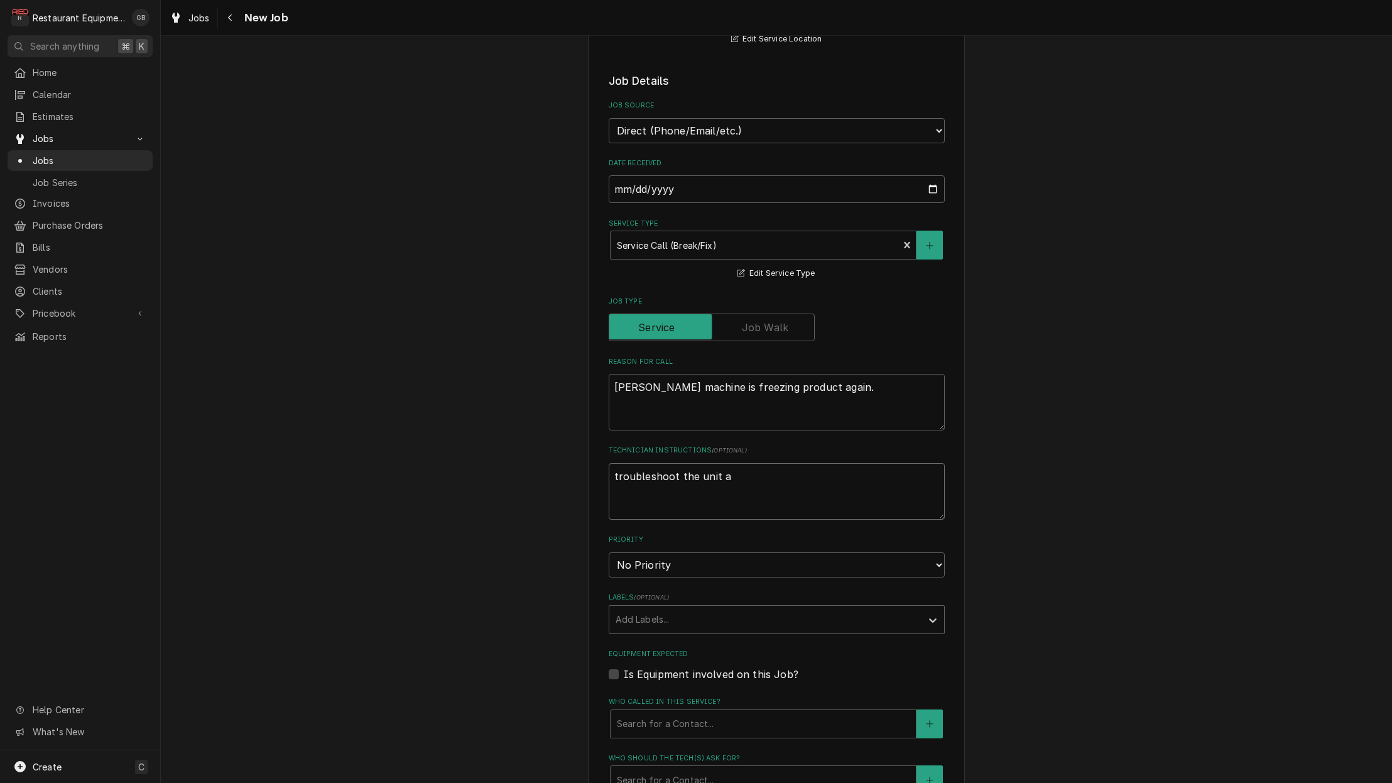
type textarea "troubleshoot the unit an"
type textarea "x"
type textarea "troubleshoot the unit and"
type textarea "x"
type textarea "troubleshoot the unit and"
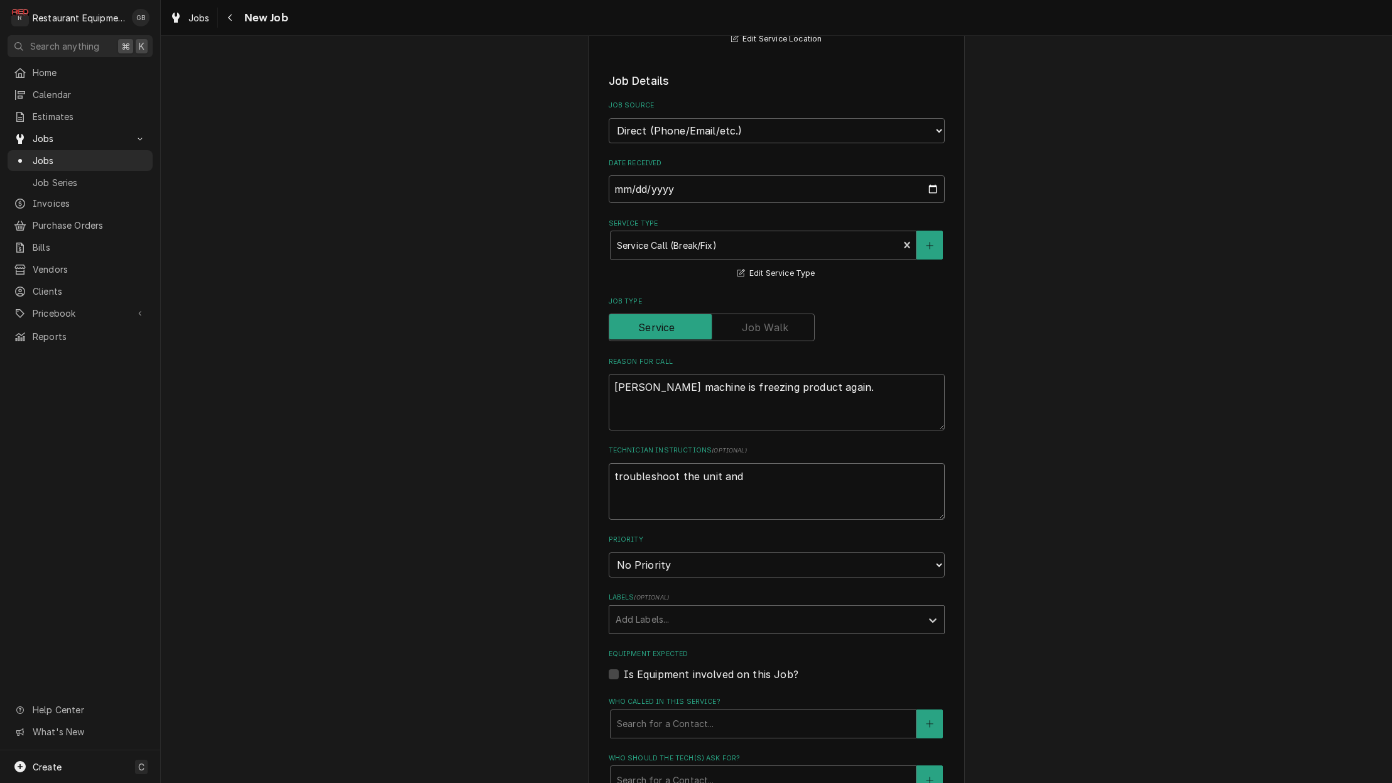
type textarea "x"
type textarea "troubleshoot the unit and d"
type textarea "x"
type textarea "troubleshoot the unit and dd"
type textarea "x"
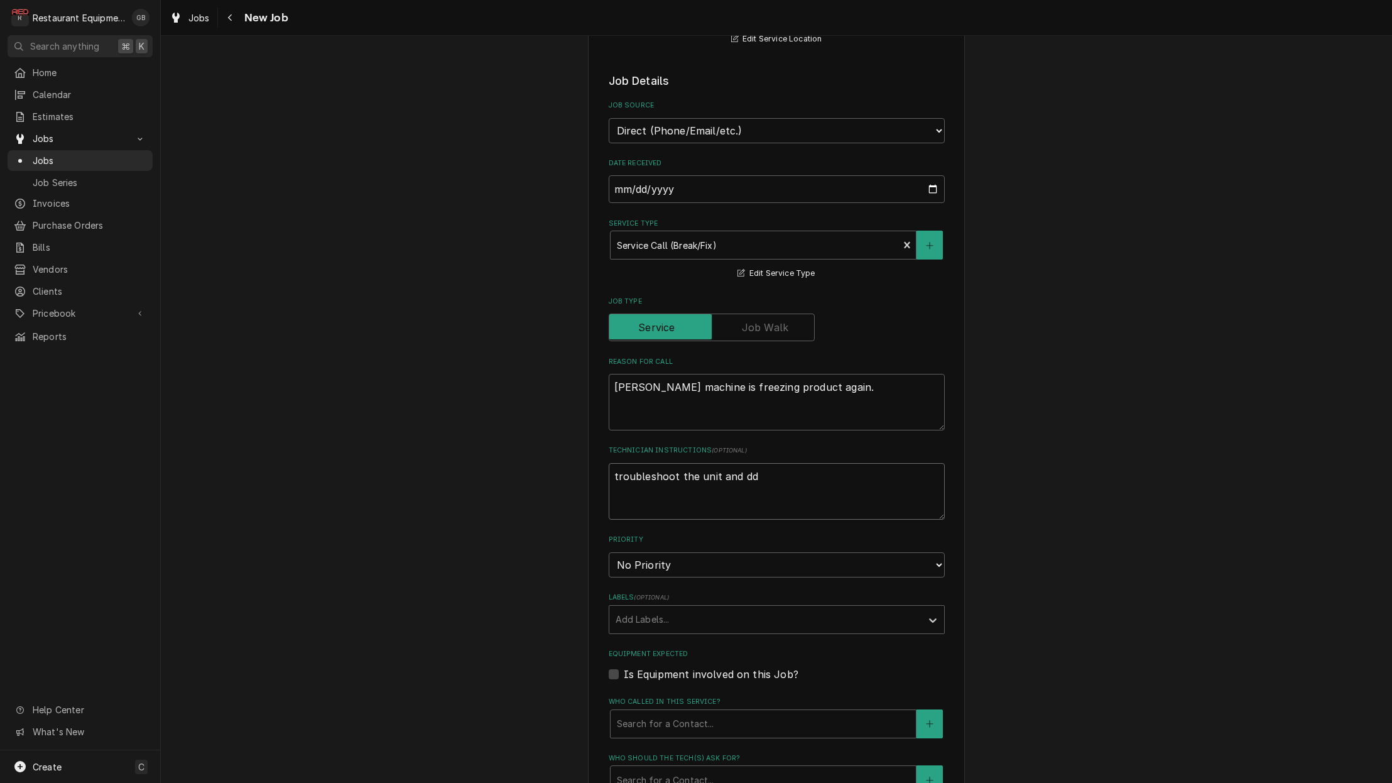
type textarea "troubleshoot the unit and d"
type textarea "x"
type textarea "troubleshoot the unit and de"
type textarea "x"
type textarea "troubleshoot the unit and det"
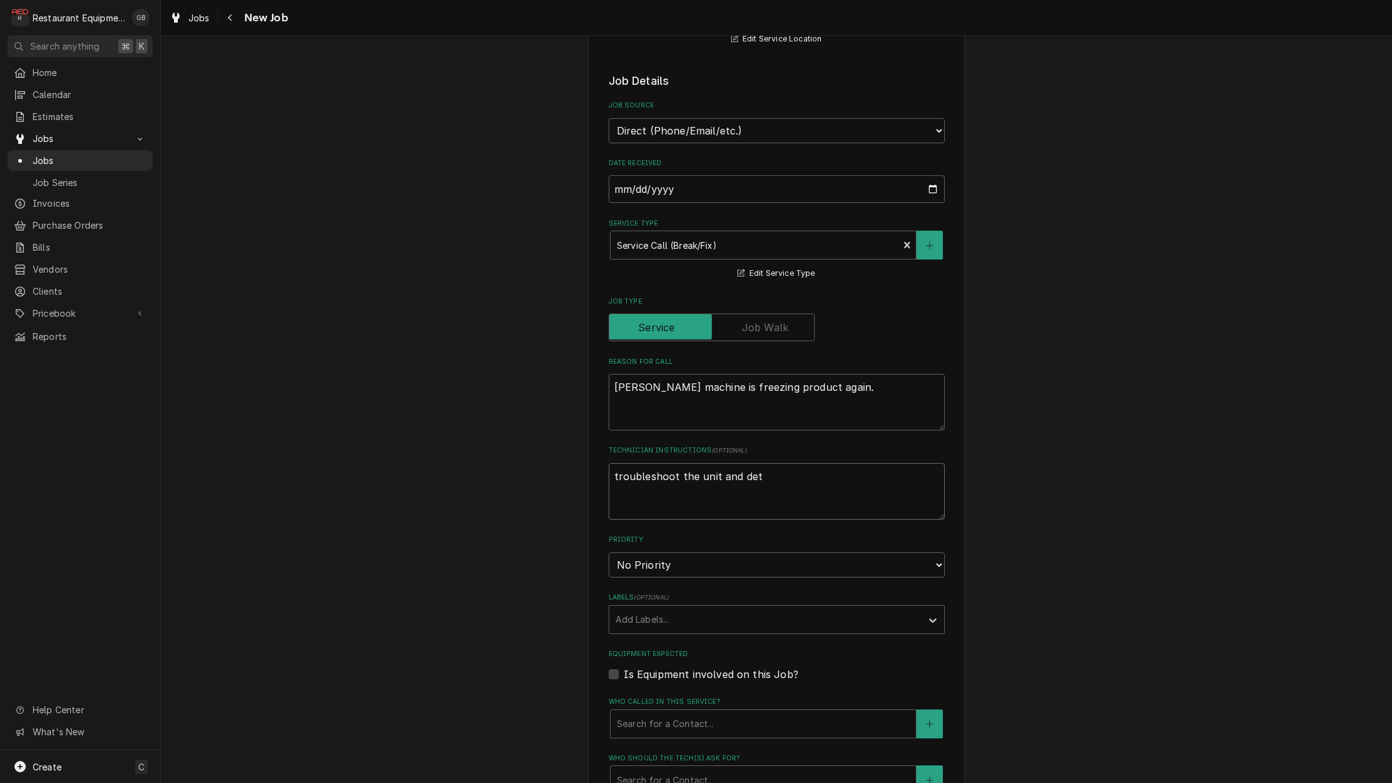
type textarea "x"
type textarea "troubleshoot the unit and dete"
type textarea "x"
type textarea "troubleshoot the unit and deter"
type textarea "x"
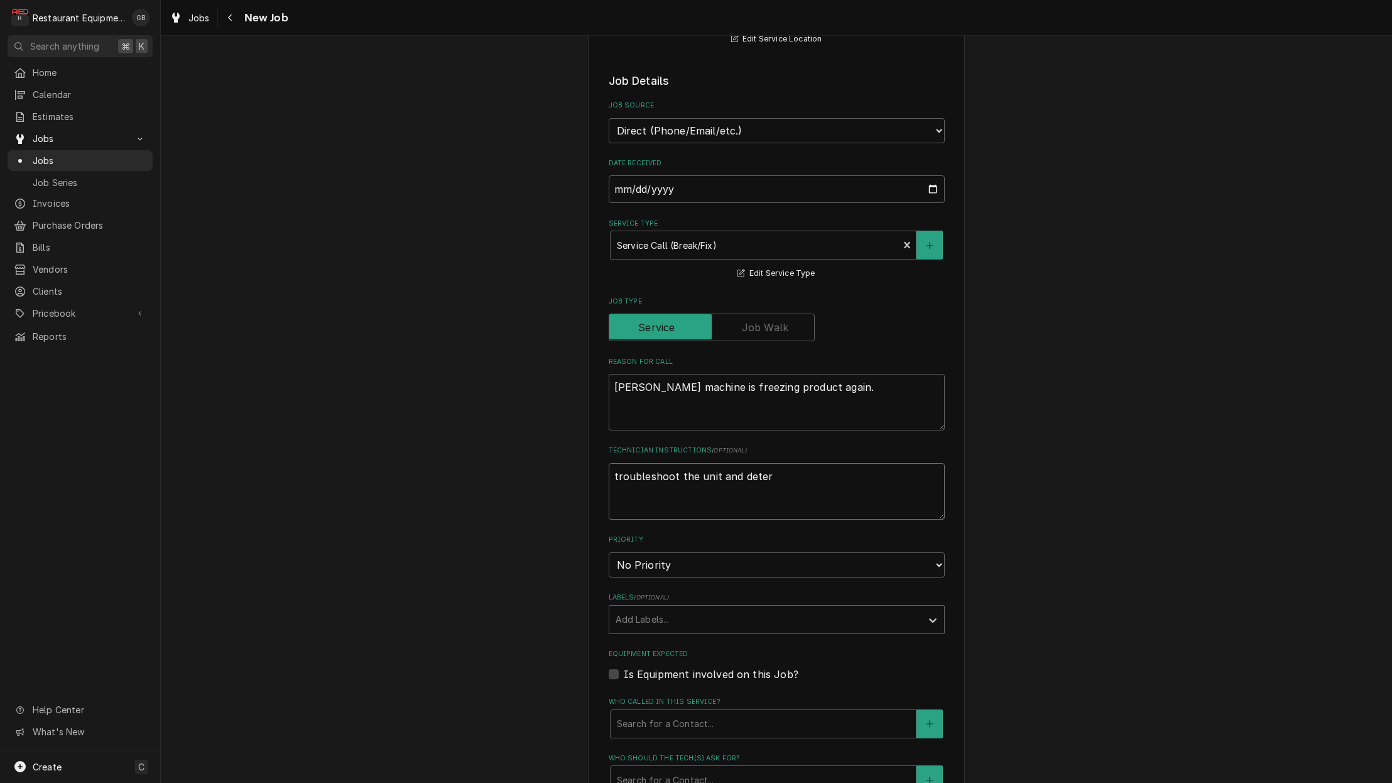
type textarea "troubleshoot the unit and determ"
type textarea "x"
type textarea "troubleshoot the unit and determi"
type textarea "x"
type textarea "troubleshoot the unit and determin"
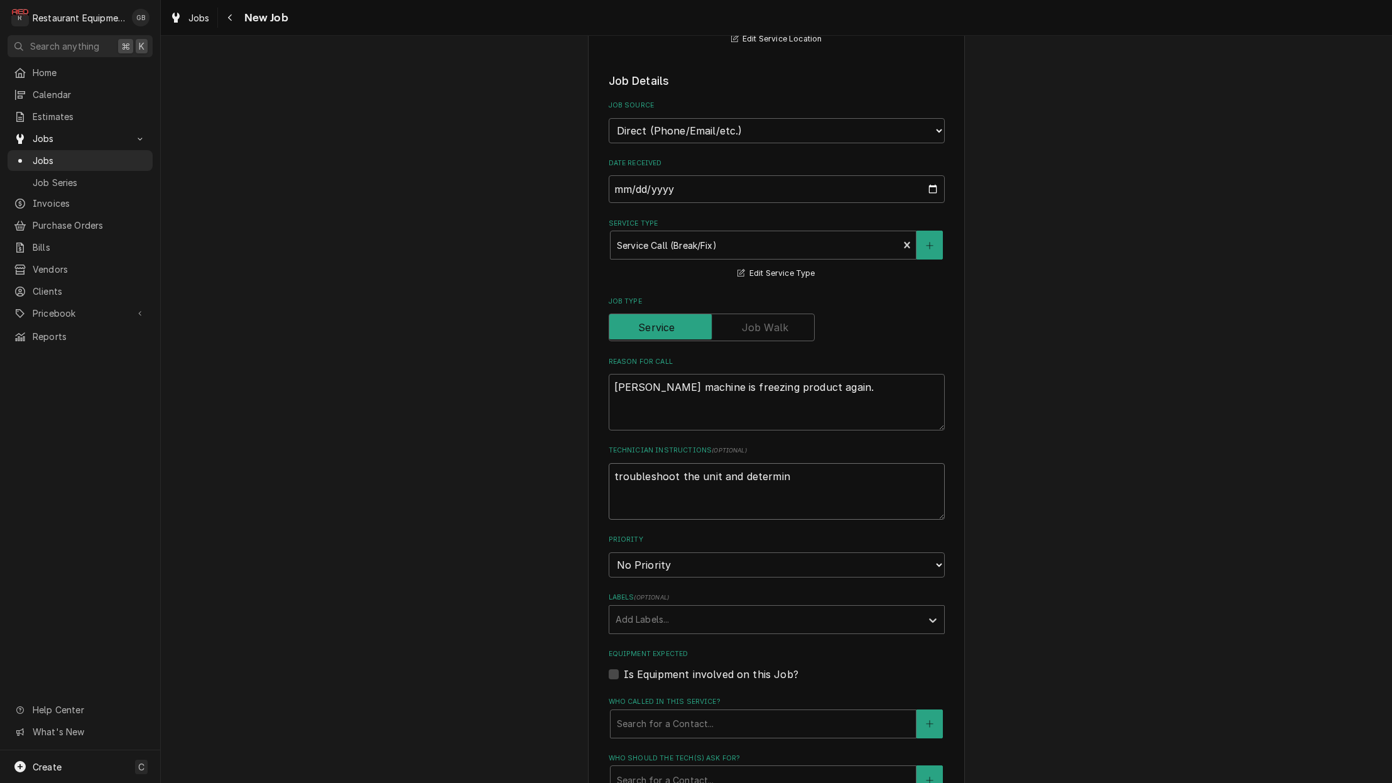
type textarea "x"
type textarea "troubleshoot the unit and determine"
type textarea "x"
type textarea "troubleshoot the unit and determine"
type textarea "x"
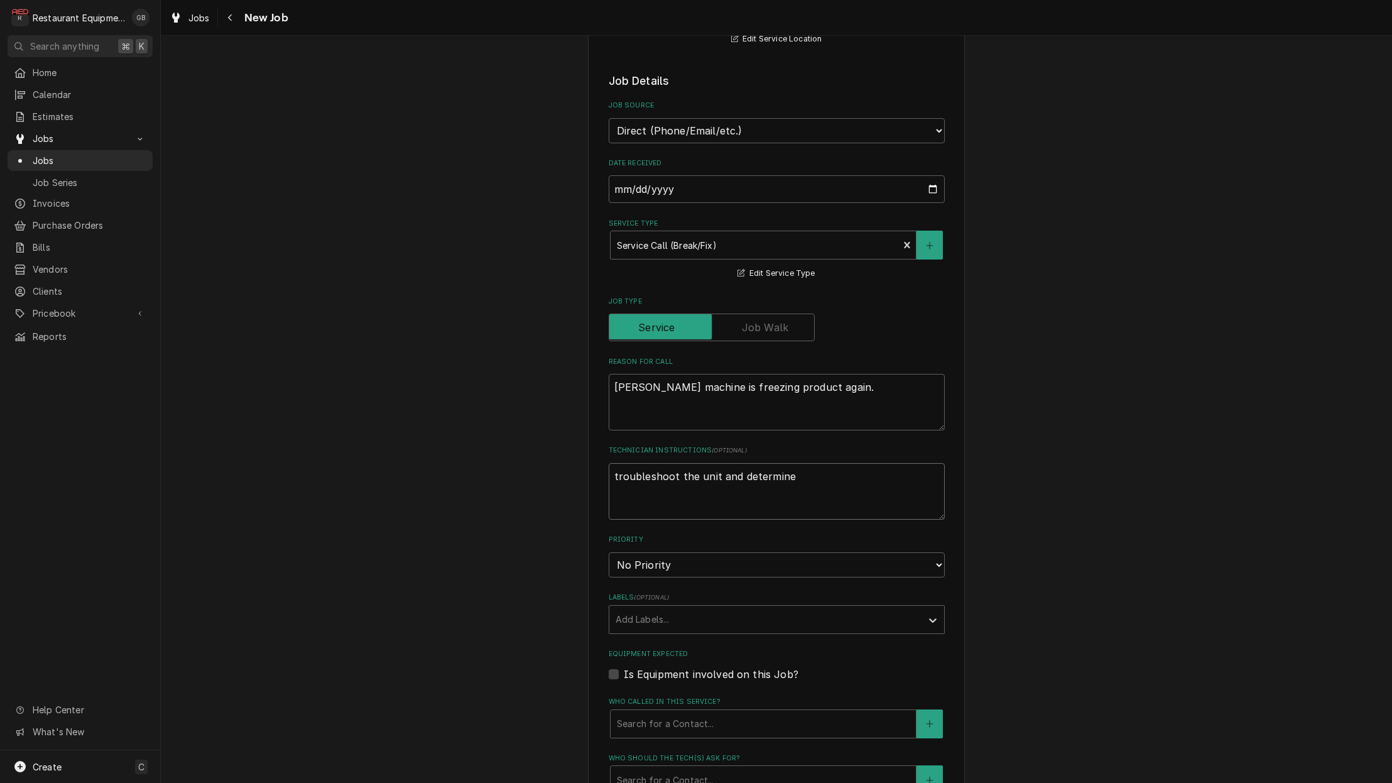
type textarea "troubleshoot the unit and determine t"
type textarea "x"
click at [697, 608] on div "Labels" at bounding box center [765, 619] width 300 height 23
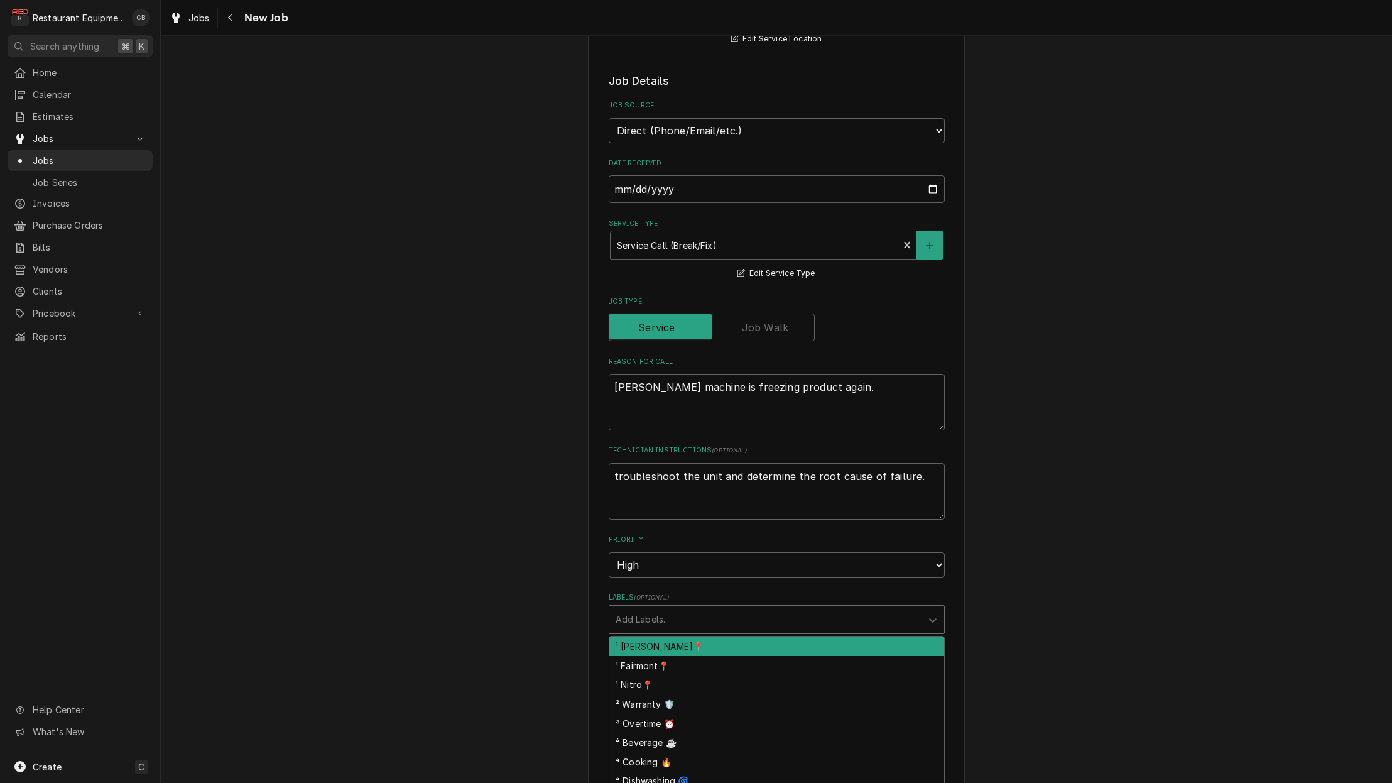
click at [687, 636] on div "¹ [PERSON_NAME]📍" at bounding box center [776, 645] width 335 height 19
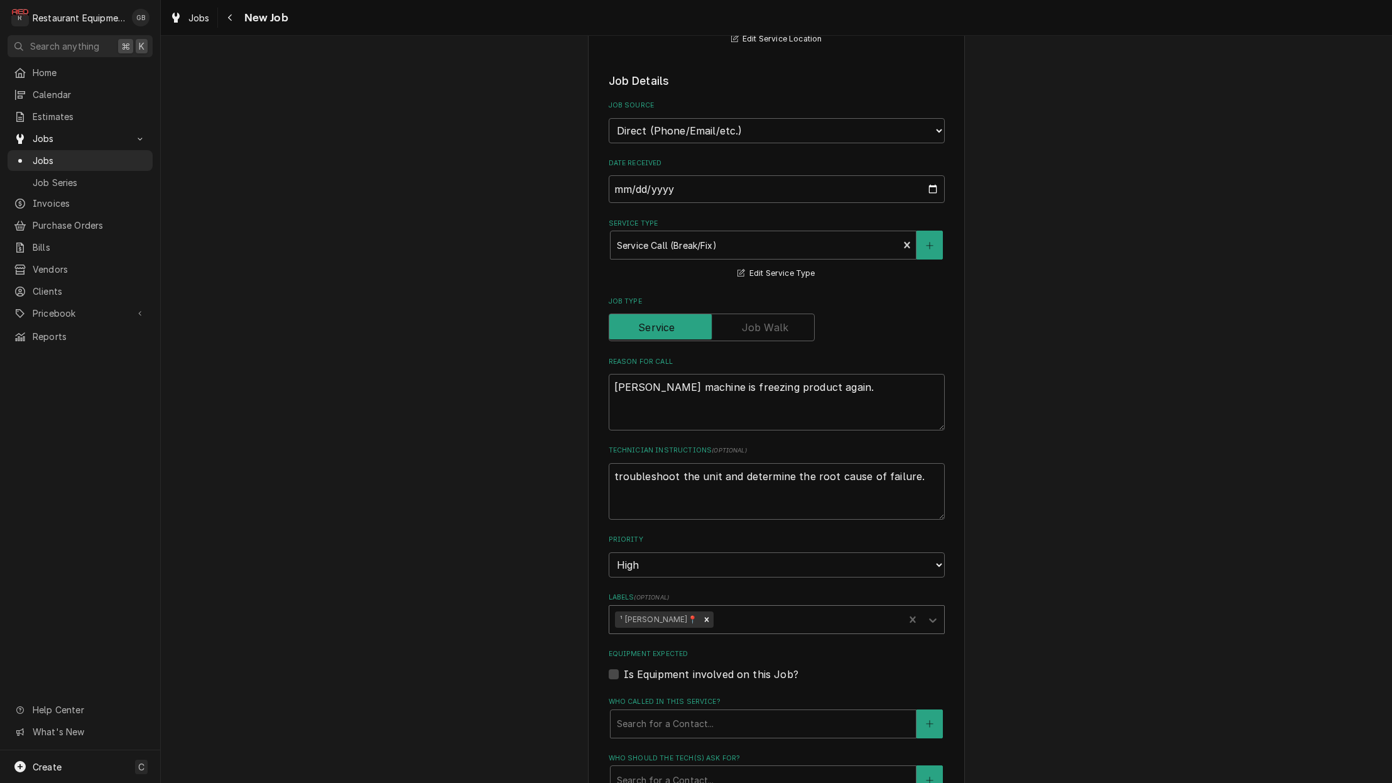
click at [801, 608] on div "Labels" at bounding box center [807, 619] width 182 height 23
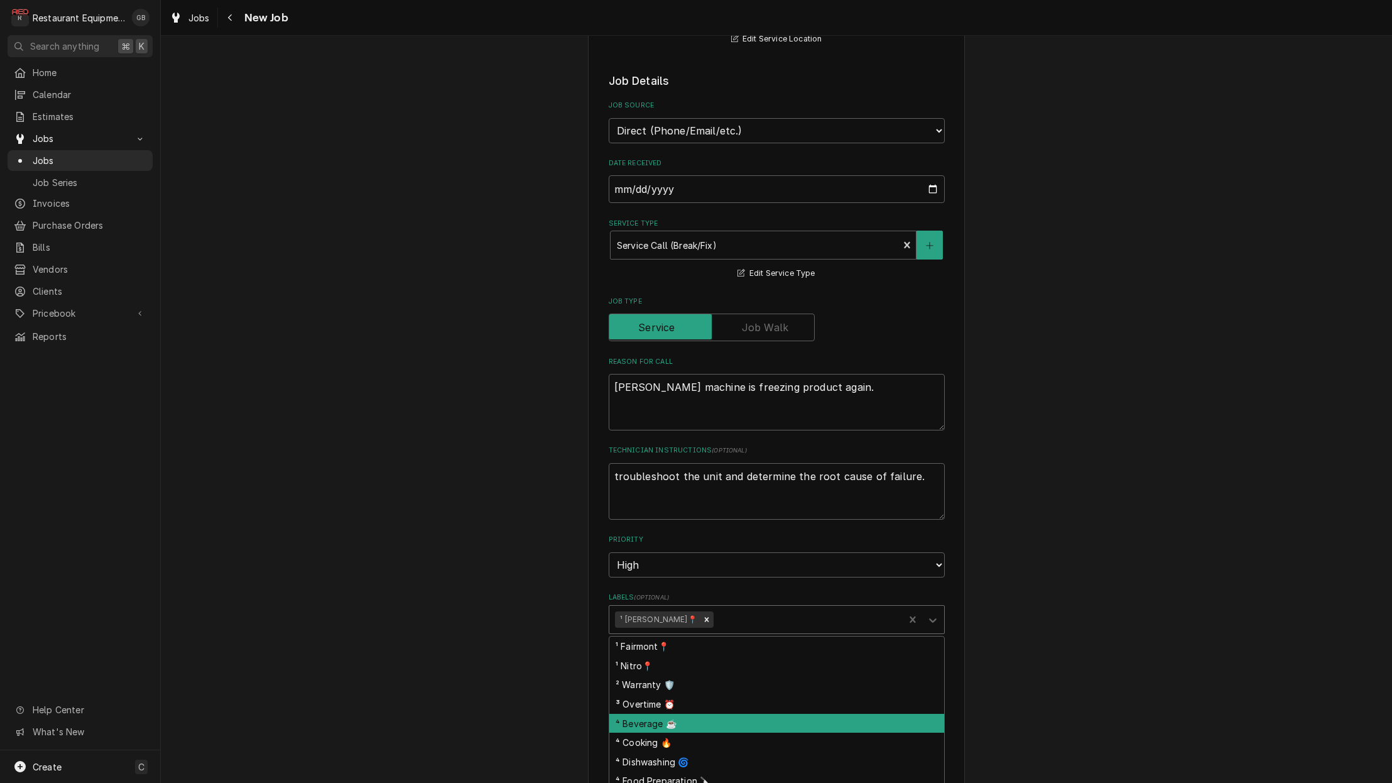
click at [691, 713] on div "⁴ Beverage ☕" at bounding box center [776, 722] width 335 height 19
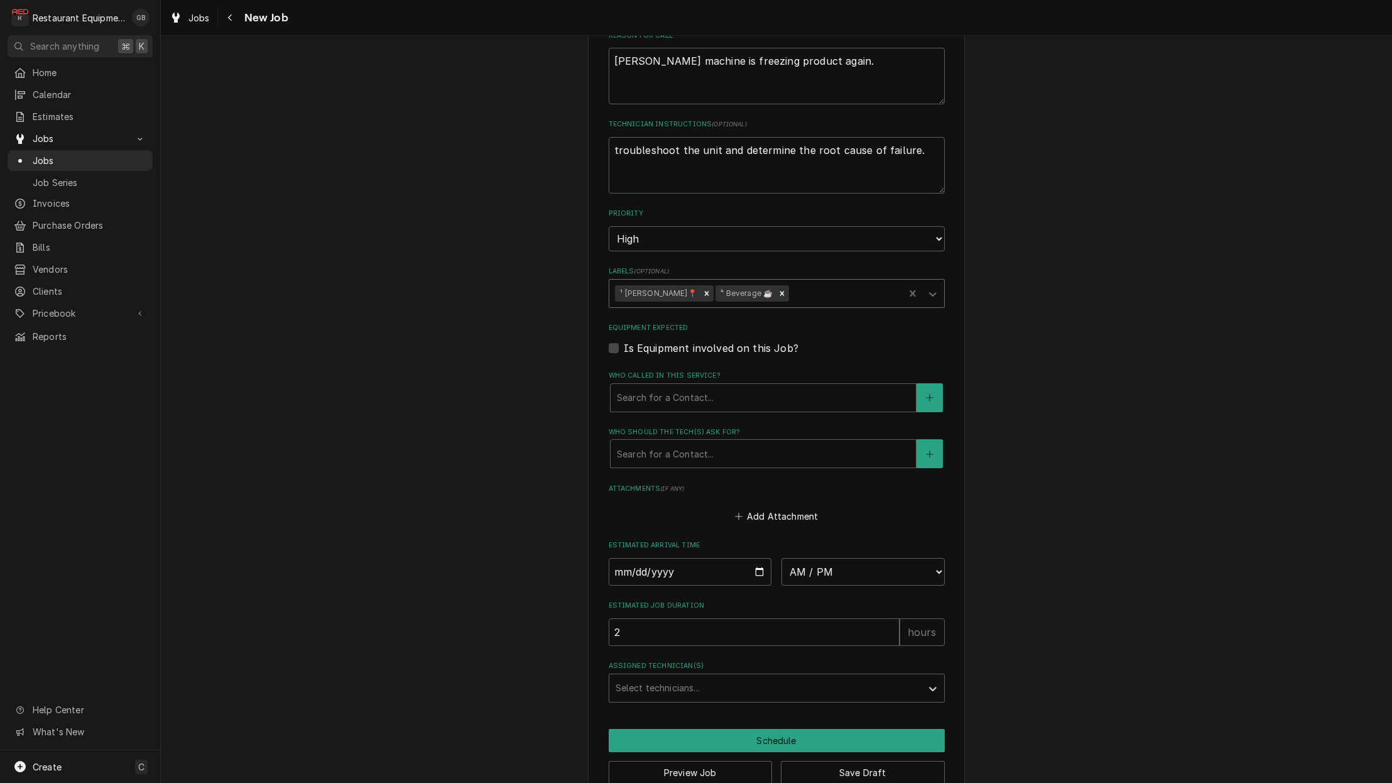
scroll to position [656, 0]
click at [646, 558] on input "Date" at bounding box center [690, 572] width 163 height 28
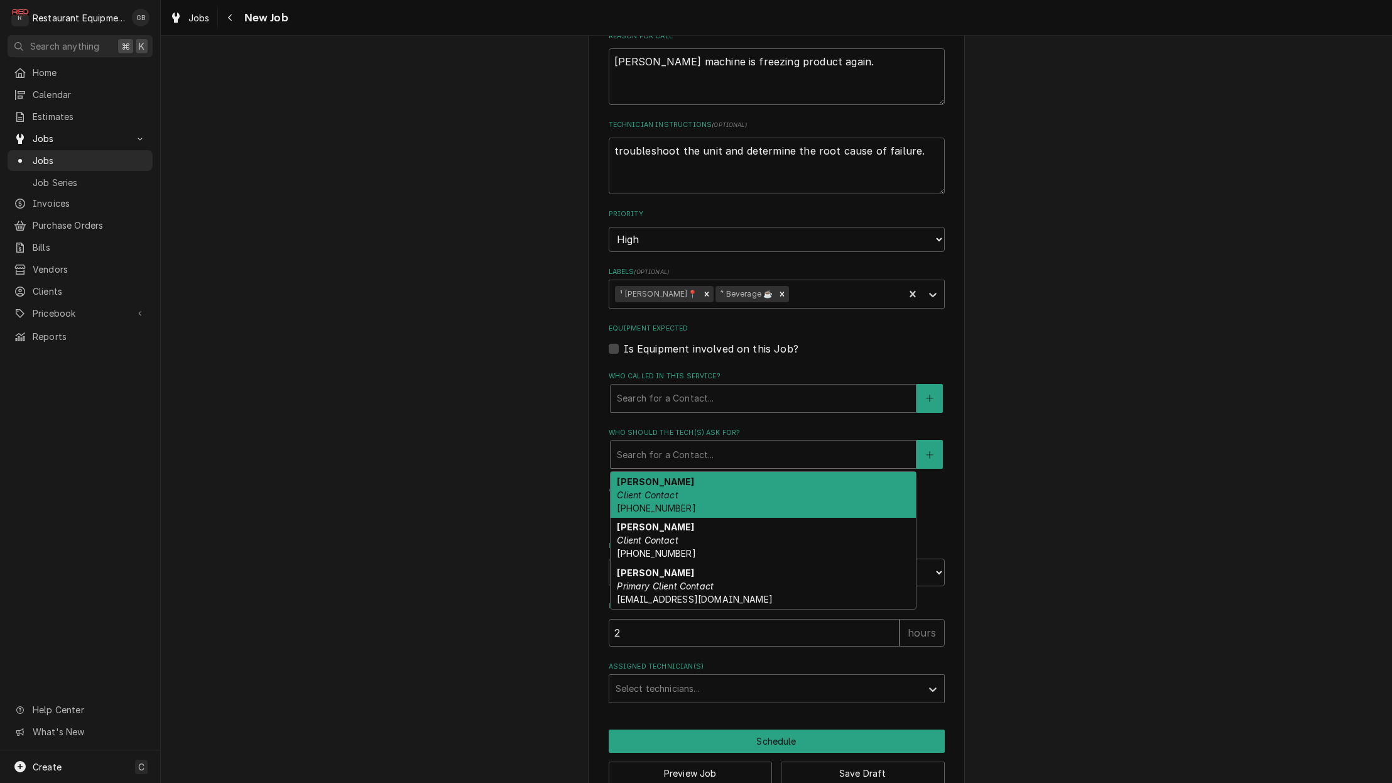
click at [644, 448] on div "Search for a Contact..." at bounding box center [763, 454] width 293 height 13
click at [644, 390] on fieldset "Job Details Job Source Direct (Phone/Email/etc.) Service Channel Corrigo Ecotra…" at bounding box center [777, 225] width 336 height 955
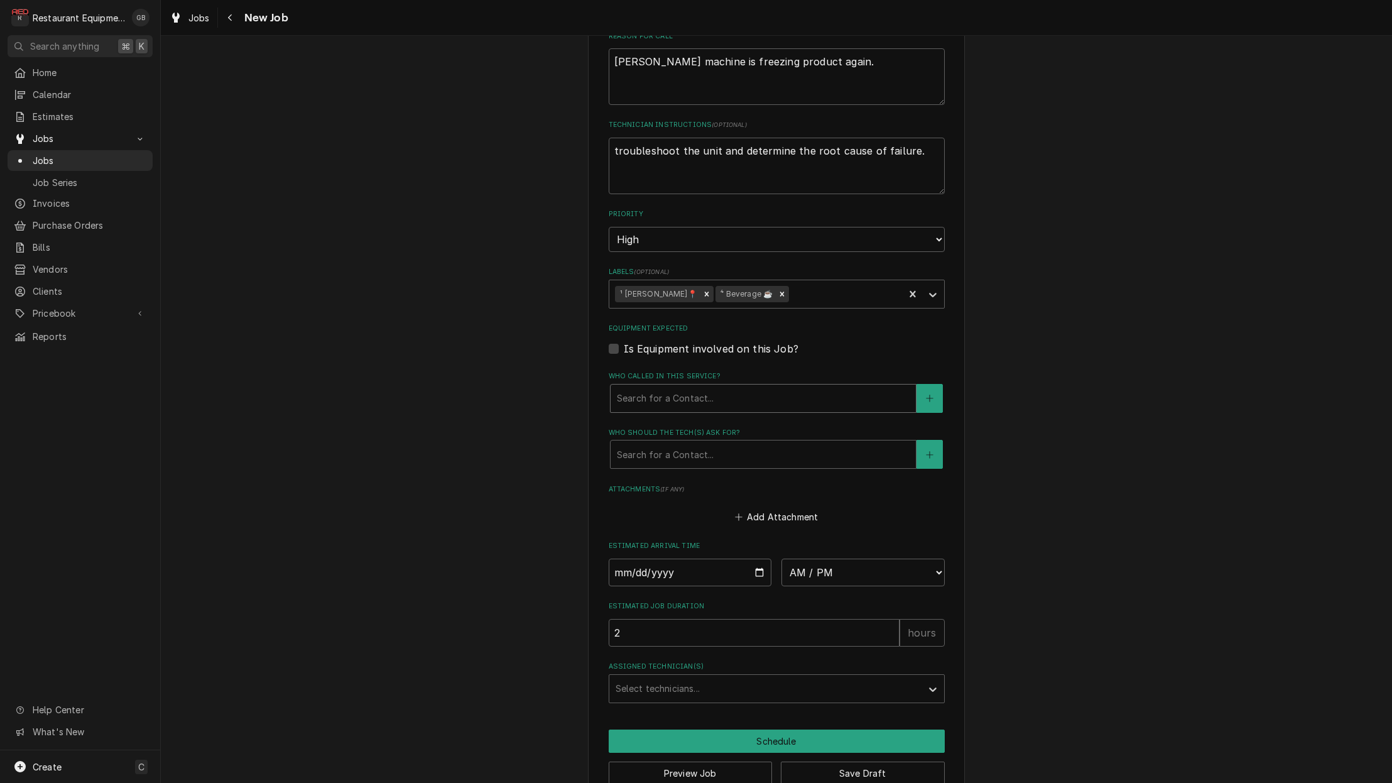
click at [638, 391] on div "Search for a Contact..." at bounding box center [763, 397] width 293 height 13
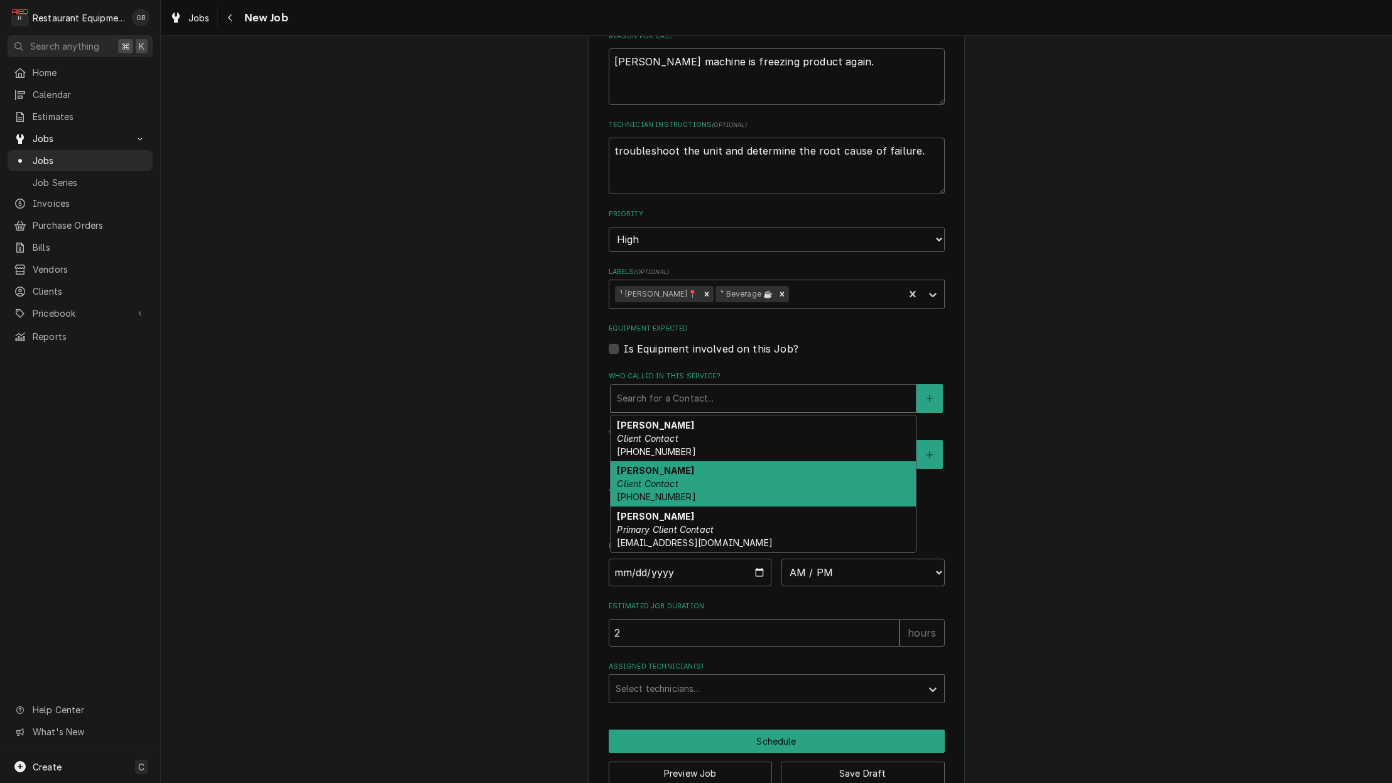
click at [640, 478] on em "Client Contact" at bounding box center [647, 483] width 61 height 11
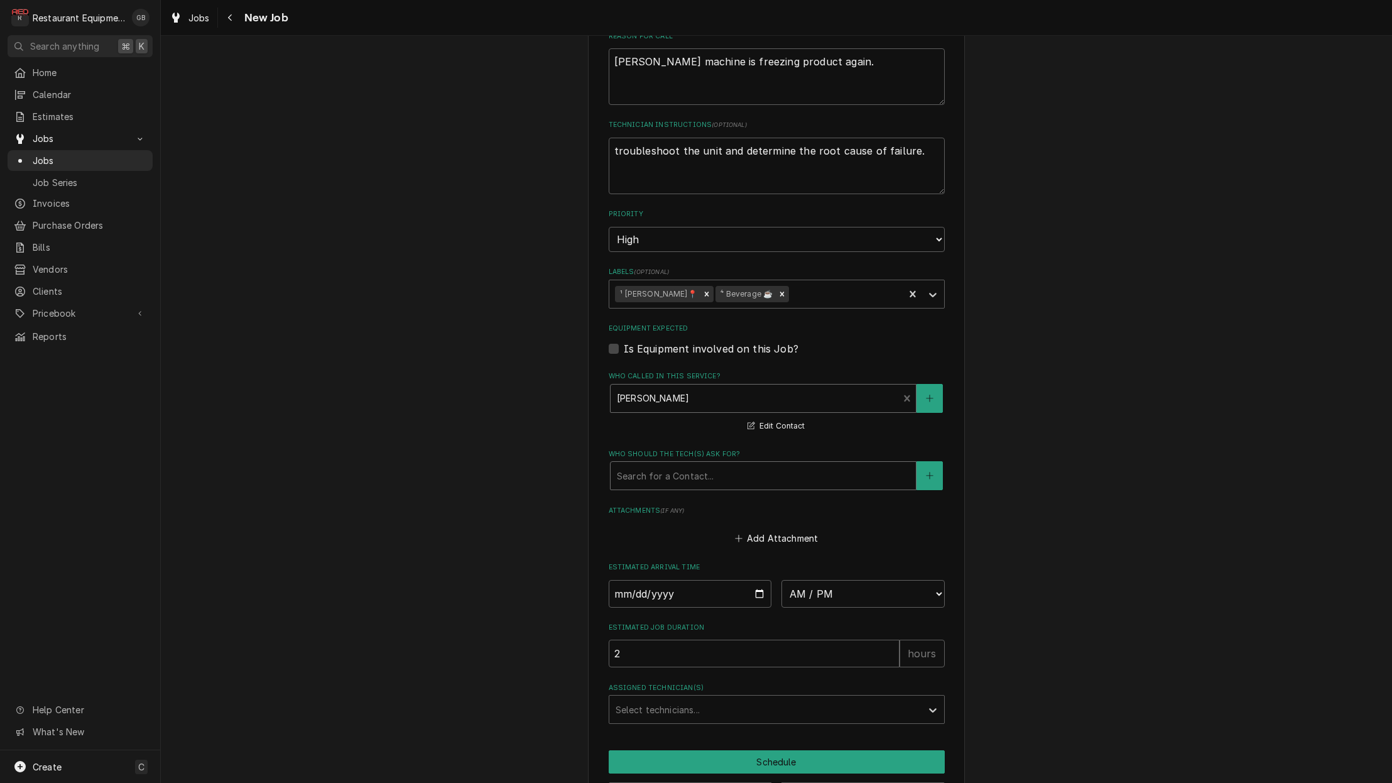
click at [631, 469] on div "Search for a Contact..." at bounding box center [763, 475] width 293 height 13
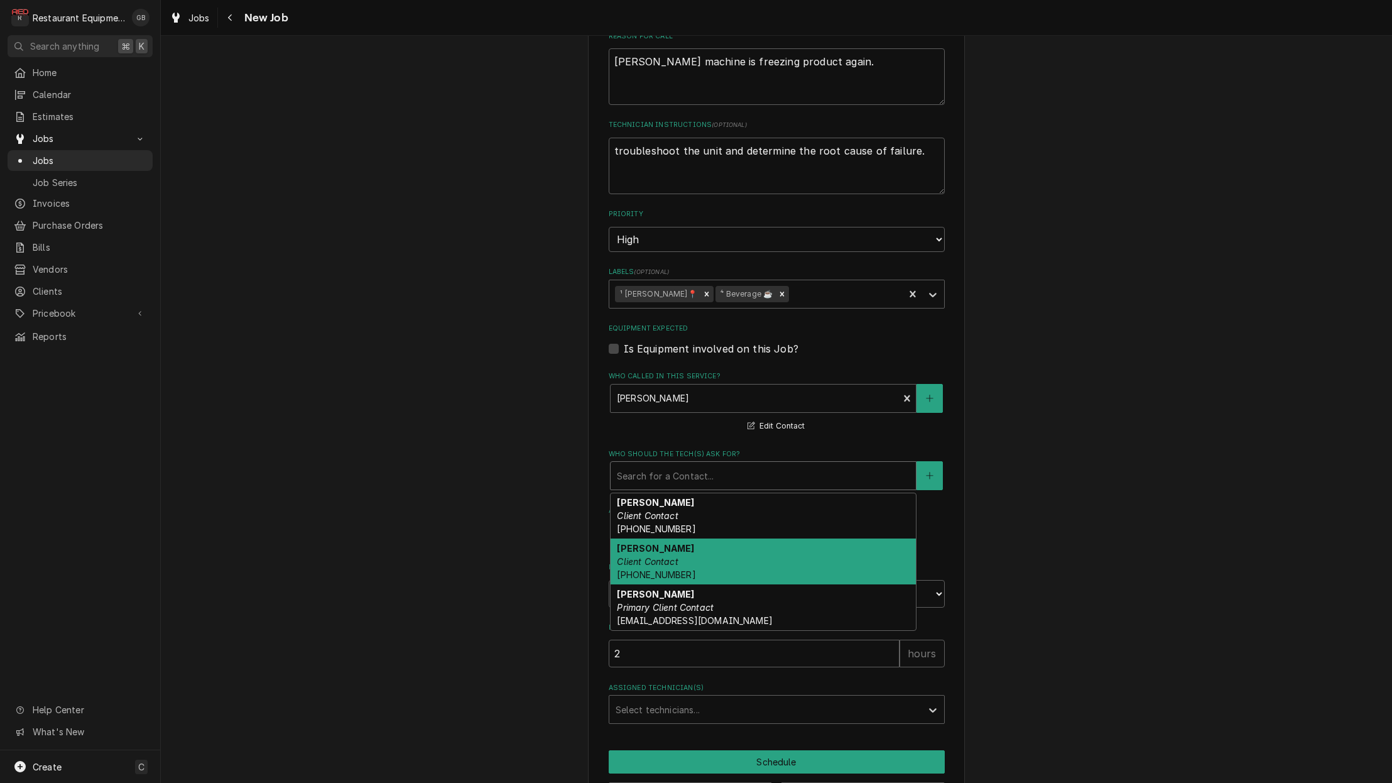
drag, startPoint x: 676, startPoint y: 533, endPoint x: 665, endPoint y: 534, distance: 10.7
click at [668, 556] on em "Client Contact" at bounding box center [647, 561] width 61 height 11
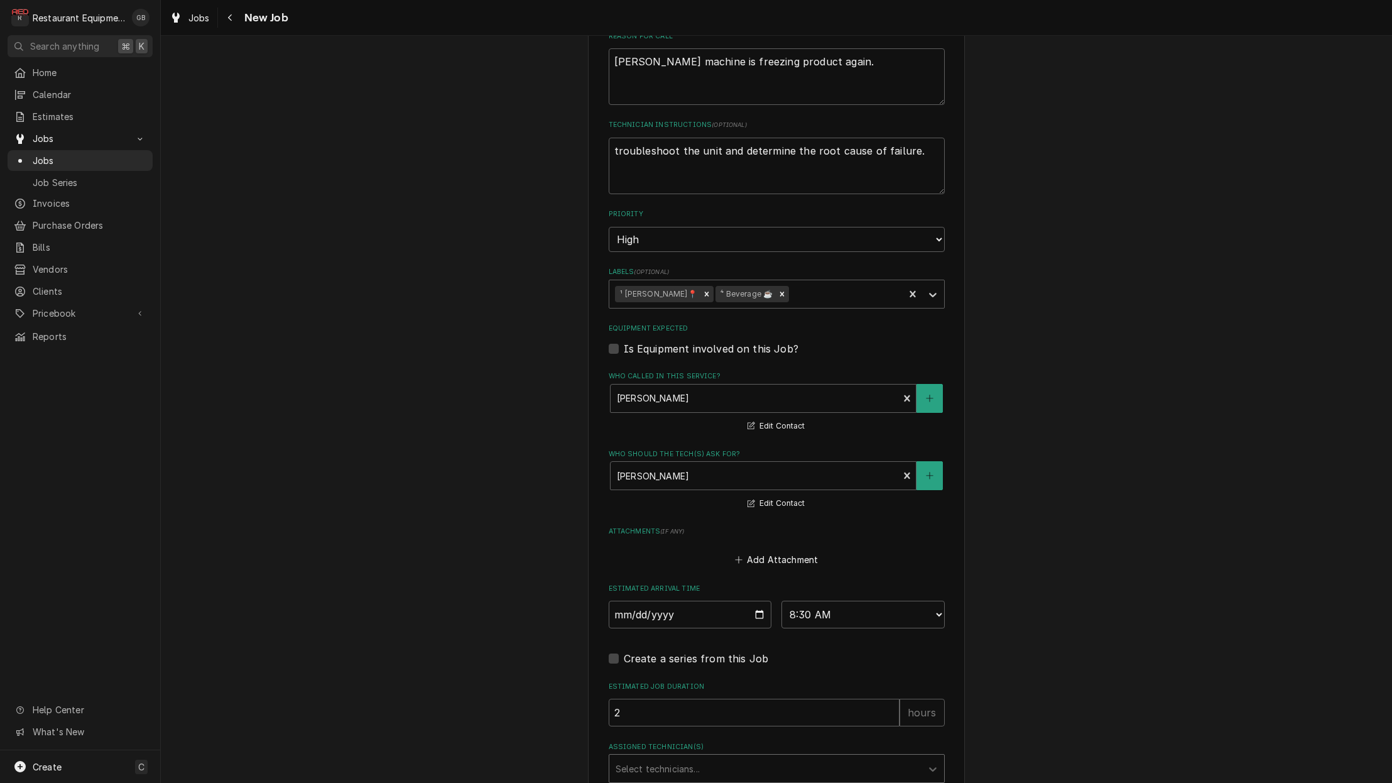
click at [752, 754] on div "Select technicians..." at bounding box center [765, 768] width 312 height 28
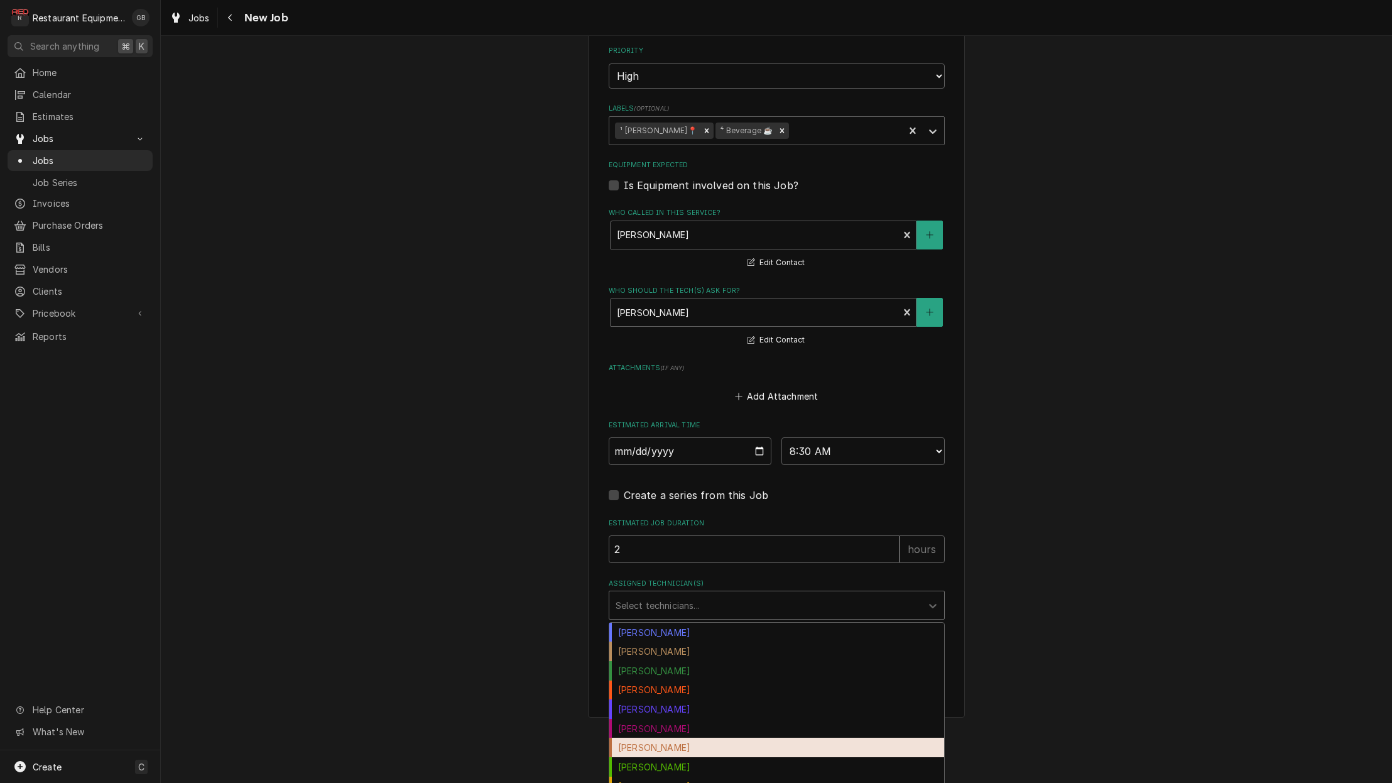
scroll to position [818, 0]
click at [674, 738] on div "Hunter Ralston" at bounding box center [776, 747] width 335 height 19
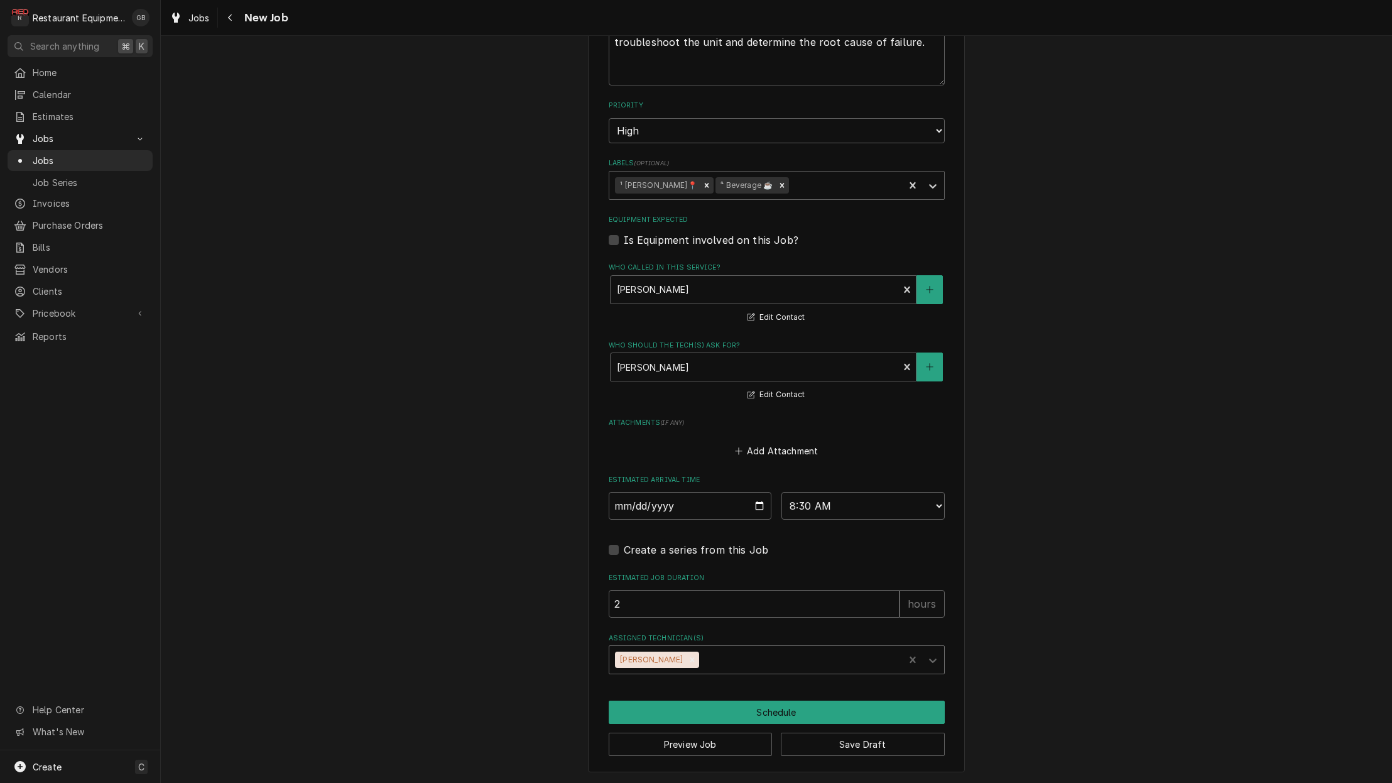
scroll to position [735, 0]
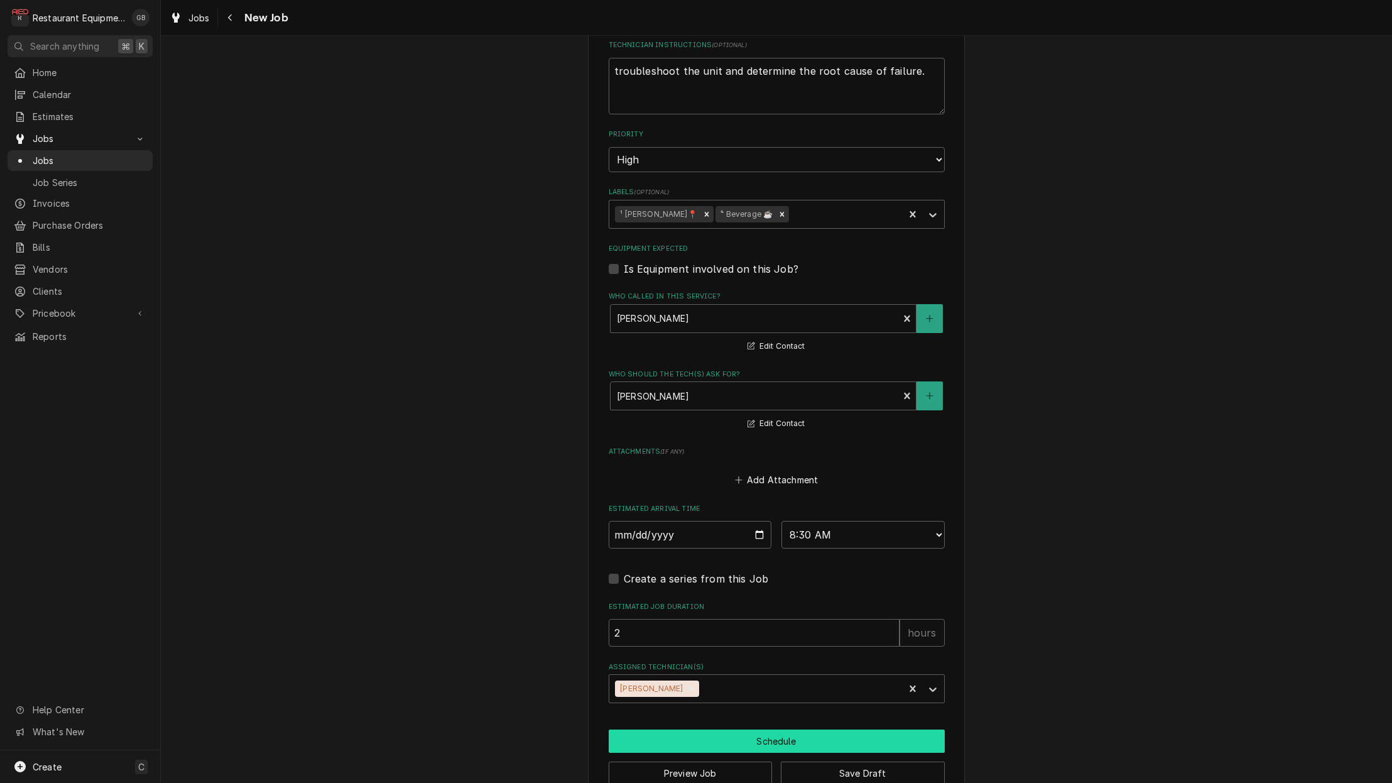
click at [698, 729] on button "Schedule" at bounding box center [777, 740] width 336 height 23
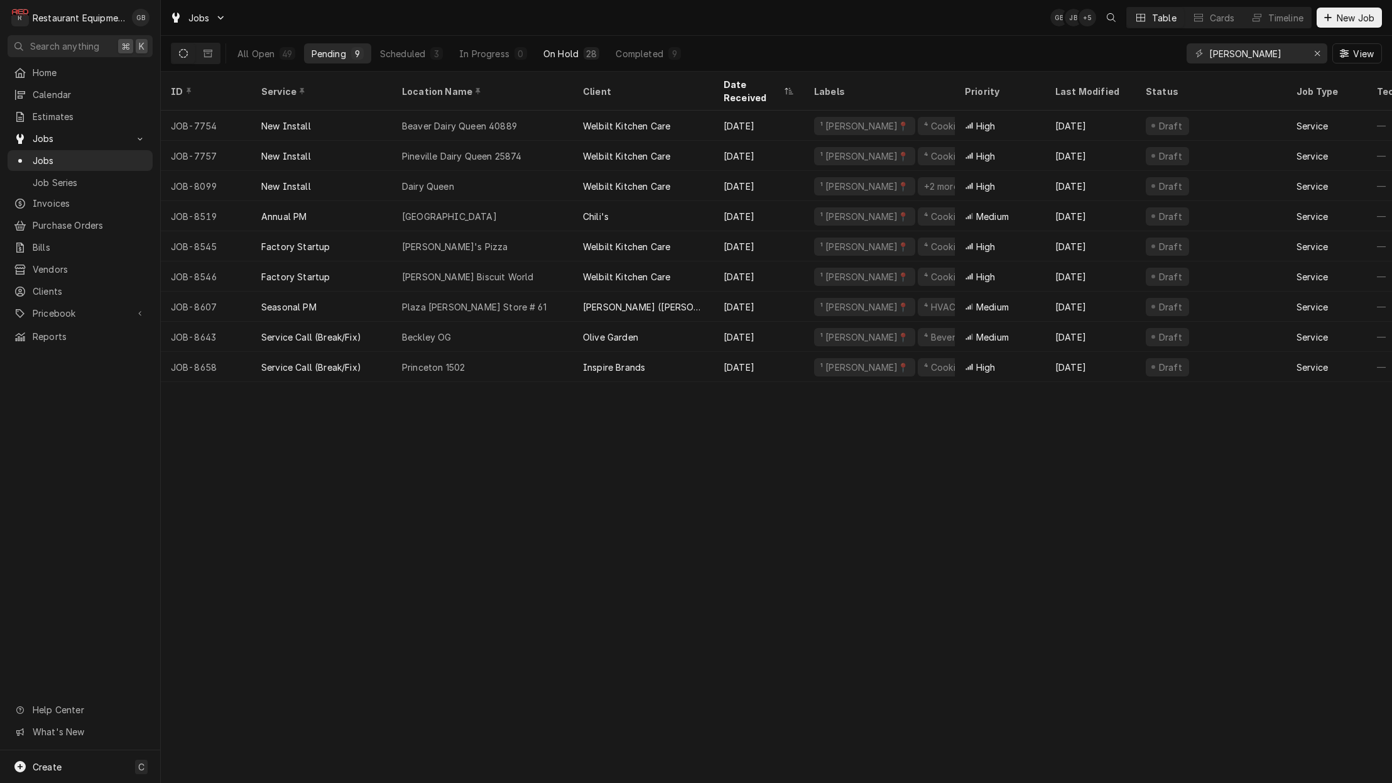
click at [547, 52] on div "On Hold" at bounding box center [560, 53] width 35 height 13
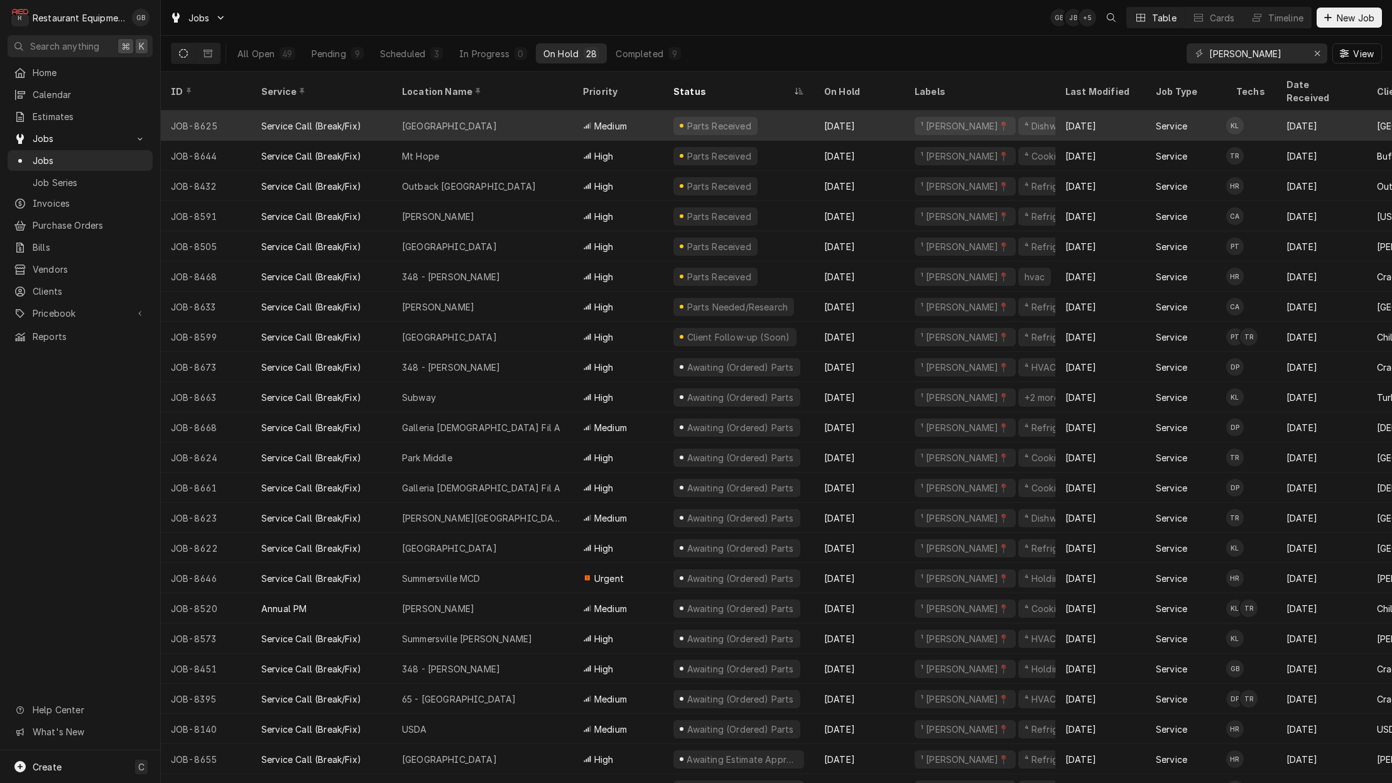
click at [447, 111] on div "Liberty High School" at bounding box center [482, 126] width 181 height 30
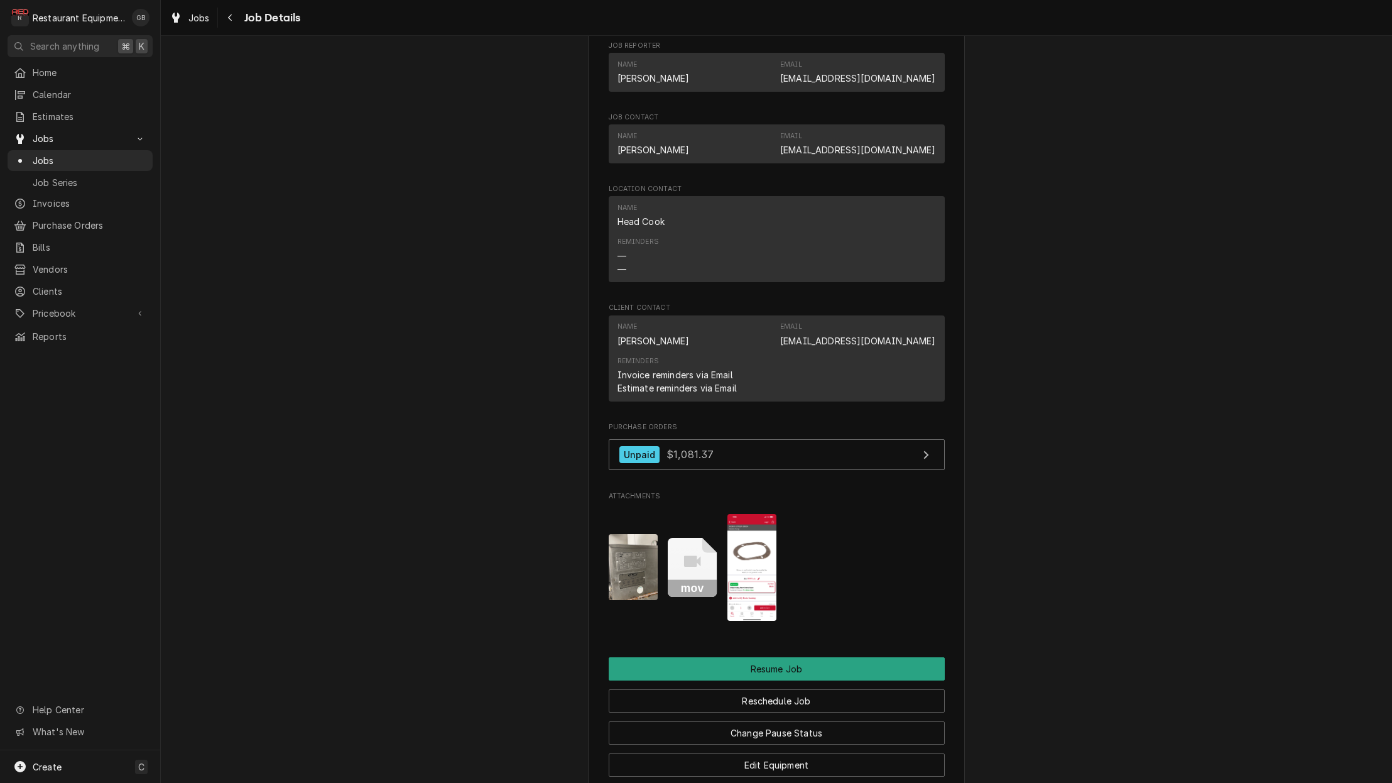
scroll to position [1113, 0]
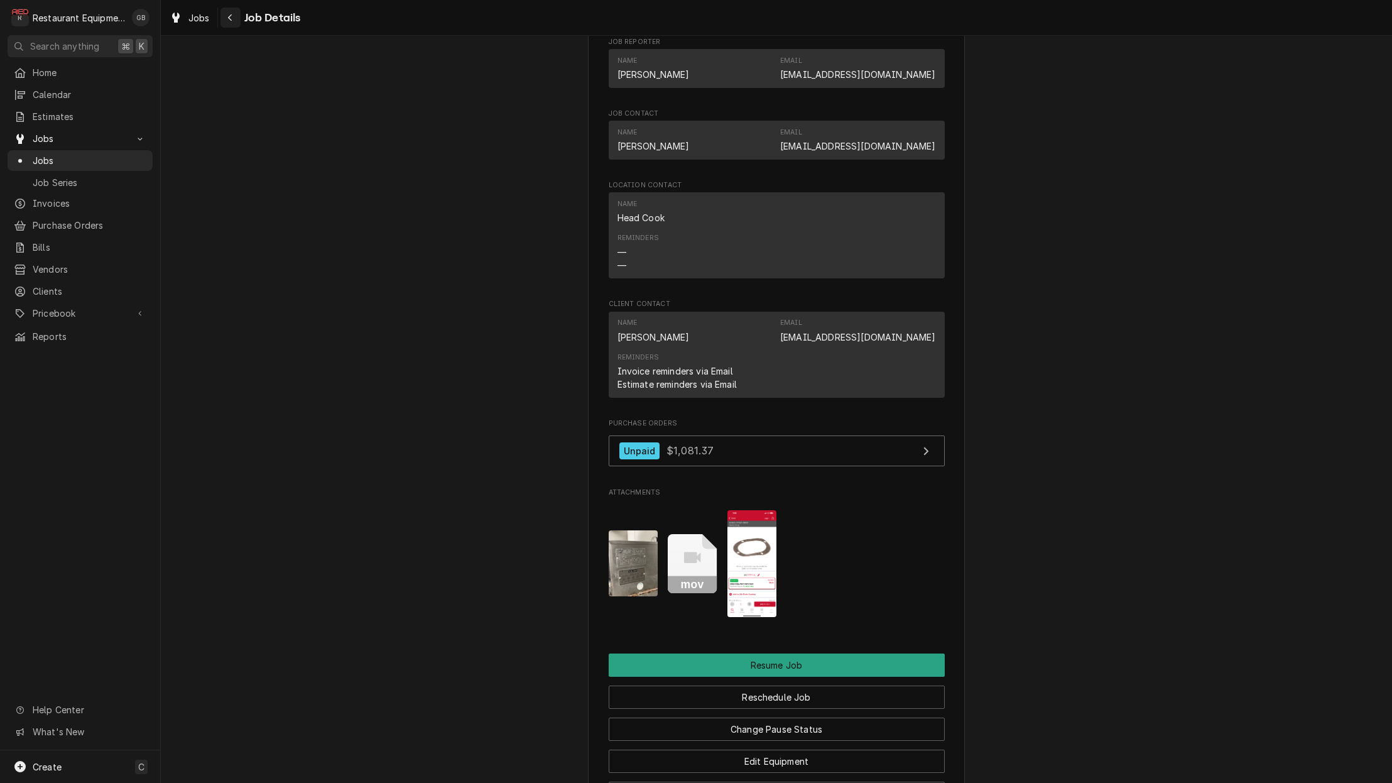
click at [230, 19] on icon "Navigate back" at bounding box center [230, 17] width 4 height 7
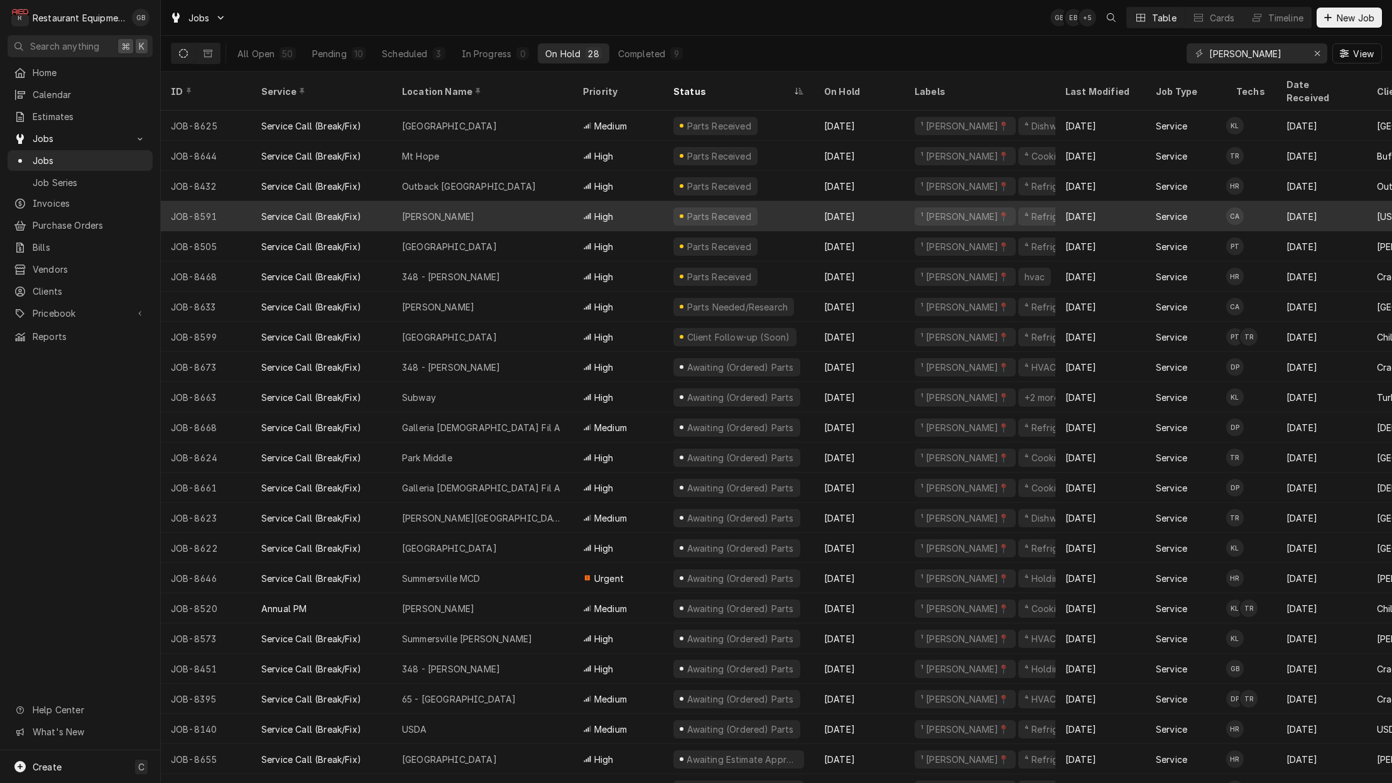
click at [414, 210] on div "Beckley" at bounding box center [438, 216] width 72 height 13
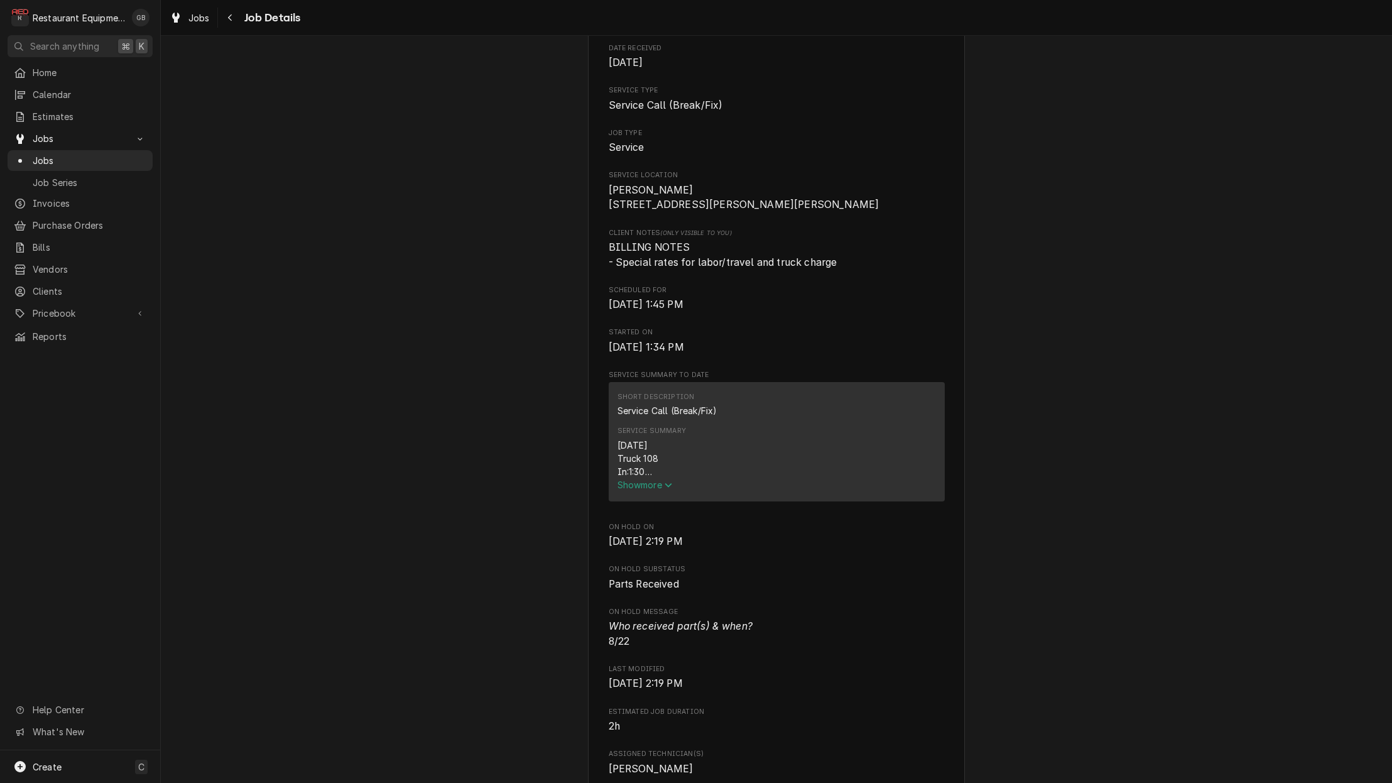
scroll to position [203, 0]
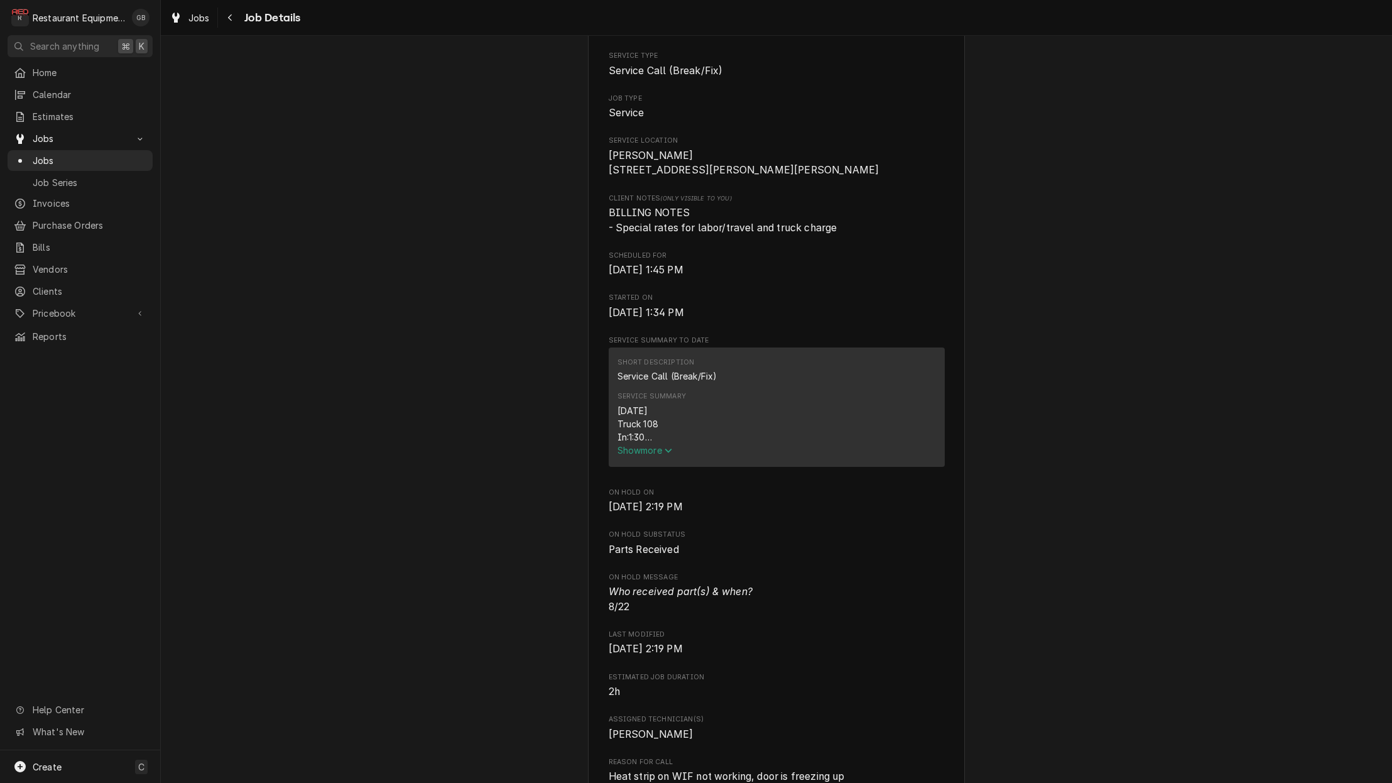
click at [638, 455] on span "Show more" at bounding box center [644, 450] width 55 height 11
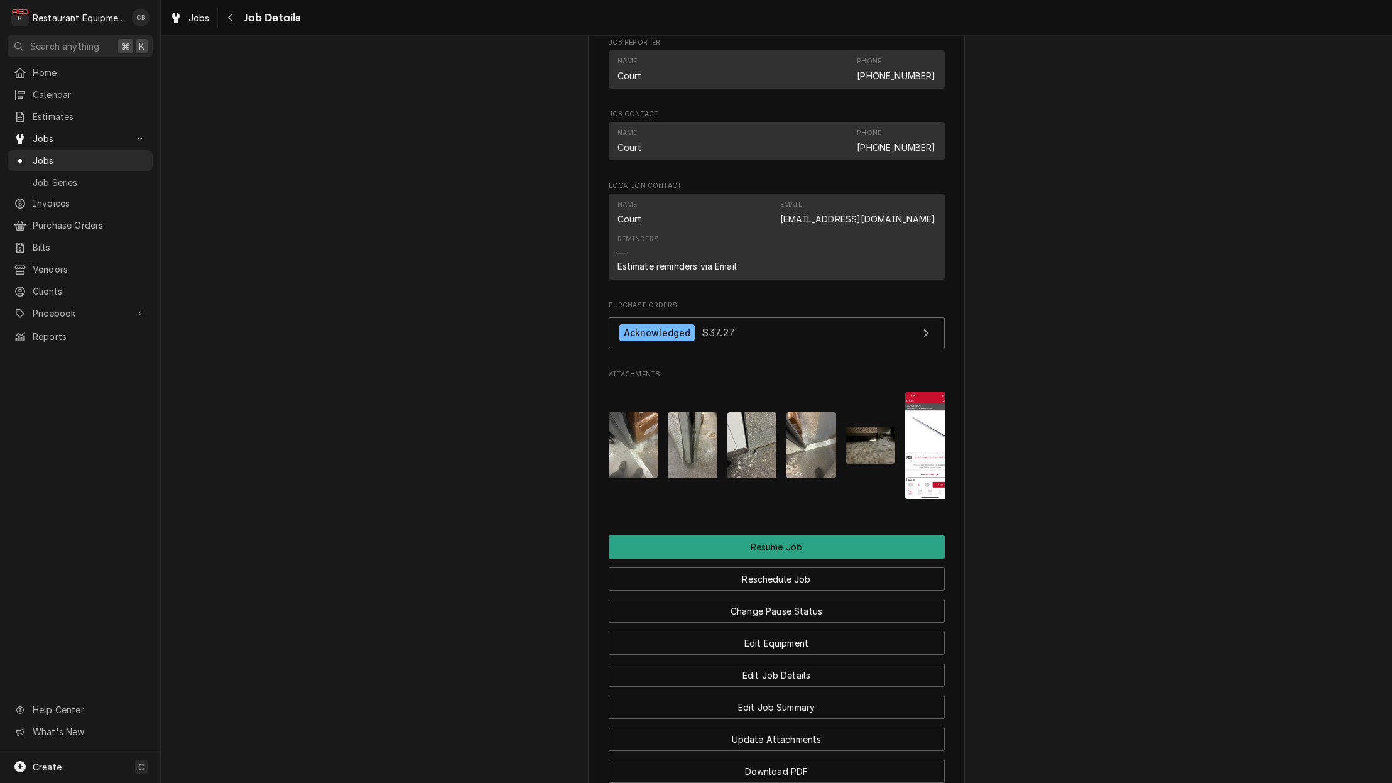
scroll to position [1252, 0]
click at [847, 566] on button "Reschedule Job" at bounding box center [777, 577] width 336 height 23
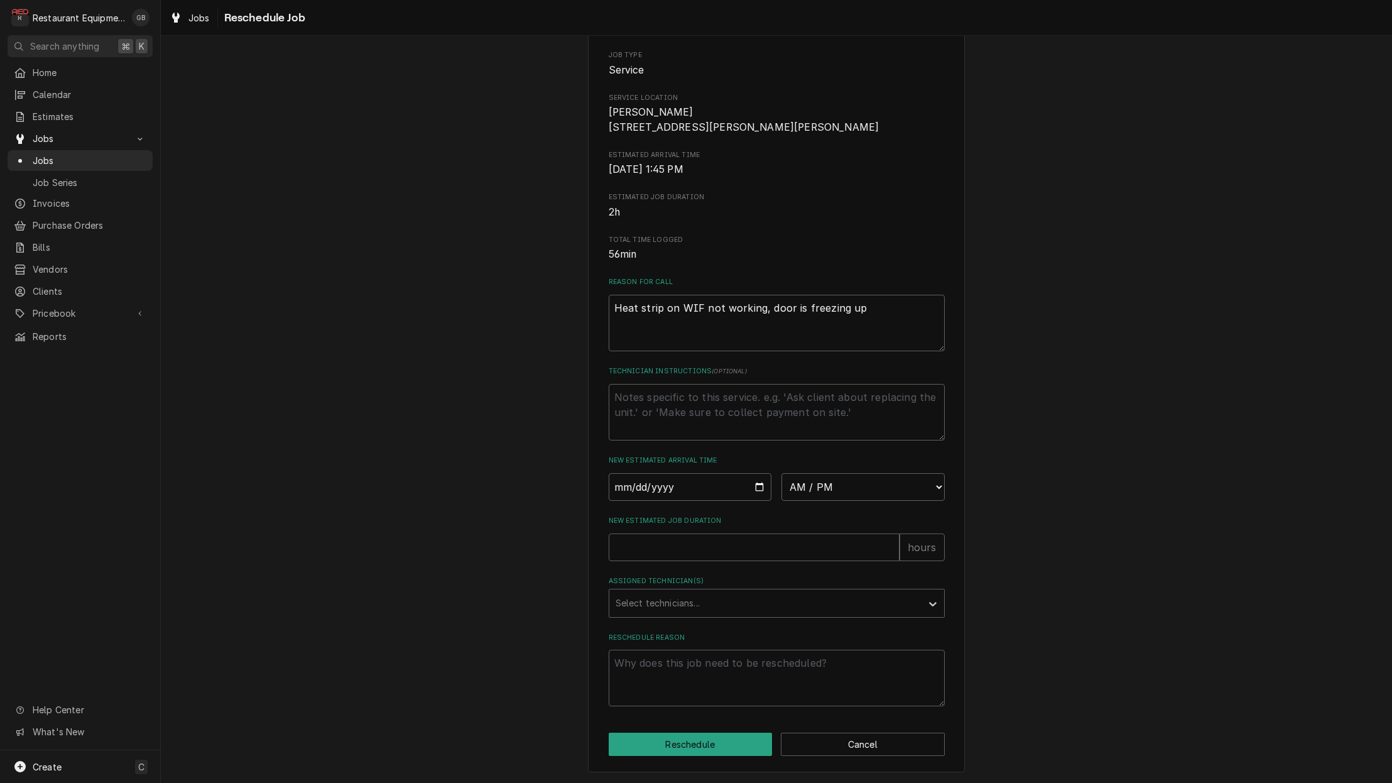
scroll to position [146, 0]
click at [632, 491] on input "Date" at bounding box center [690, 487] width 163 height 28
type input "[DATE]"
type textarea "x"
select select "08:30:00"
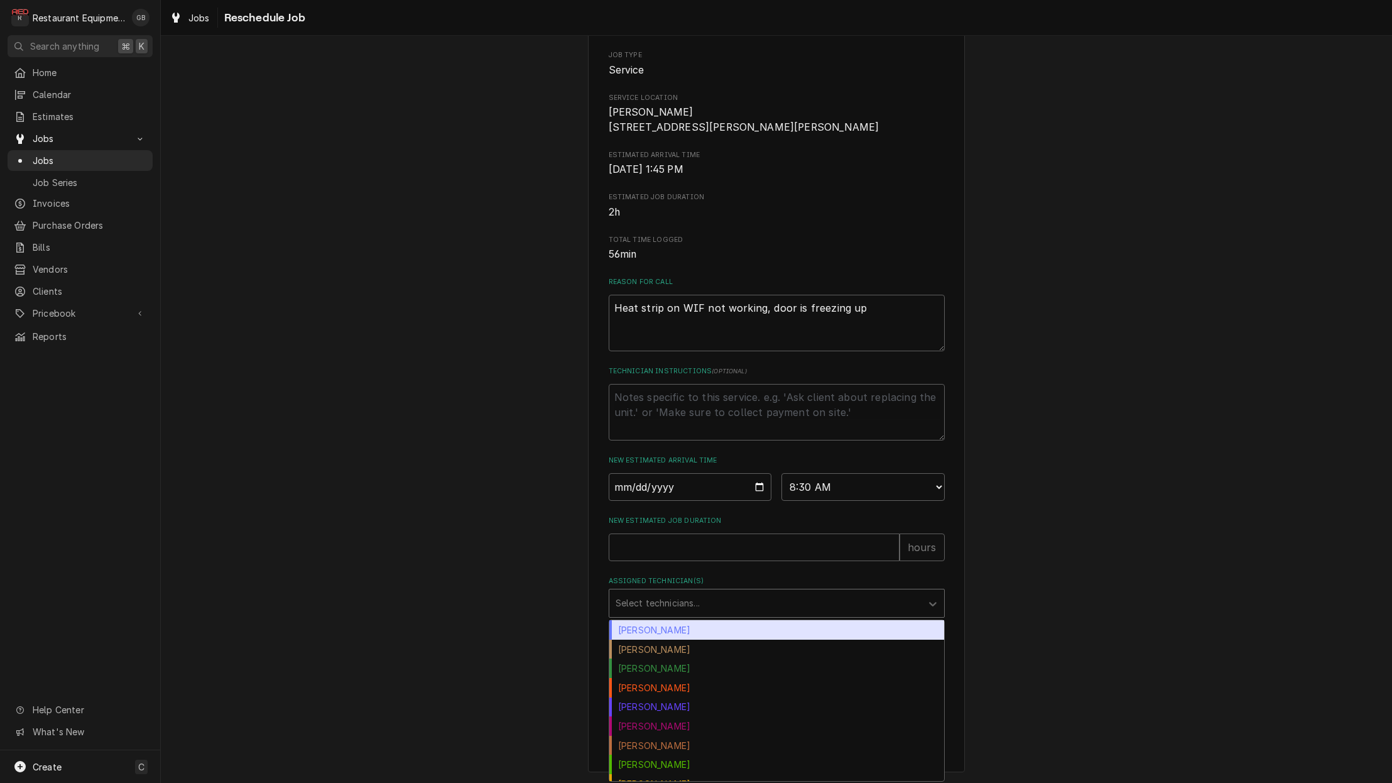
click at [843, 614] on div "Assigned Technician(s)" at bounding box center [765, 603] width 300 height 23
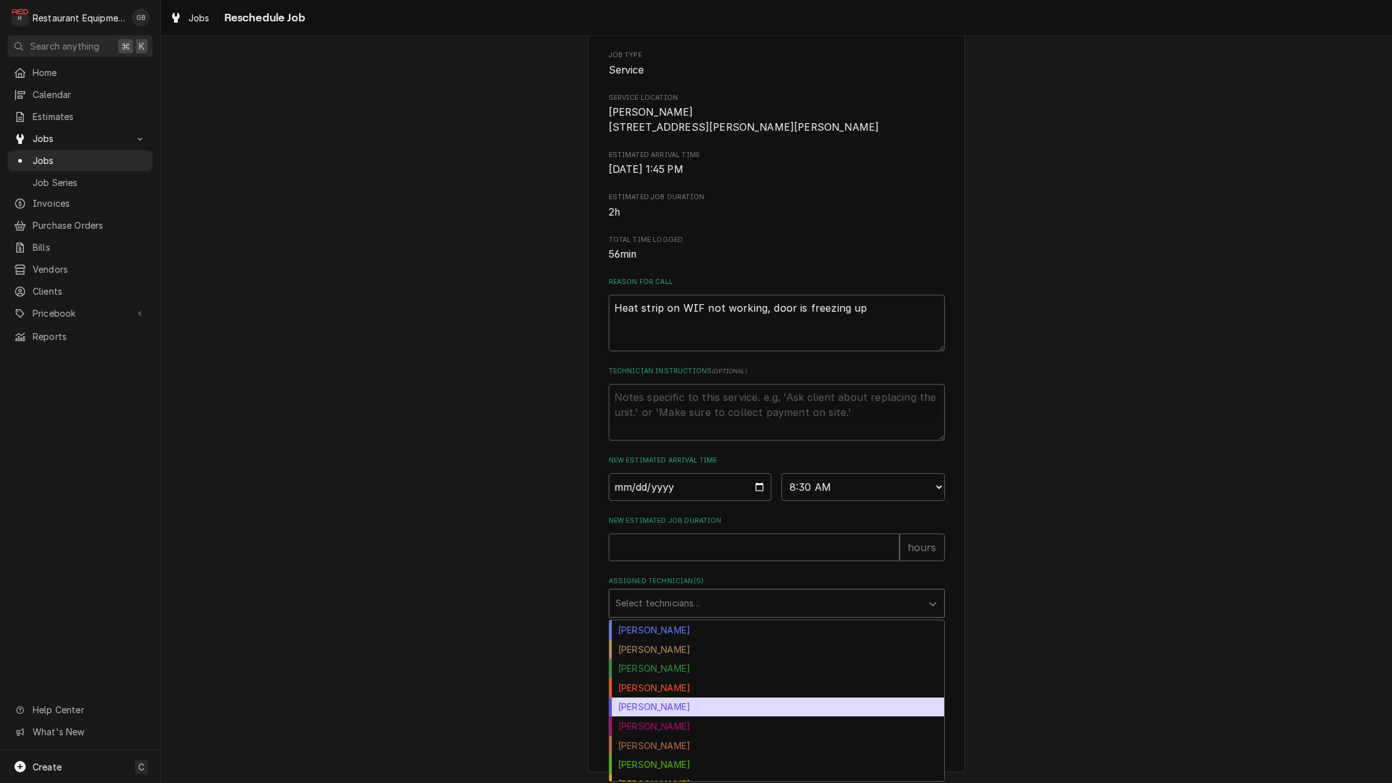
click at [702, 703] on div "[PERSON_NAME]" at bounding box center [776, 706] width 335 height 19
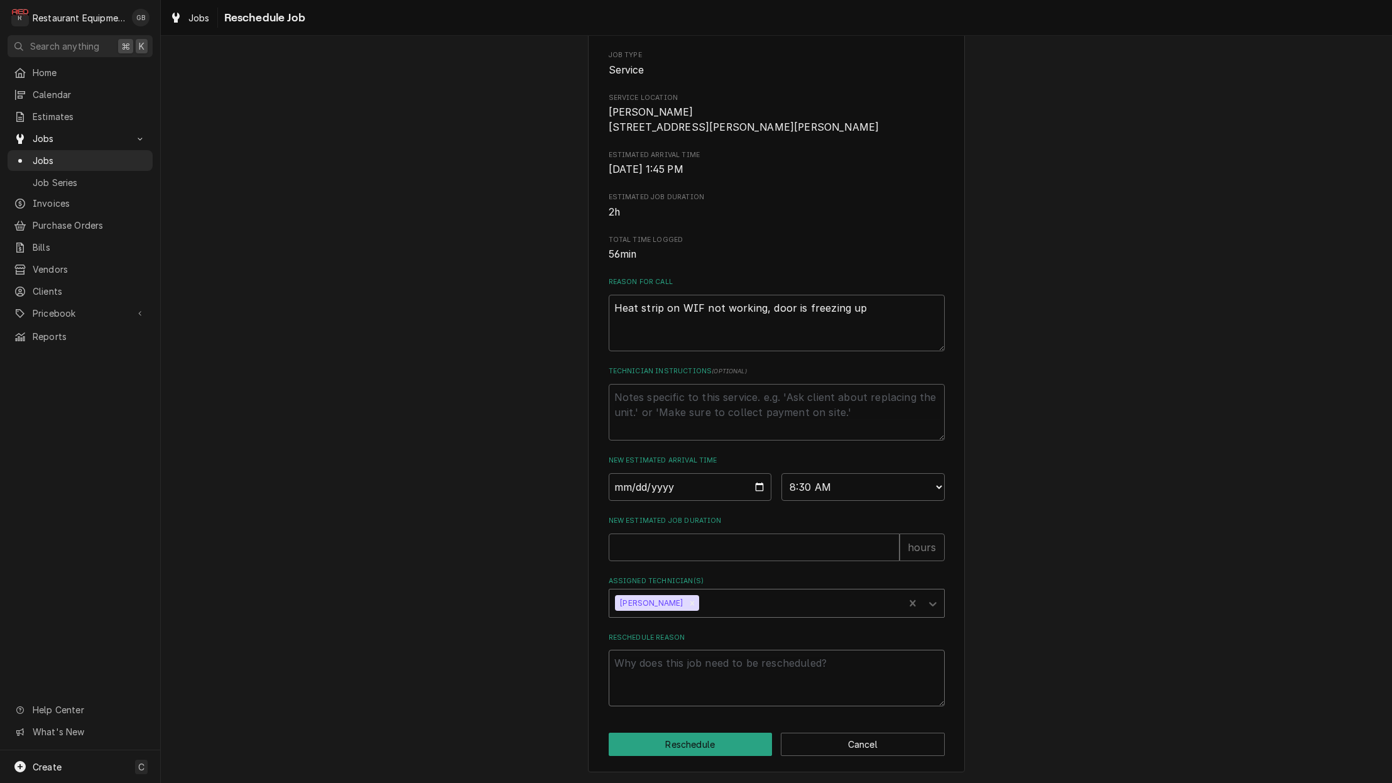
click at [725, 665] on textarea "Reschedule Reason" at bounding box center [777, 677] width 336 height 57
click at [651, 540] on input "New Estimated Job Duration" at bounding box center [754, 547] width 291 height 28
type textarea "x"
type input "1"
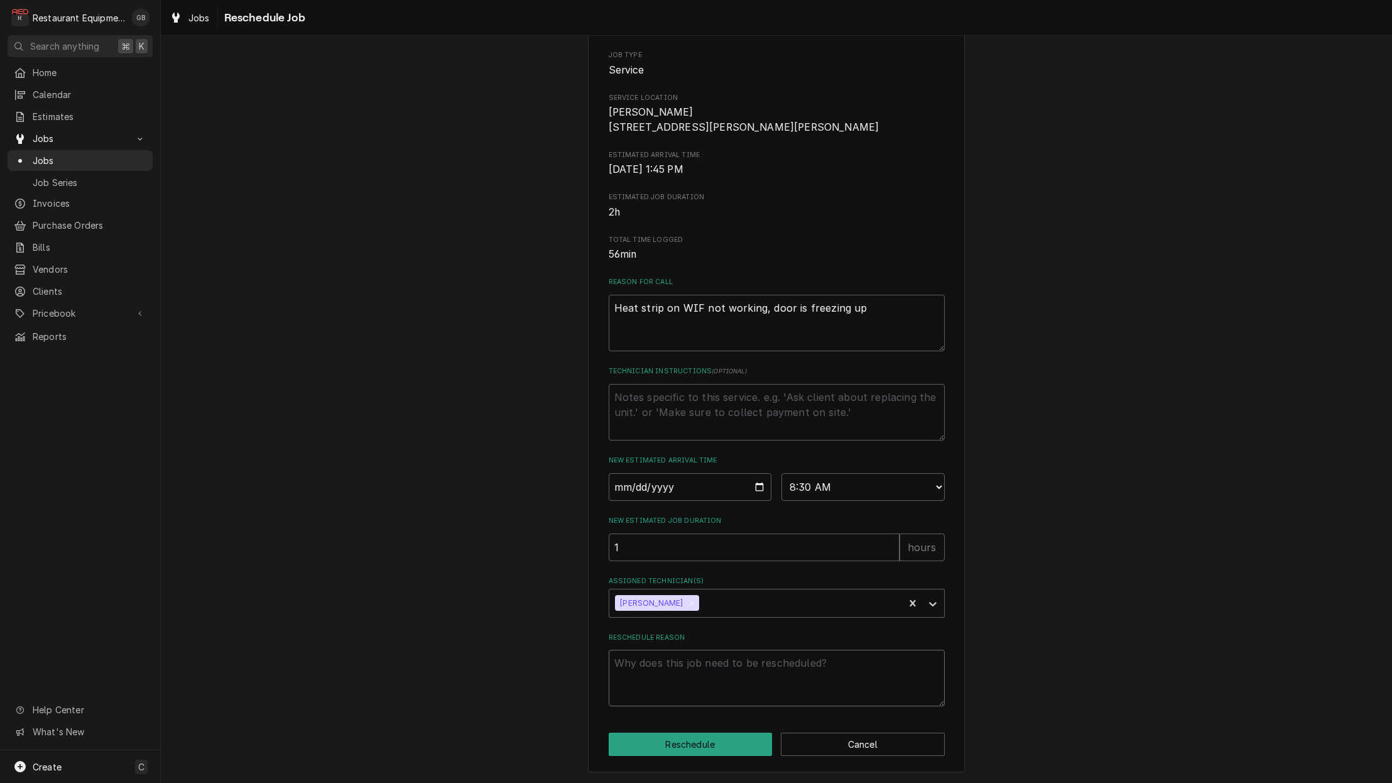
click at [646, 664] on textarea "Reschedule Reason" at bounding box center [777, 677] width 336 height 57
type textarea "x"
type textarea "p"
type textarea "x"
type textarea "pa"
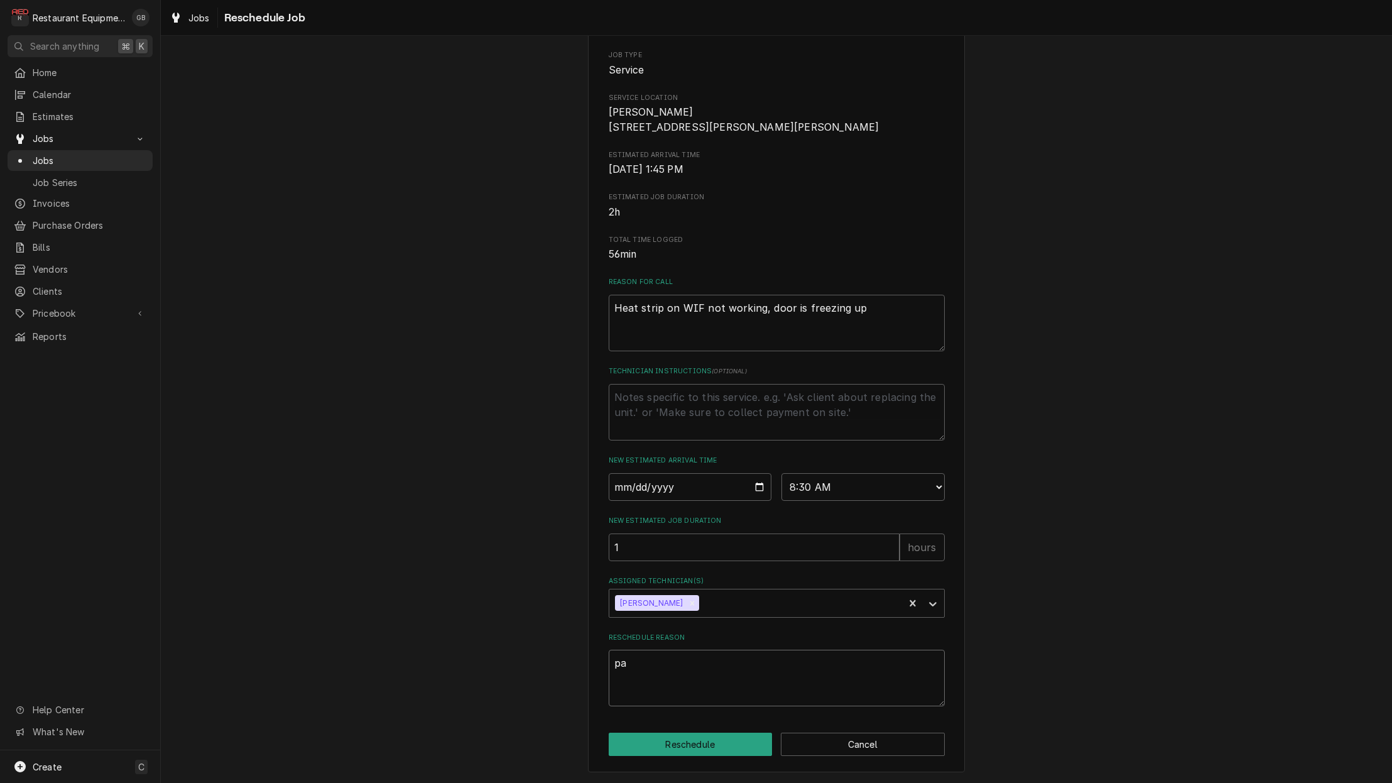
type textarea "x"
type textarea "par"
type textarea "x"
type textarea "part"
type textarea "x"
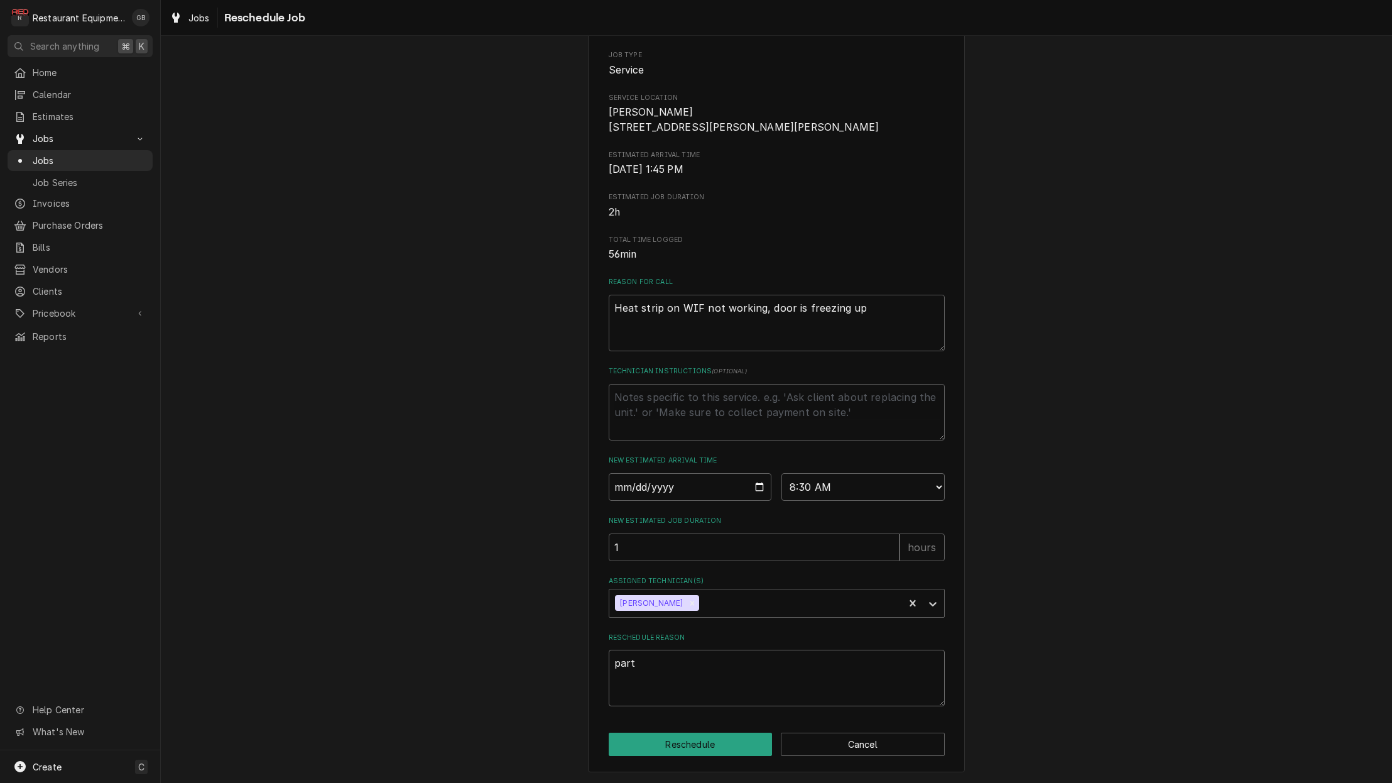
type textarea "partr"
type textarea "x"
type textarea "partrs"
type textarea "x"
type textarea "parts"
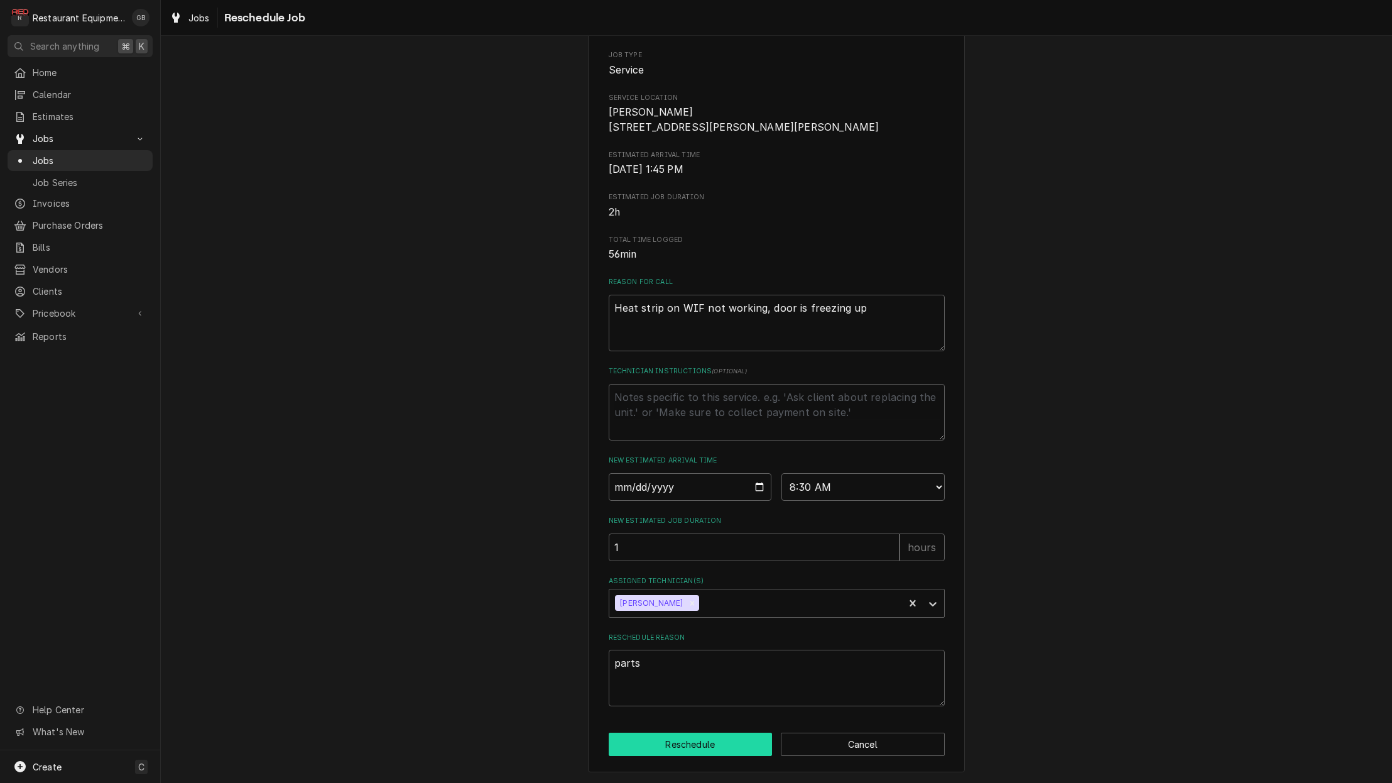
scroll to position [0, 1]
click at [715, 744] on button "Reschedule" at bounding box center [691, 743] width 164 height 23
type textarea "x"
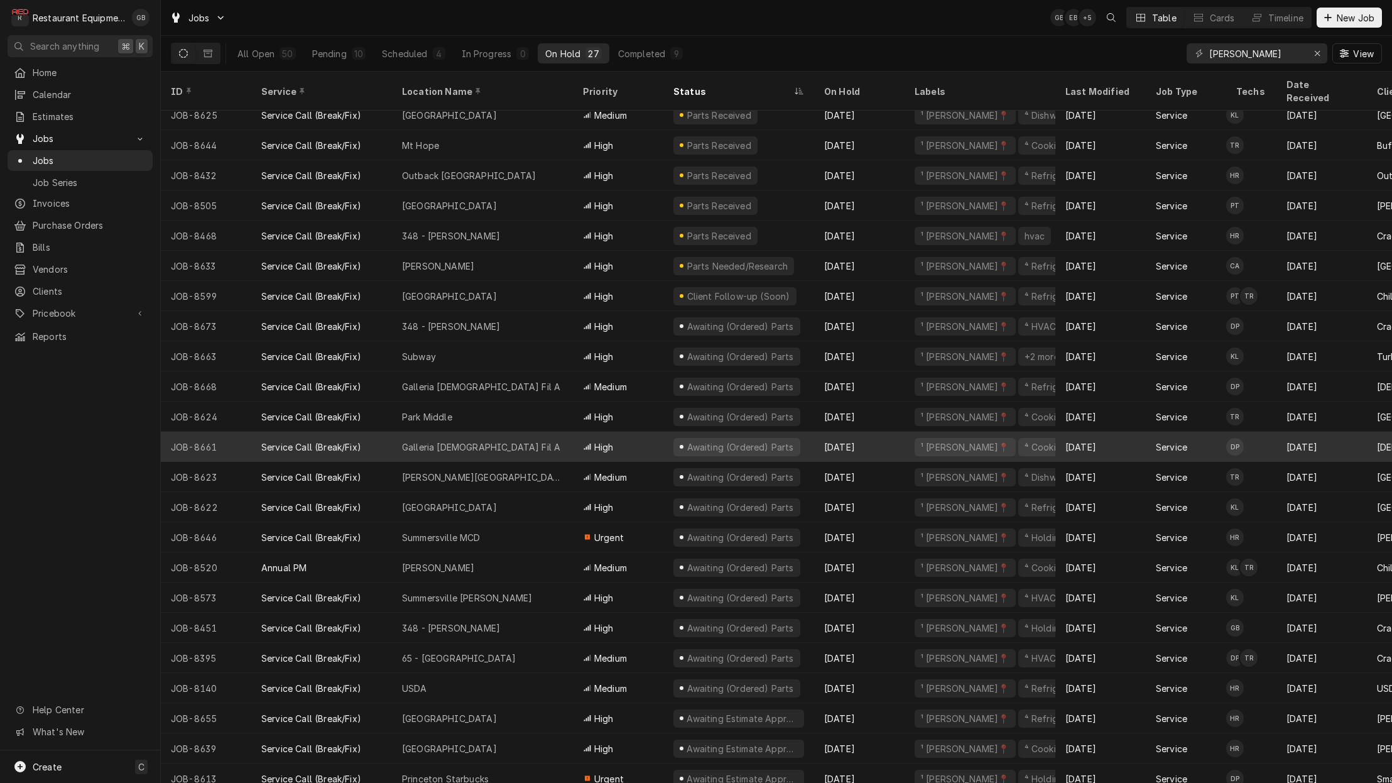
scroll to position [11, 0]
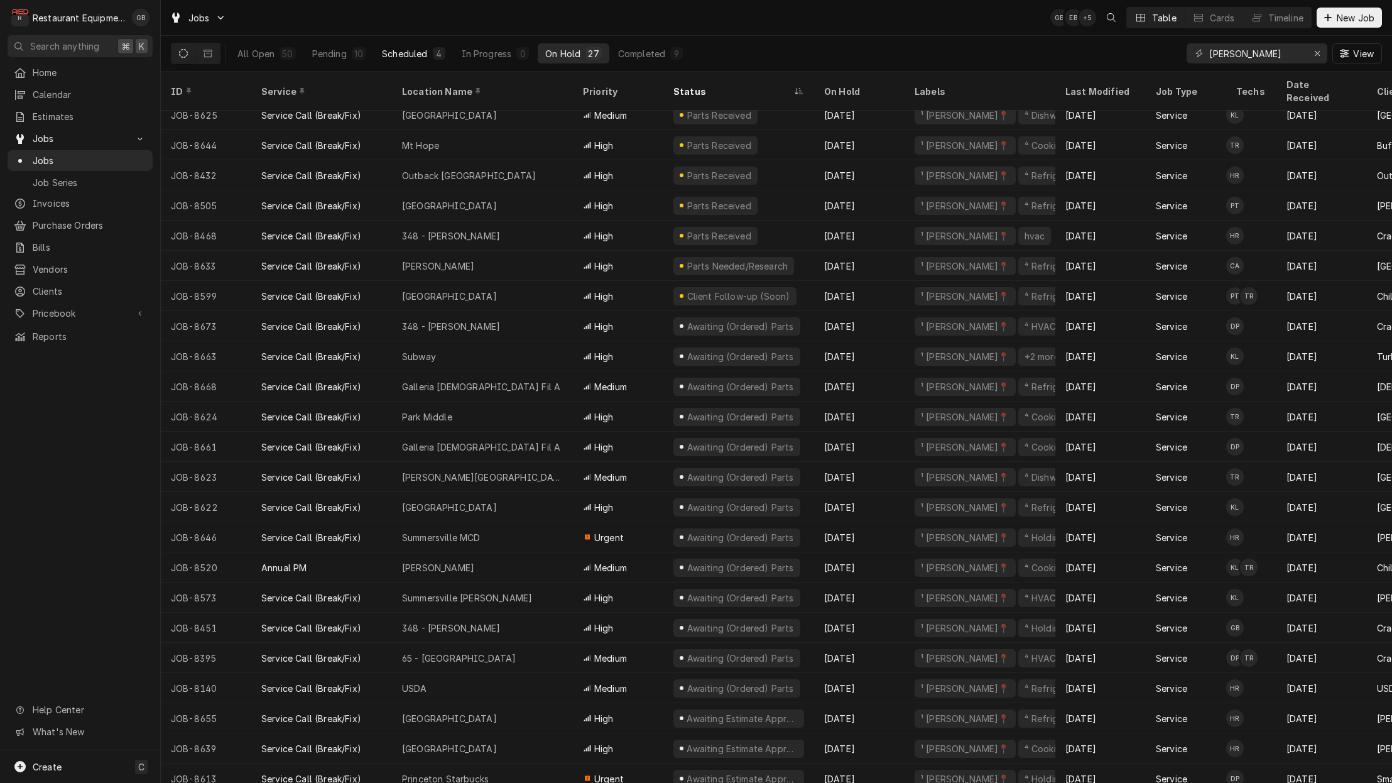
click at [421, 51] on div "Scheduled" at bounding box center [404, 53] width 45 height 13
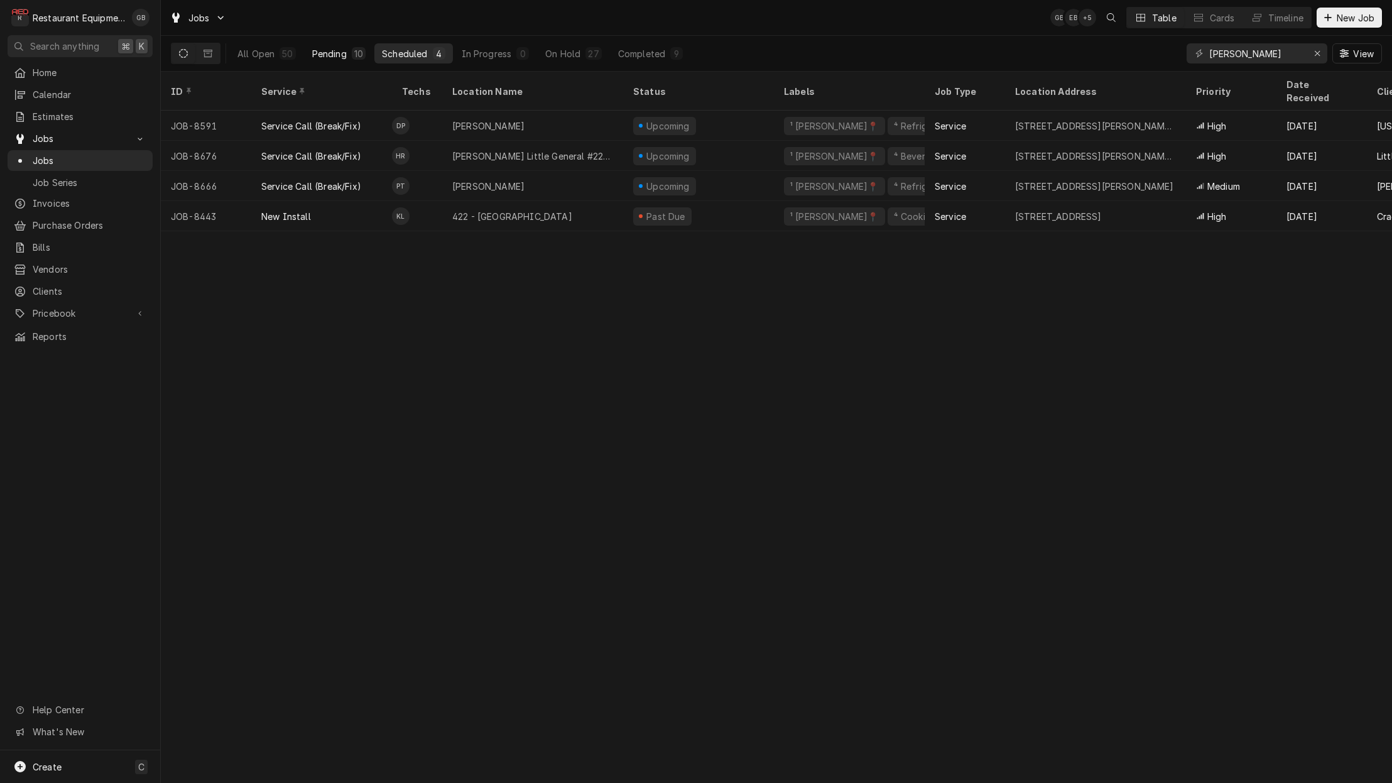
click at [357, 44] on button "Pending 10" at bounding box center [339, 53] width 68 height 20
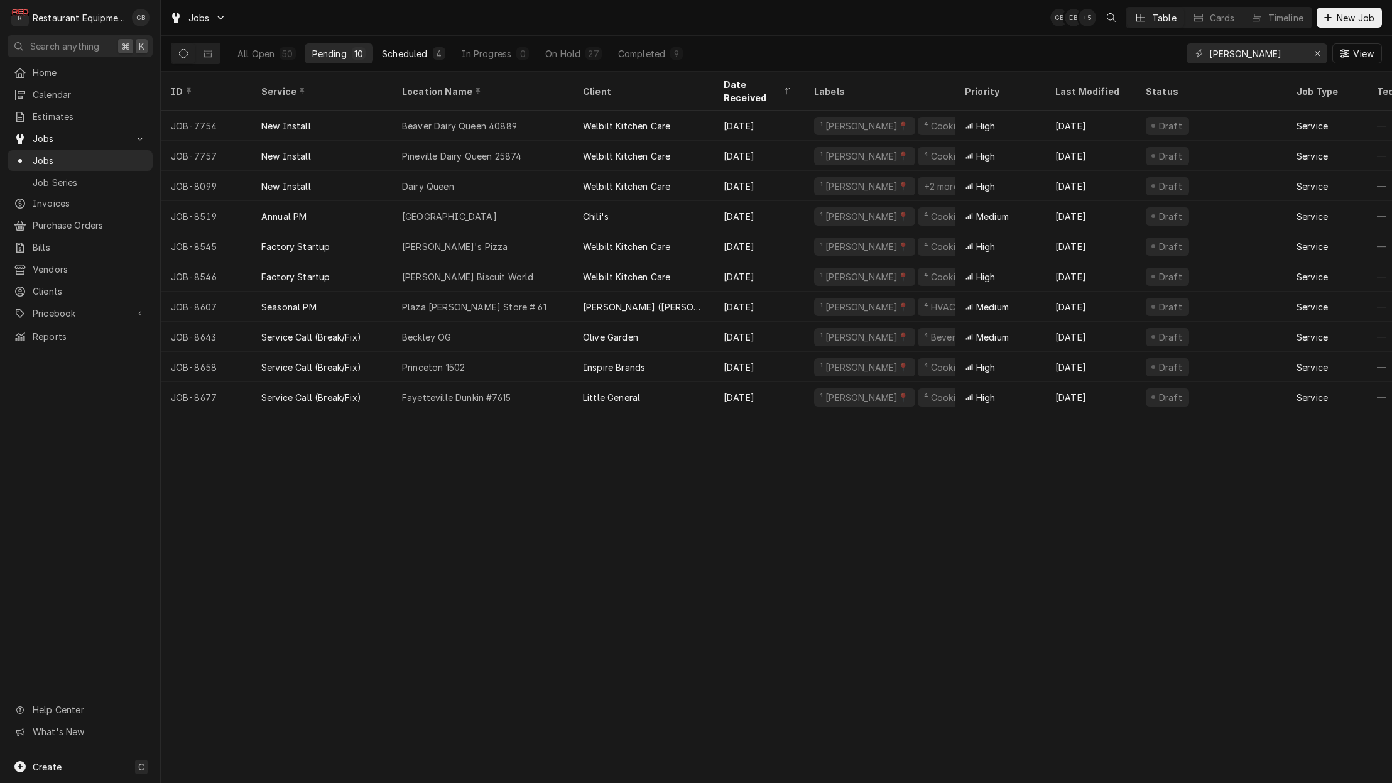
click at [399, 55] on div "Scheduled" at bounding box center [404, 53] width 45 height 13
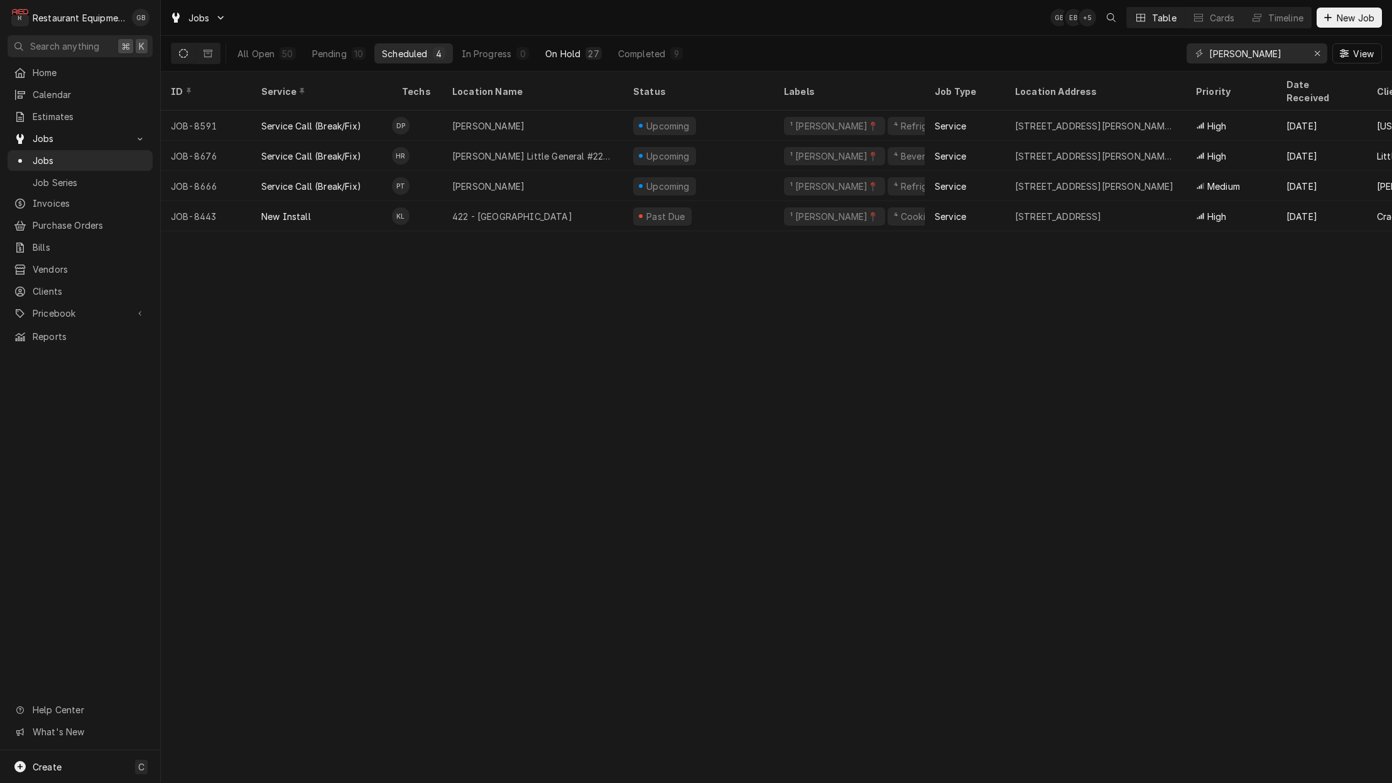
click at [566, 51] on div "On Hold" at bounding box center [562, 53] width 35 height 13
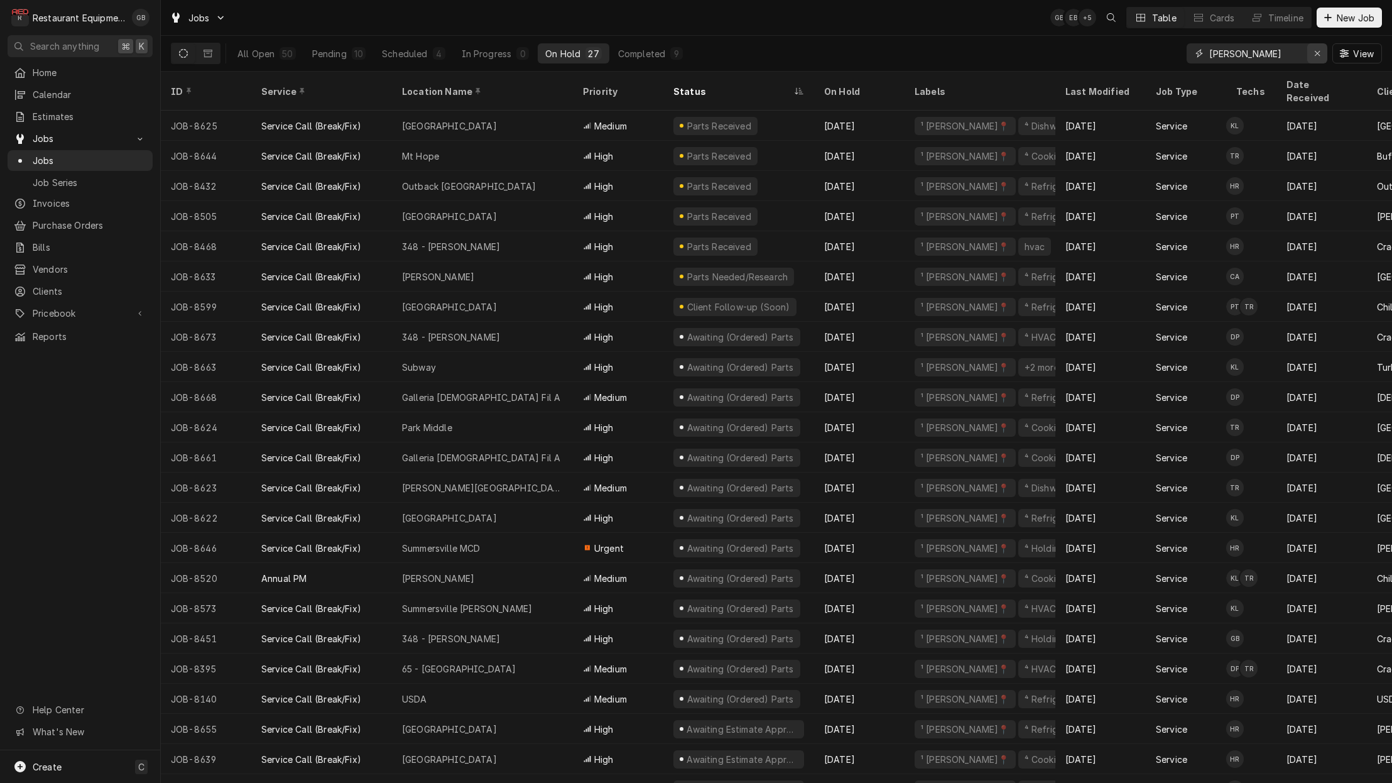
click at [1316, 57] on icon "Erase input" at bounding box center [1317, 53] width 7 height 9
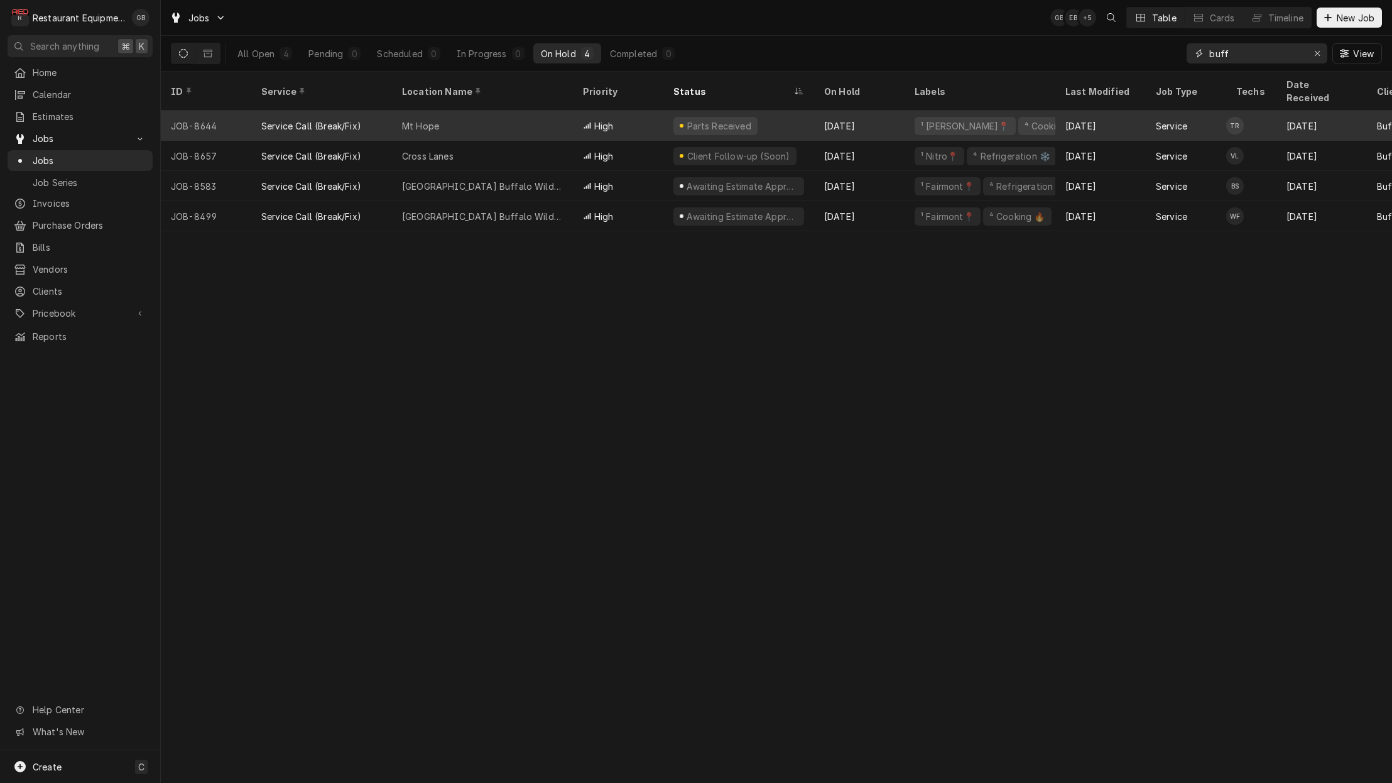
type input "buff"
click at [443, 117] on div "Mt Hope" at bounding box center [482, 126] width 181 height 30
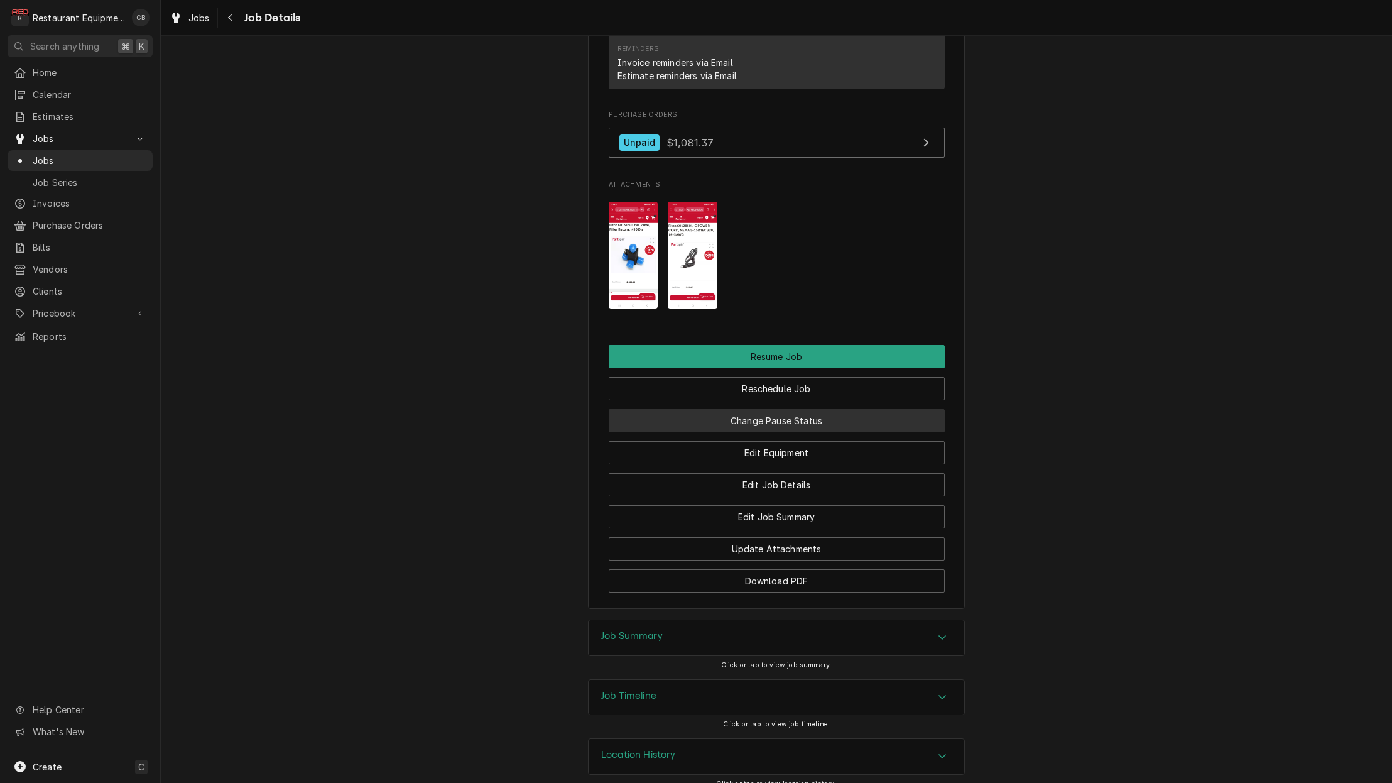
scroll to position [1378, 0]
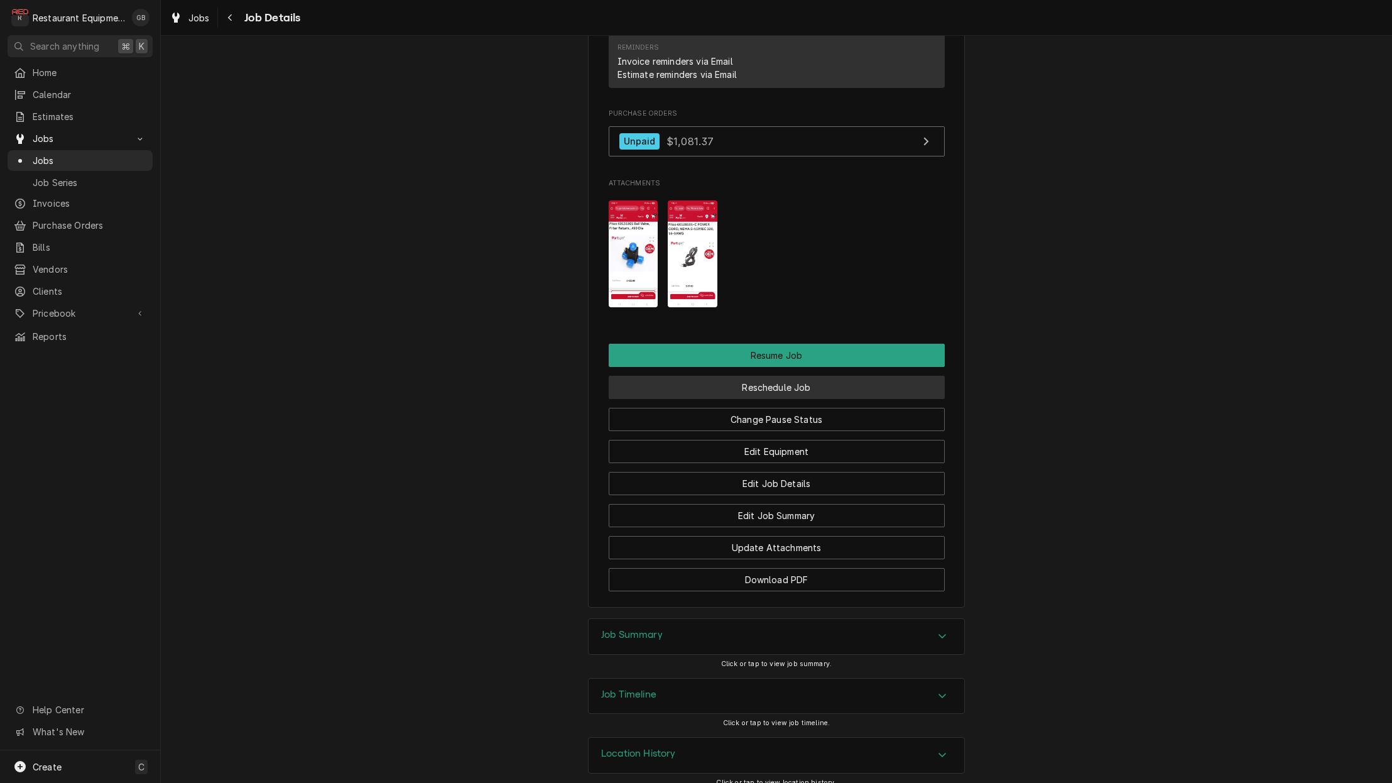
click at [815, 379] on button "Reschedule Job" at bounding box center [777, 387] width 336 height 23
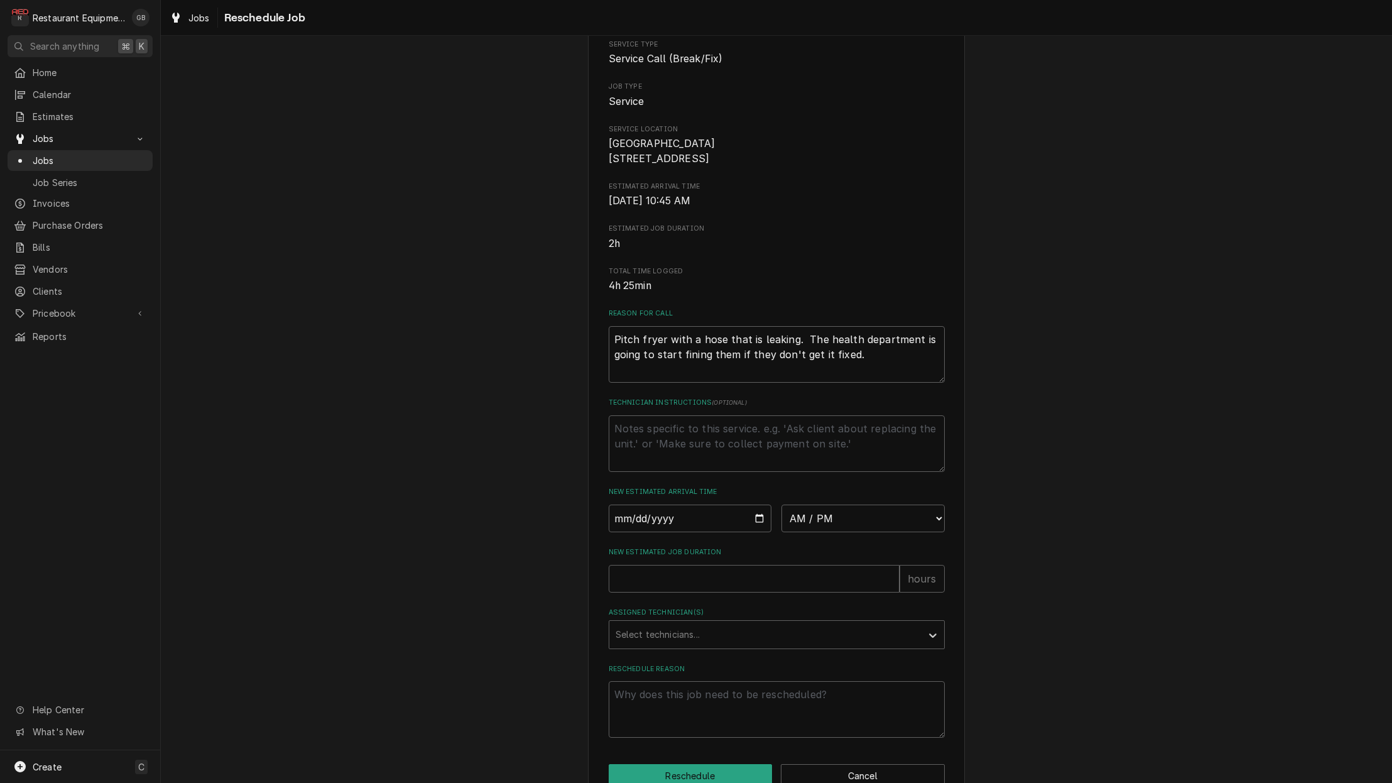
scroll to position [112, 0]
click at [632, 524] on input "Date" at bounding box center [690, 516] width 163 height 28
type input "[DATE]"
type textarea "x"
select select "08:30:00"
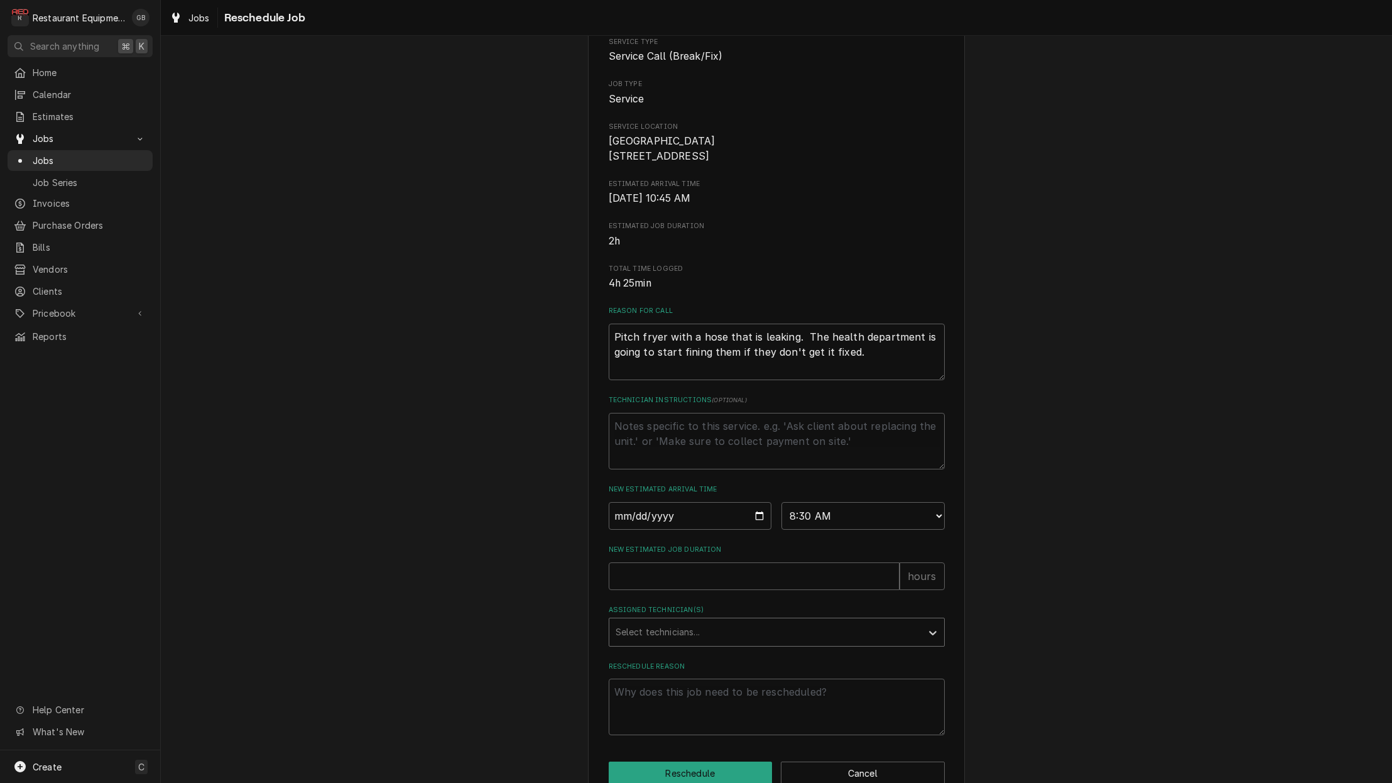
click at [919, 640] on div "Select technicians..." at bounding box center [765, 632] width 312 height 28
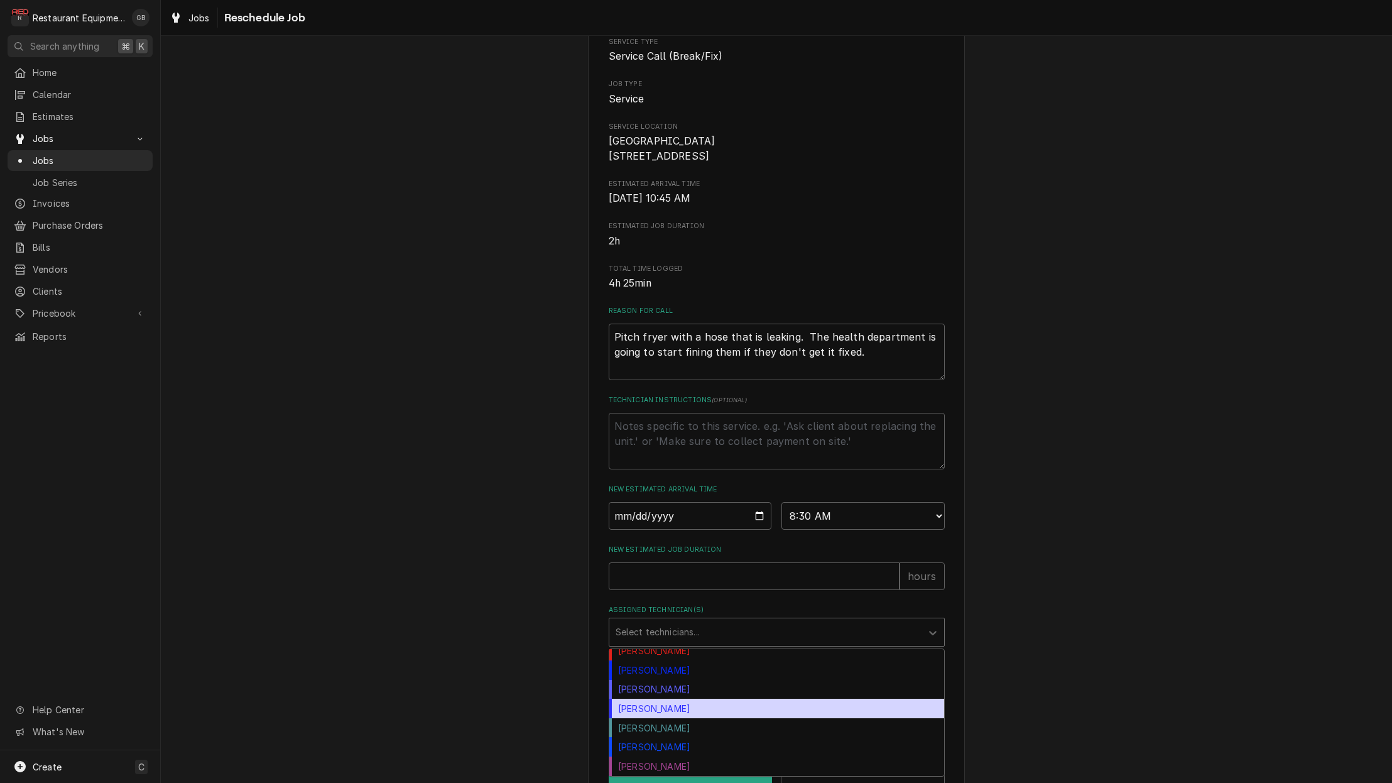
scroll to position [0, 0]
click at [687, 713] on div "[PERSON_NAME]" at bounding box center [776, 707] width 335 height 19
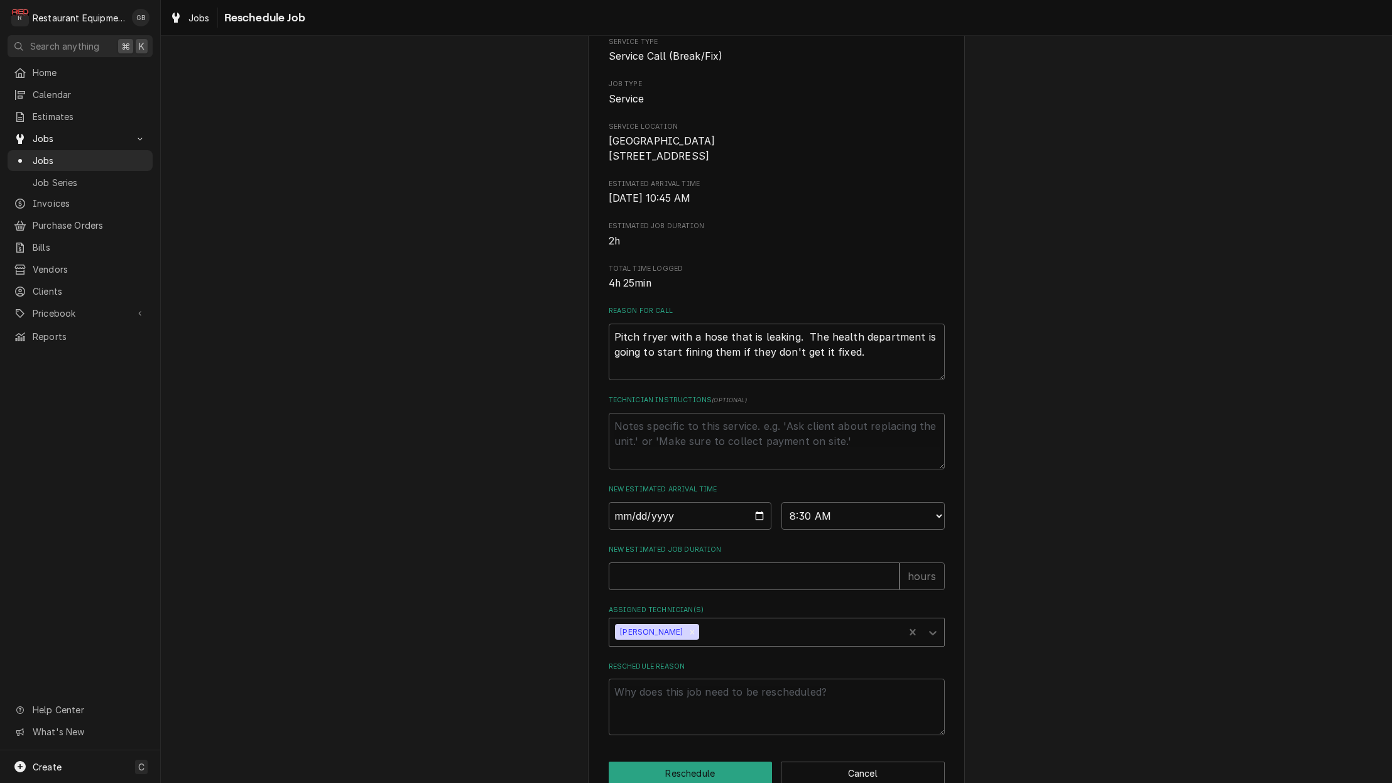
scroll to position [114, 0]
click at [651, 588] on input "New Estimated Job Duration" at bounding box center [754, 574] width 291 height 28
click at [652, 587] on input "New Estimated Job Duration" at bounding box center [754, 574] width 291 height 28
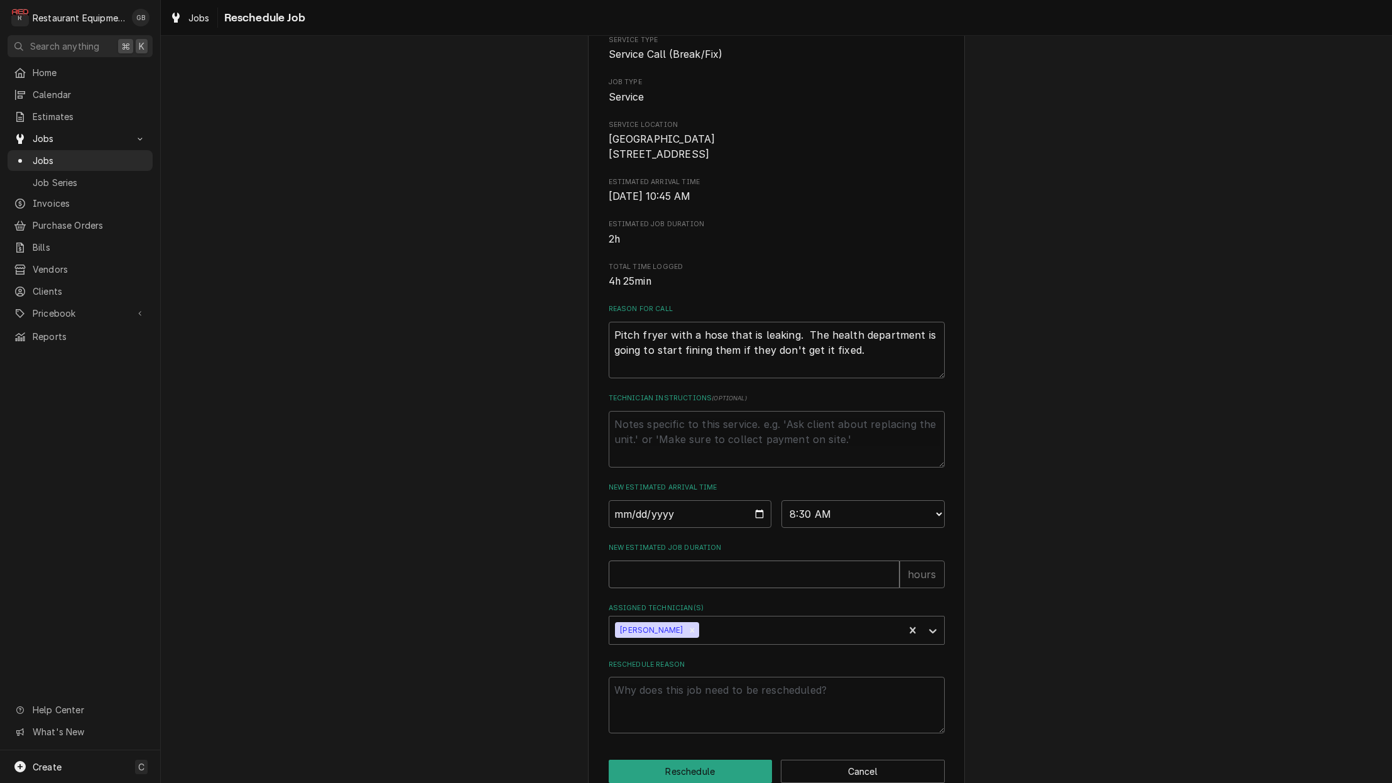
click at [649, 584] on input "New Estimated Job Duration" at bounding box center [754, 574] width 291 height 28
type textarea "x"
type input "1"
click at [673, 698] on textarea "Reschedule Reason" at bounding box center [777, 704] width 336 height 57
type textarea "x"
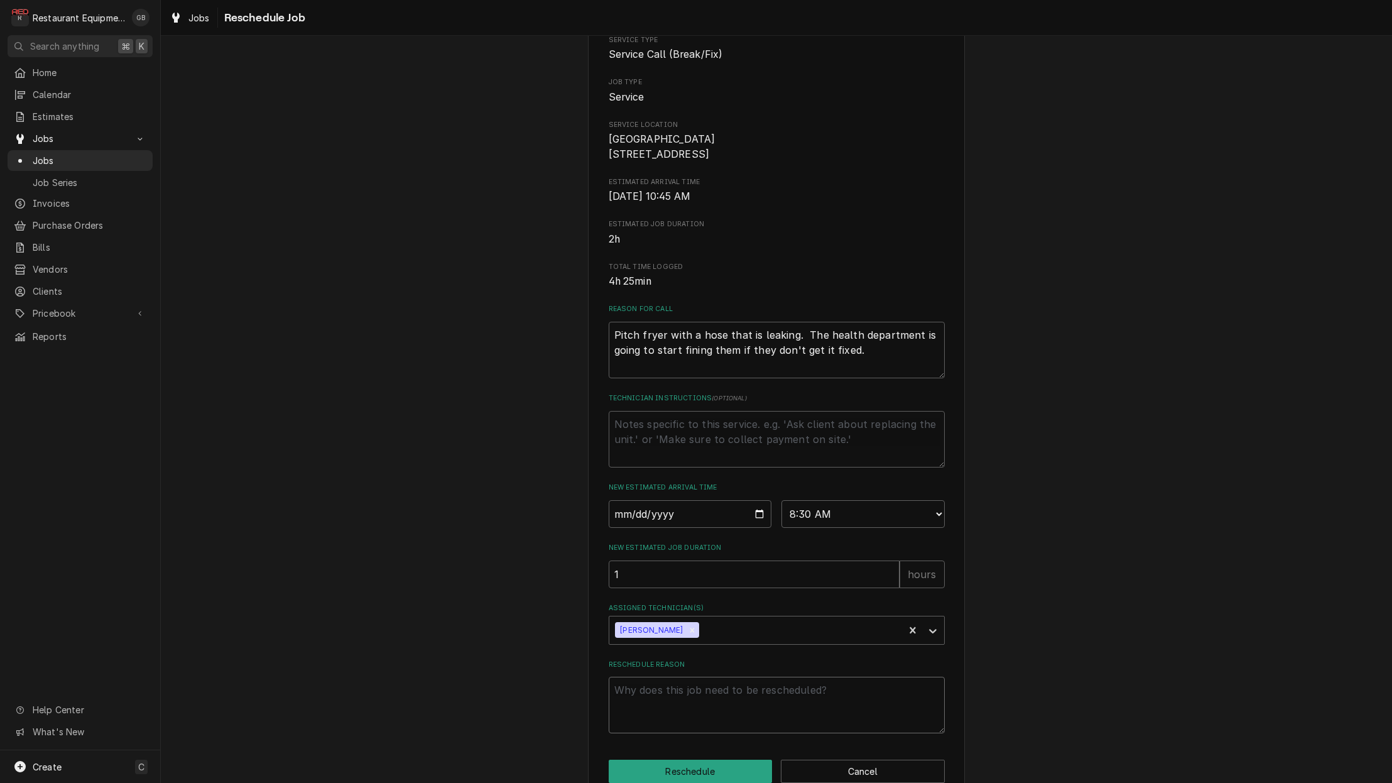
type textarea "p"
type textarea "x"
type textarea "pa"
type textarea "x"
type textarea "par"
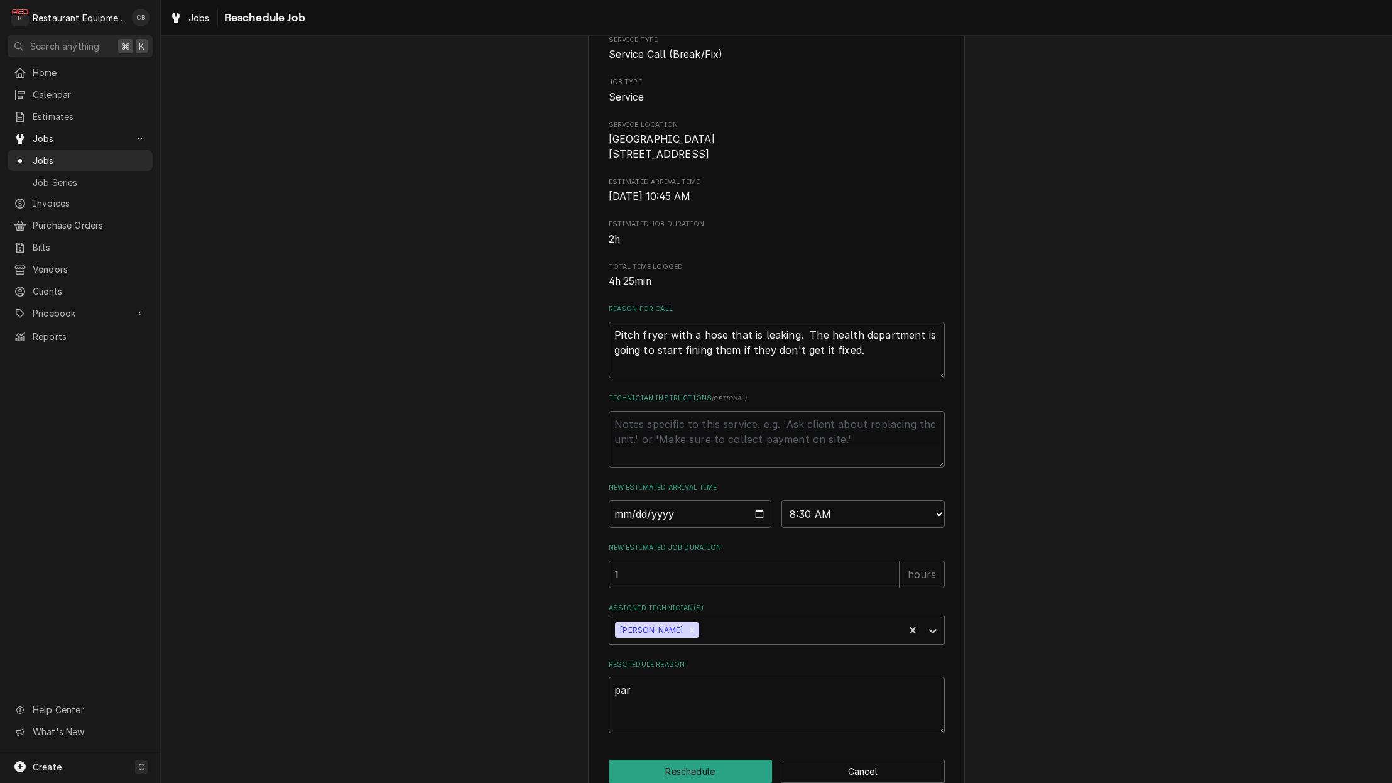
type textarea "x"
type textarea "part"
type textarea "x"
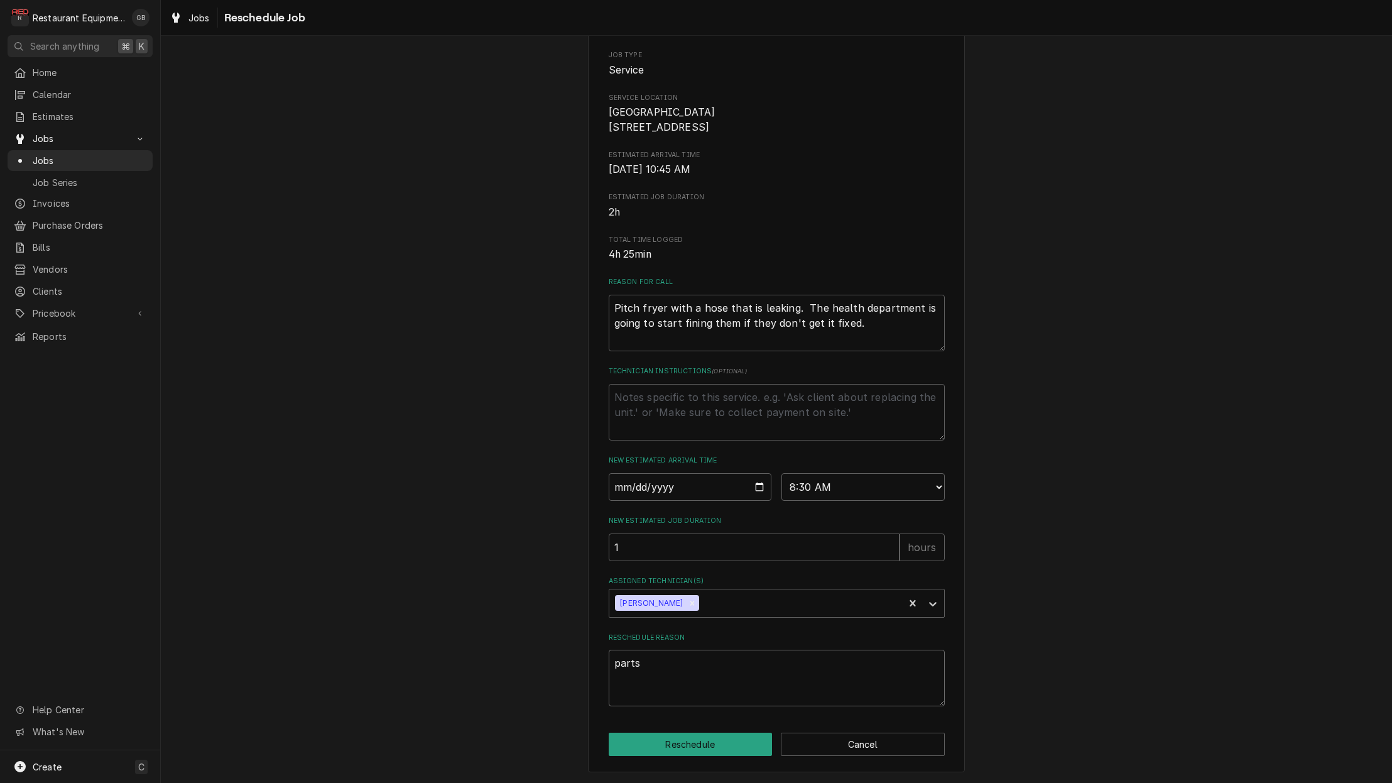
scroll to position [146, 0]
type textarea "parts"
click at [698, 747] on button "Reschedule" at bounding box center [691, 743] width 164 height 23
type textarea "x"
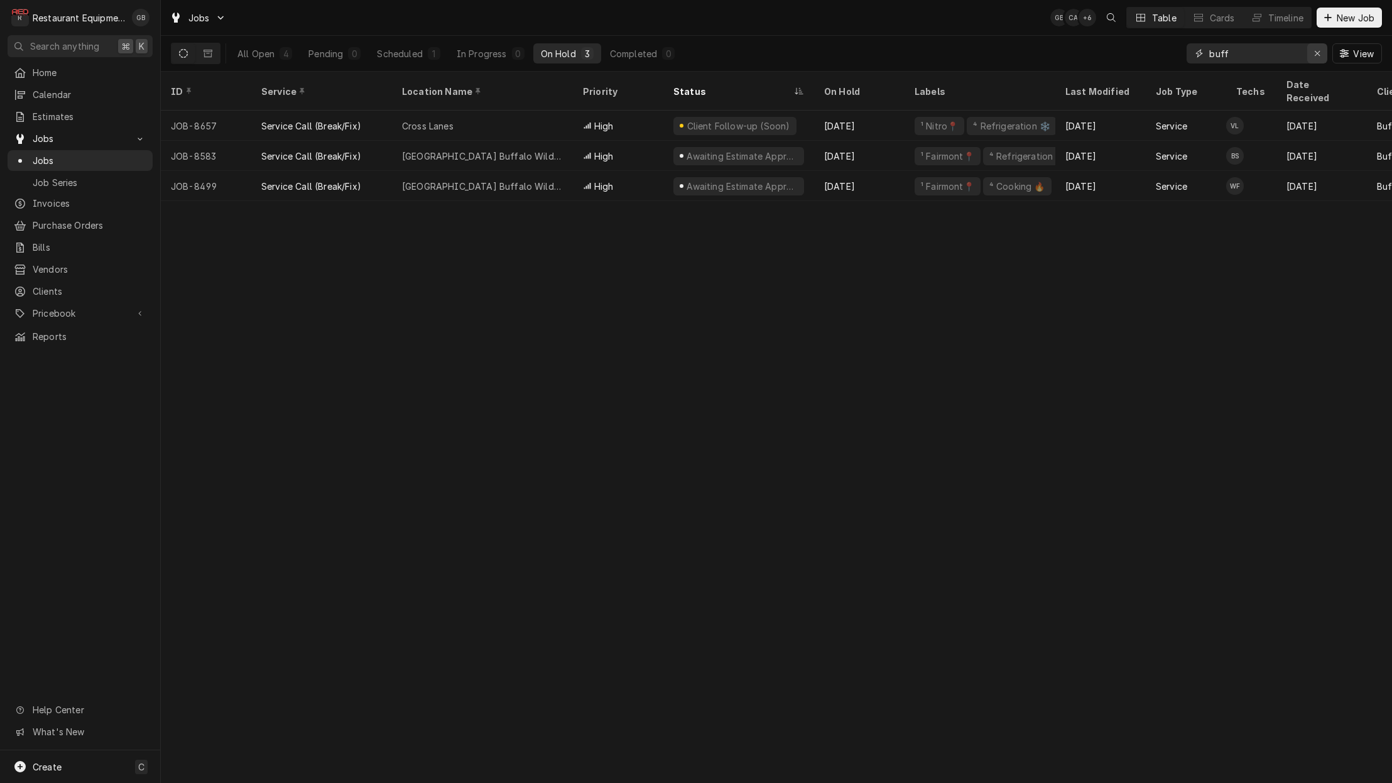
click at [1318, 48] on div "Erase input" at bounding box center [1317, 53] width 13 height 13
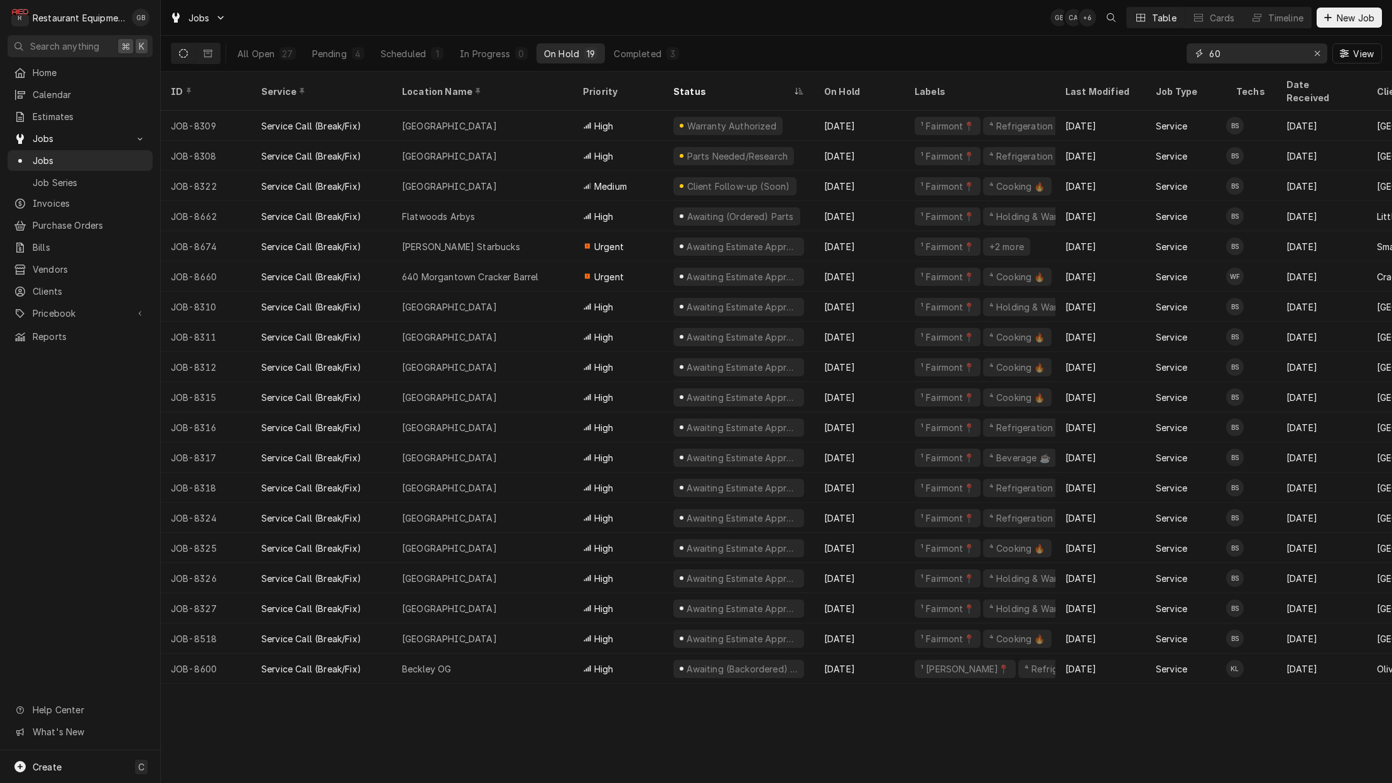
type input "60"
click at [1305, 55] on div "60" at bounding box center [1256, 53] width 141 height 20
click at [1316, 53] on icon "Erase input" at bounding box center [1317, 53] width 7 height 9
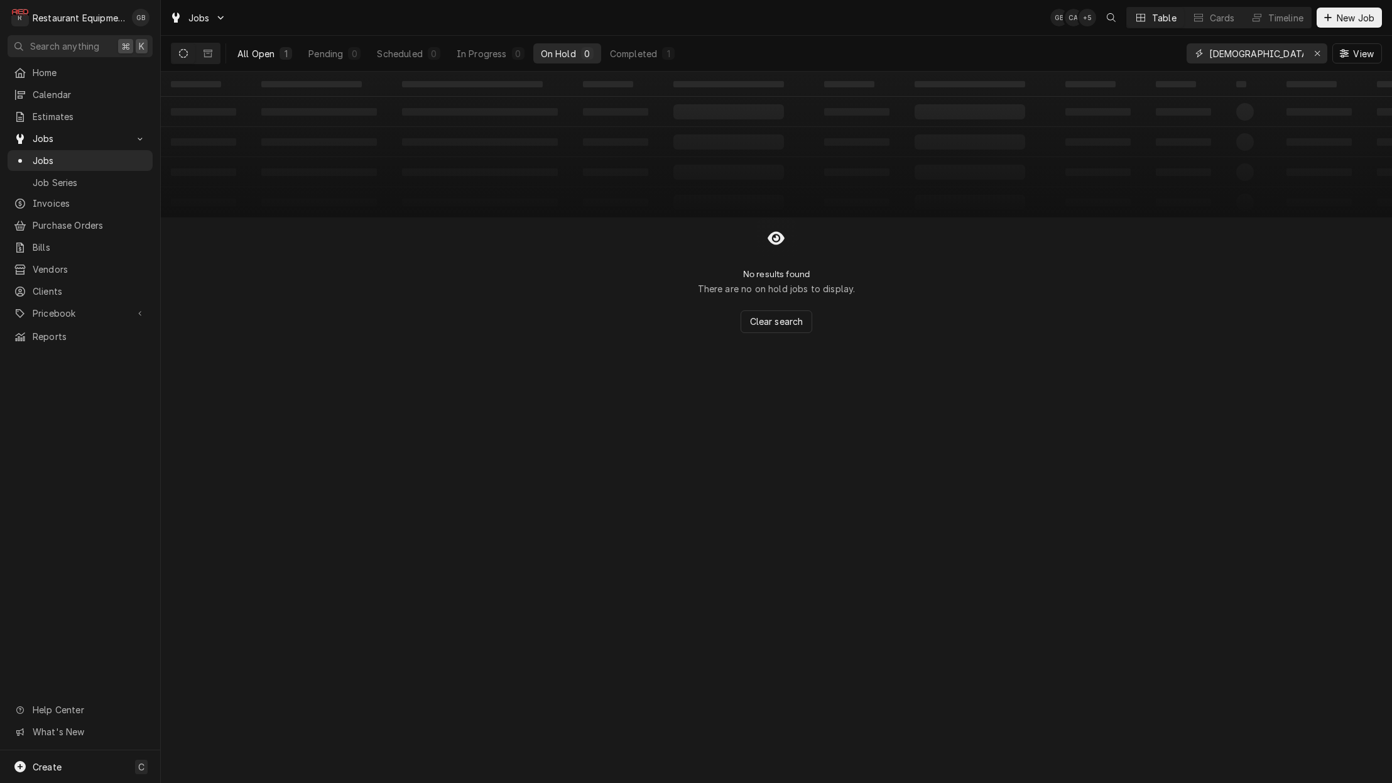
type input "[DEMOGRAPHIC_DATA]"
click at [263, 48] on div "All Open" at bounding box center [255, 53] width 37 height 13
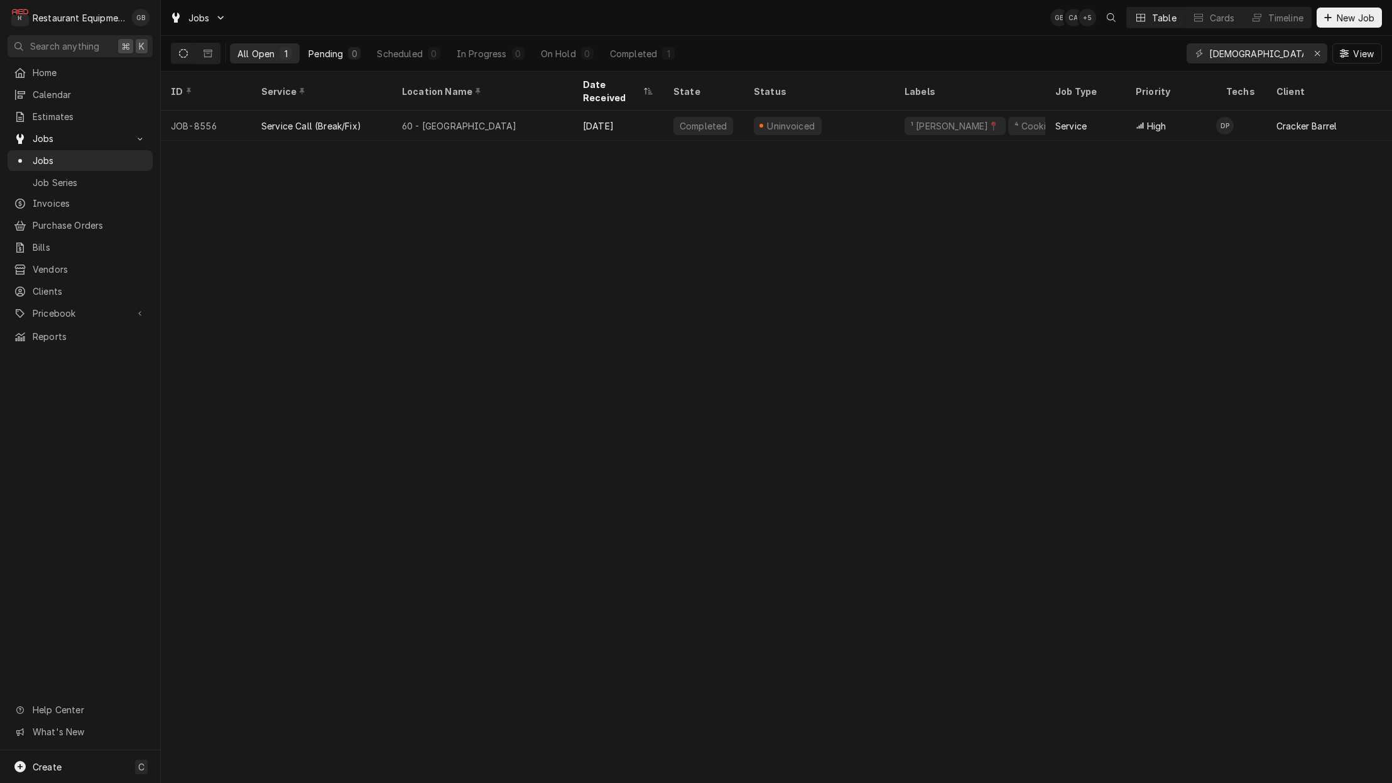
click at [359, 50] on div "0" at bounding box center [354, 53] width 13 height 13
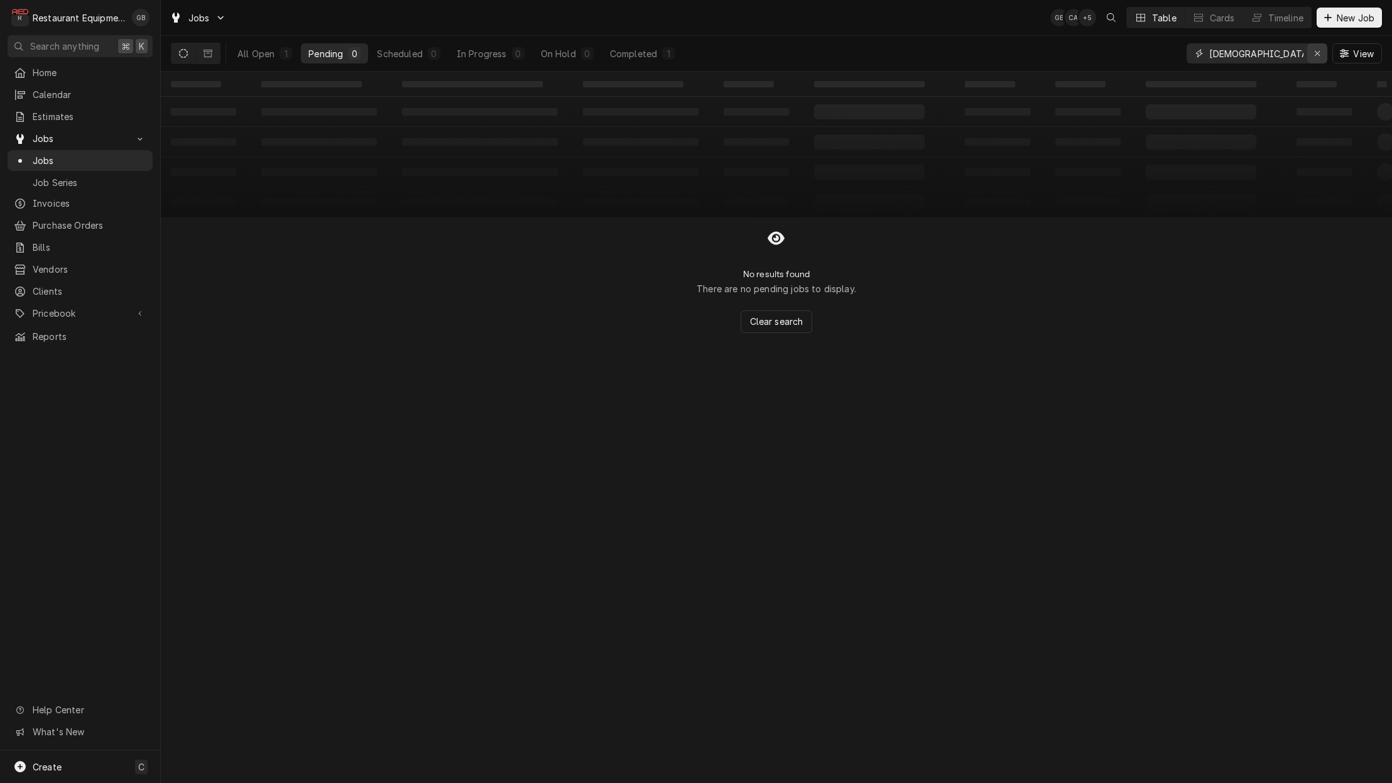
click at [1307, 51] on button "Erase input" at bounding box center [1317, 53] width 20 height 20
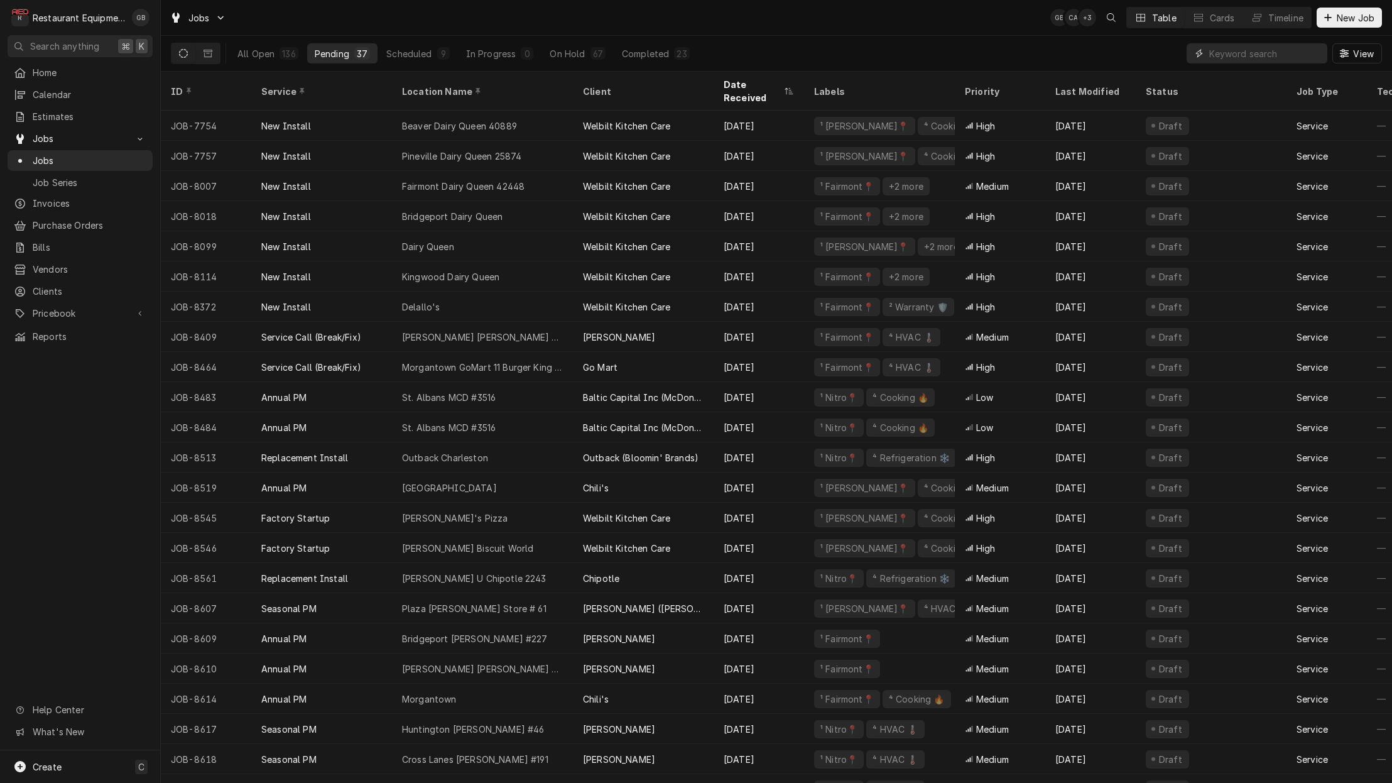
click at [1215, 55] on input "Dynamic Content Wrapper" at bounding box center [1265, 53] width 112 height 20
type input "[PERSON_NAME]"
